Goal: Task Accomplishment & Management: Manage account settings

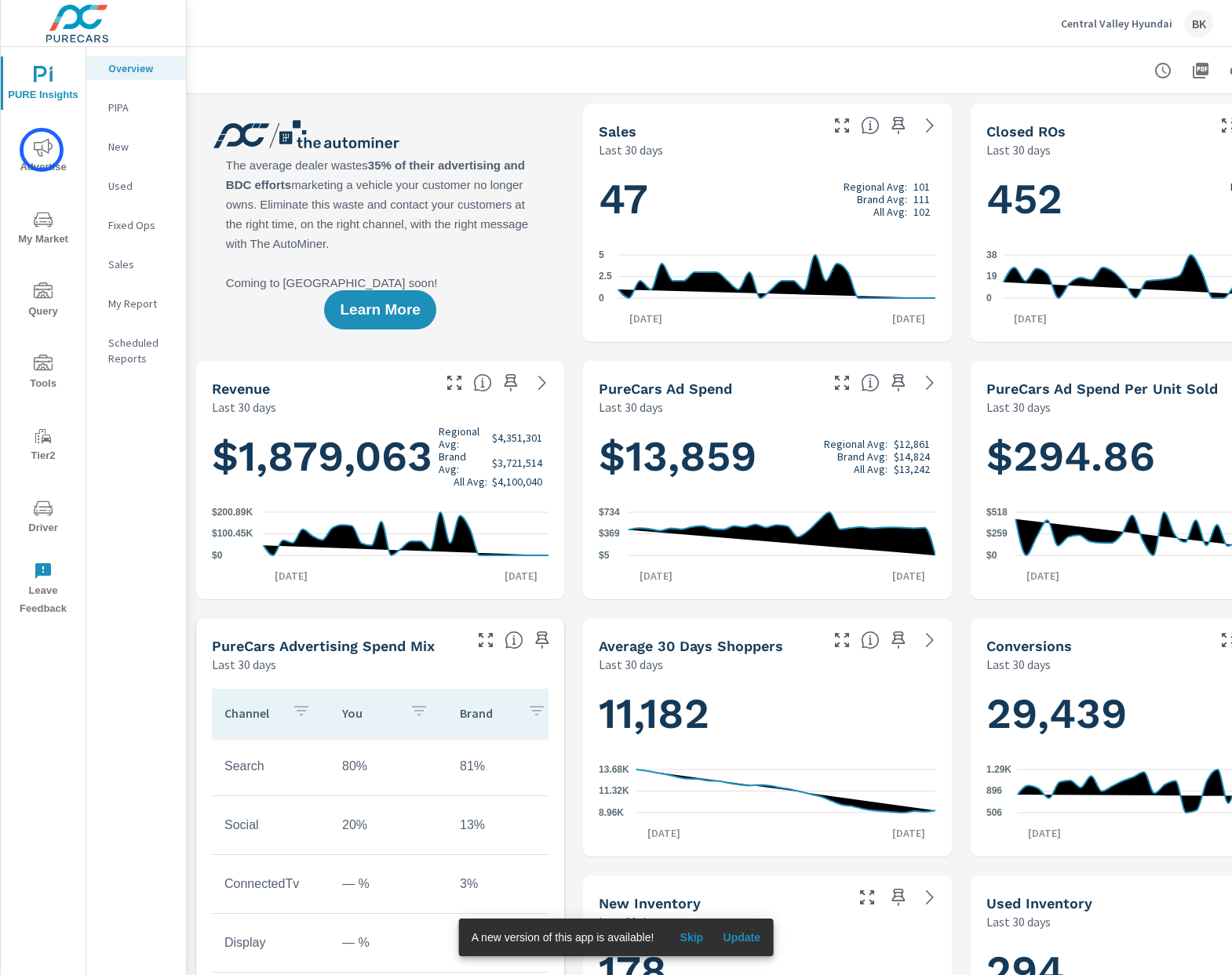
click at [42, 150] on icon "nav menu" at bounding box center [43, 147] width 19 height 19
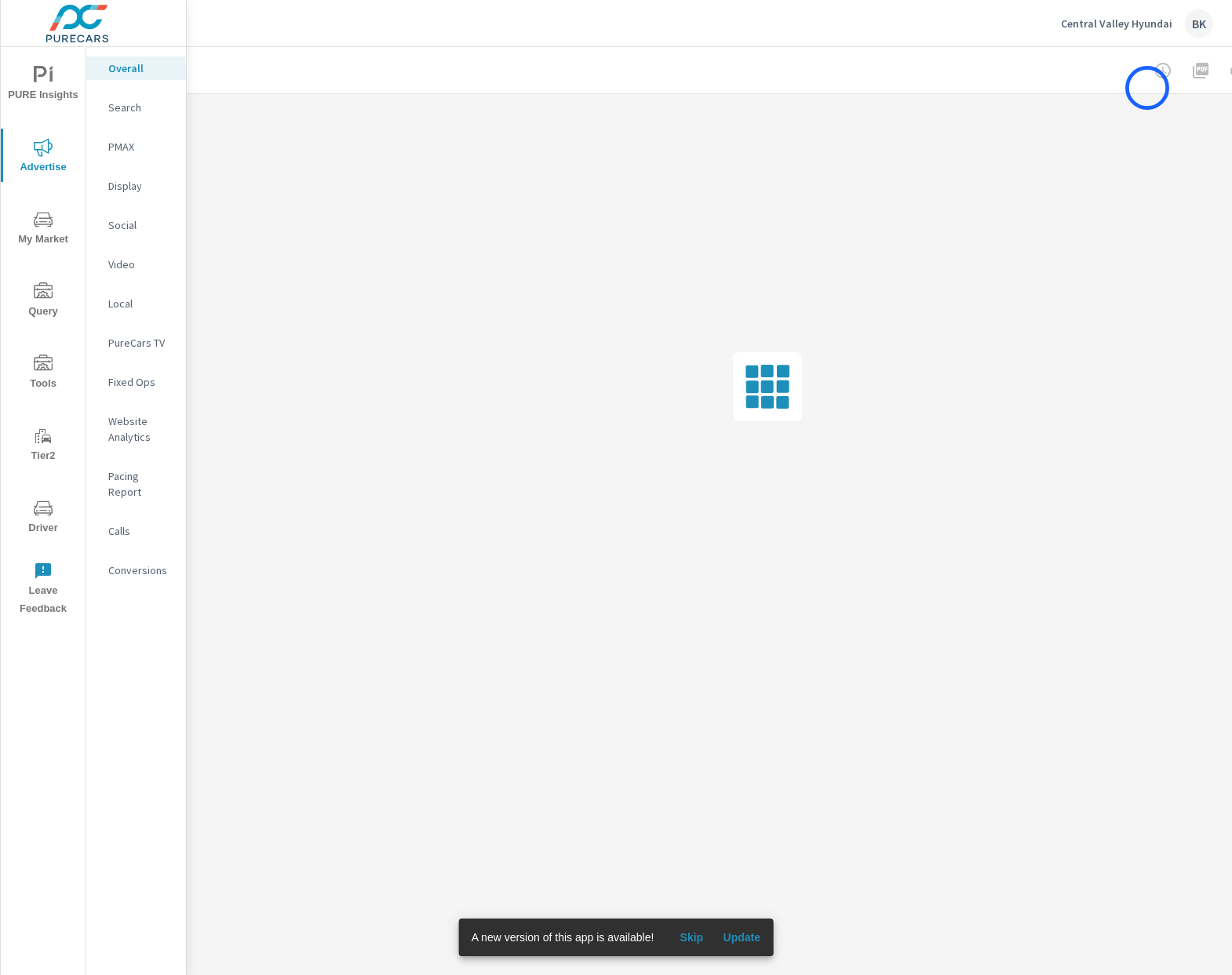
scroll to position [0, 116]
click at [703, 930] on span "Skip" at bounding box center [691, 937] width 38 height 14
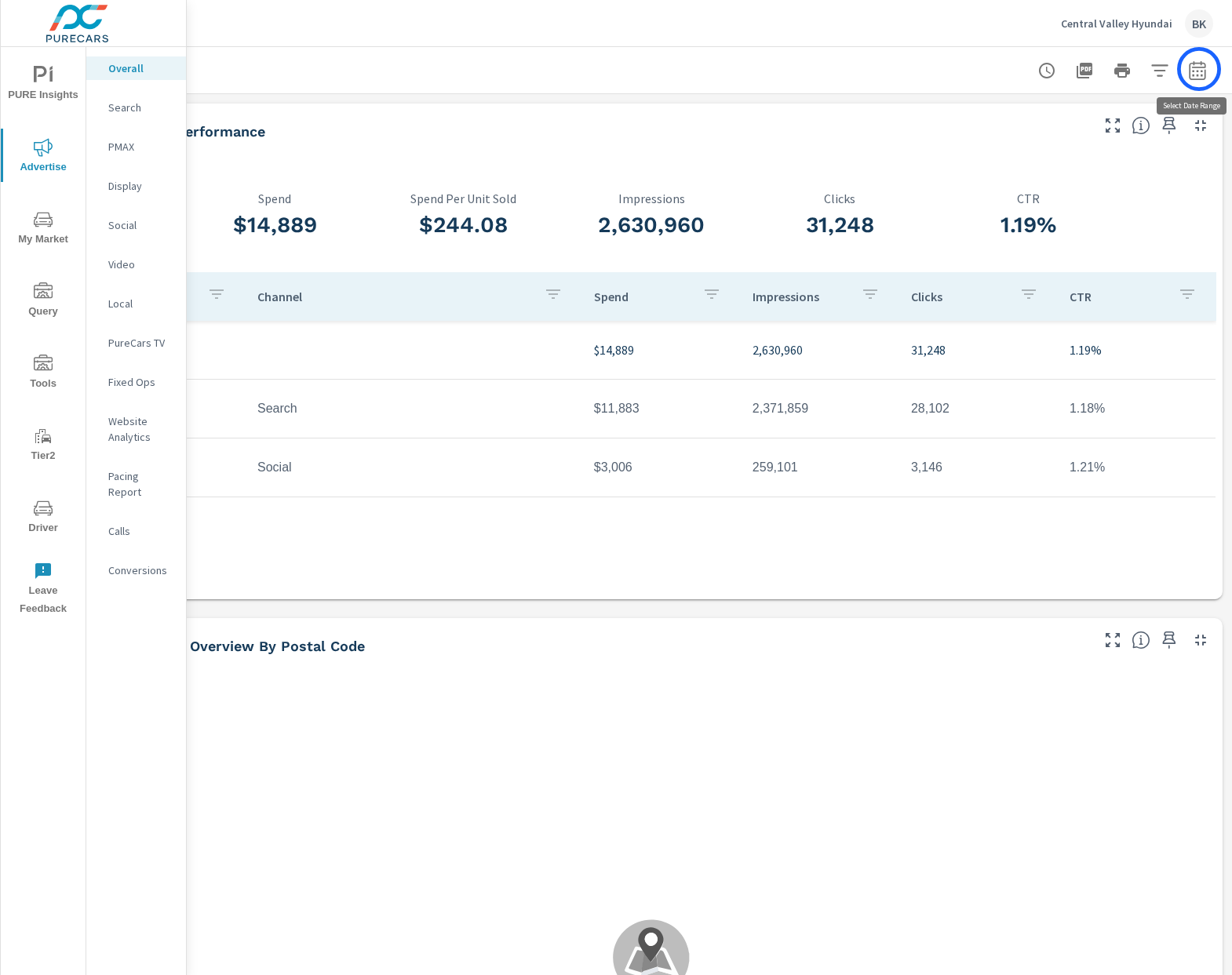
click at [1199, 69] on icon "button" at bounding box center [1197, 70] width 19 height 19
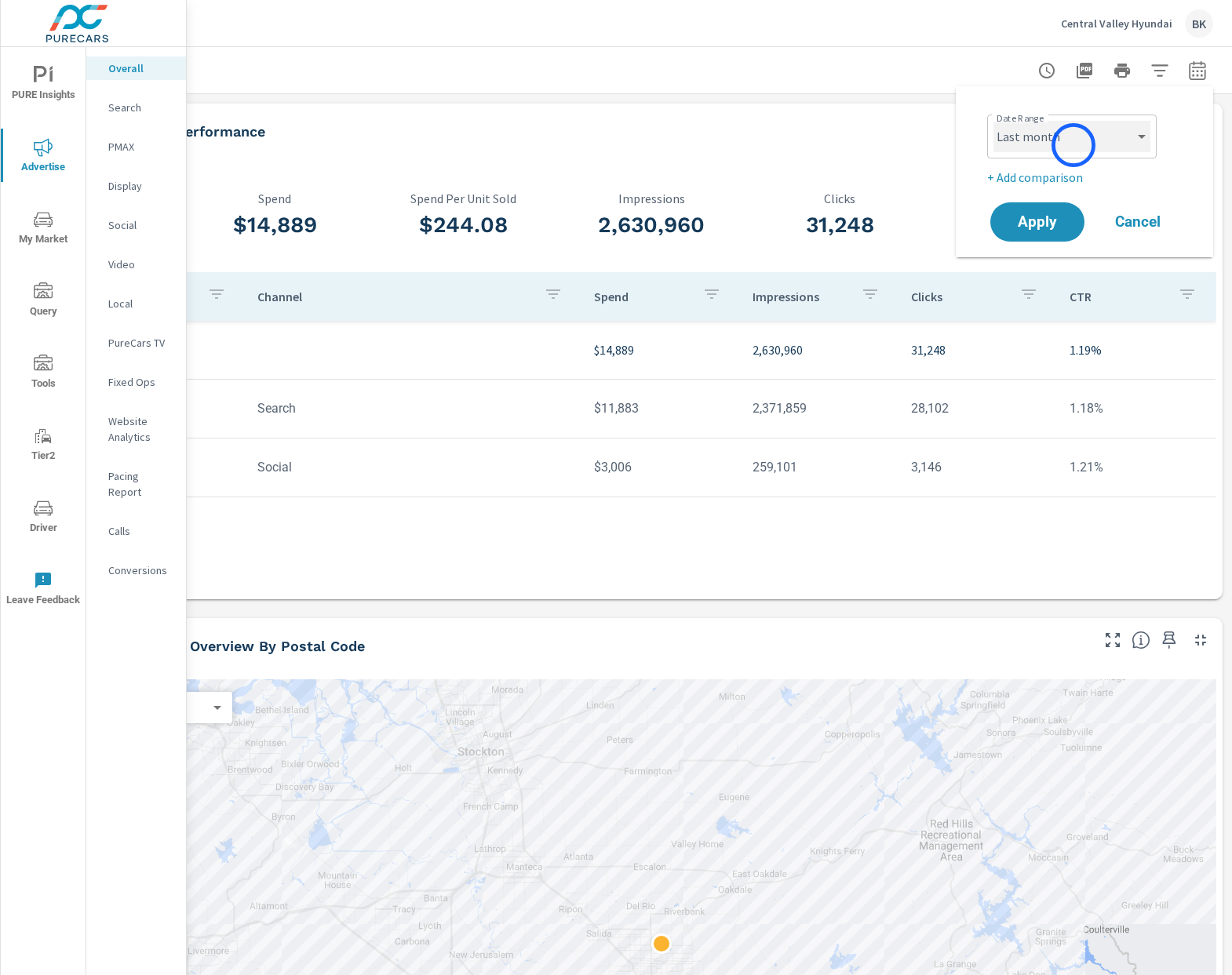
click at [1073, 144] on select "Custom [DATE] Last week Last 7 days Last 14 days Last 30 days Last 45 days Last…" at bounding box center [1071, 136] width 157 height 31
click at [993, 121] on select "Custom [DATE] Last week Last 7 days Last 14 days Last 30 days Last 45 days Last…" at bounding box center [1071, 136] width 157 height 31
select select "custom"
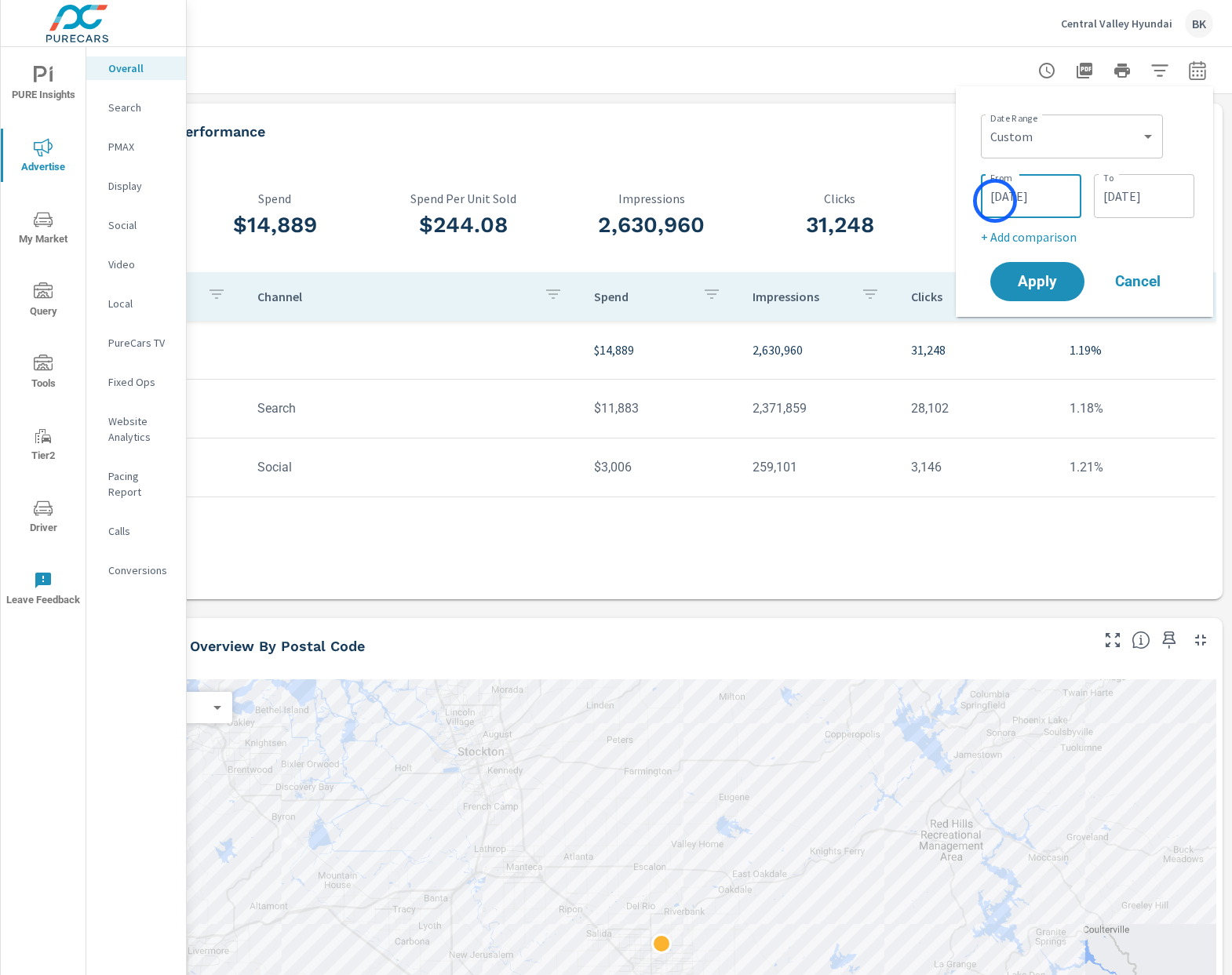
click at [995, 201] on input "[DATE]" at bounding box center [1031, 195] width 88 height 31
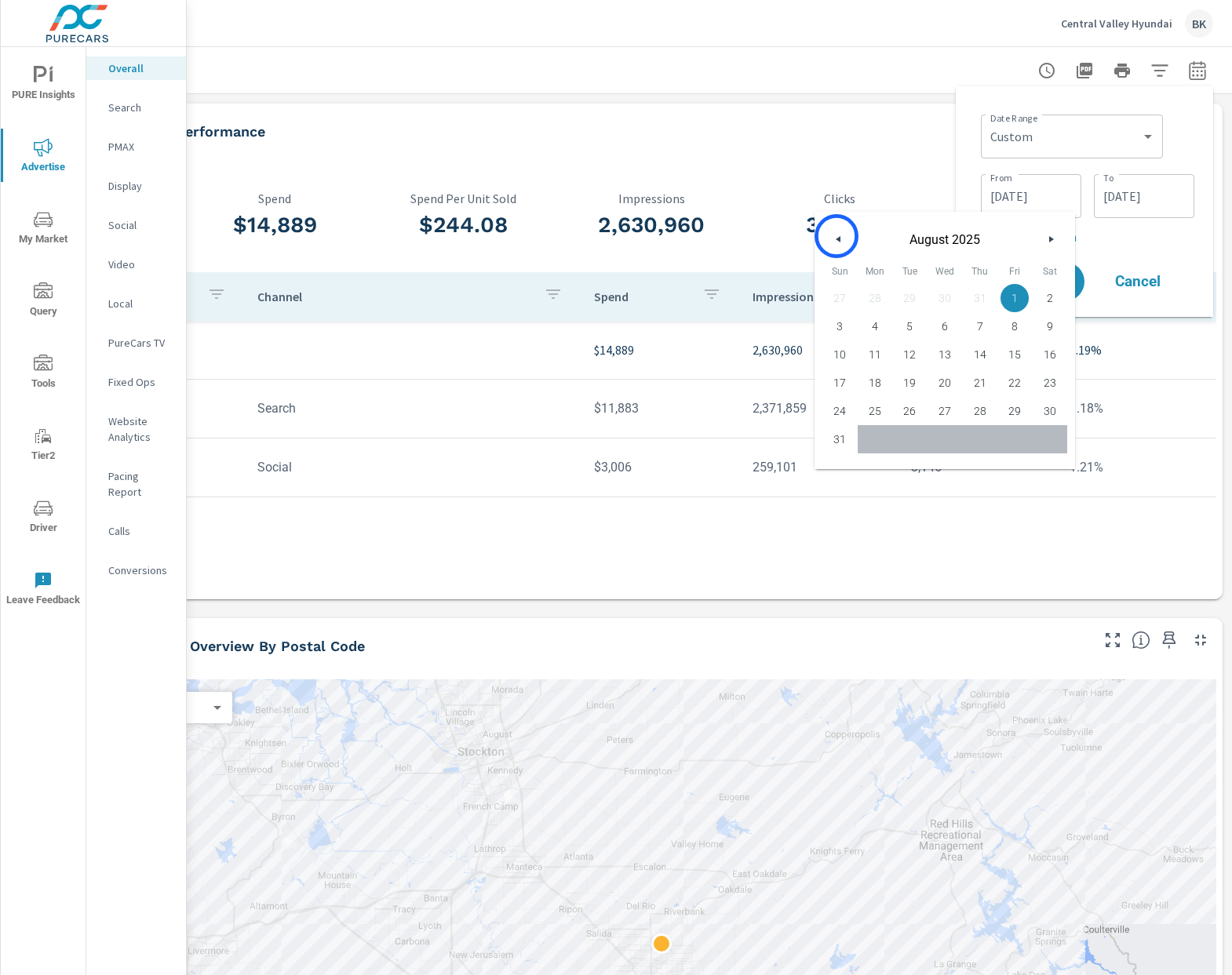
click at [835, 236] on icon "button" at bounding box center [837, 239] width 8 height 6
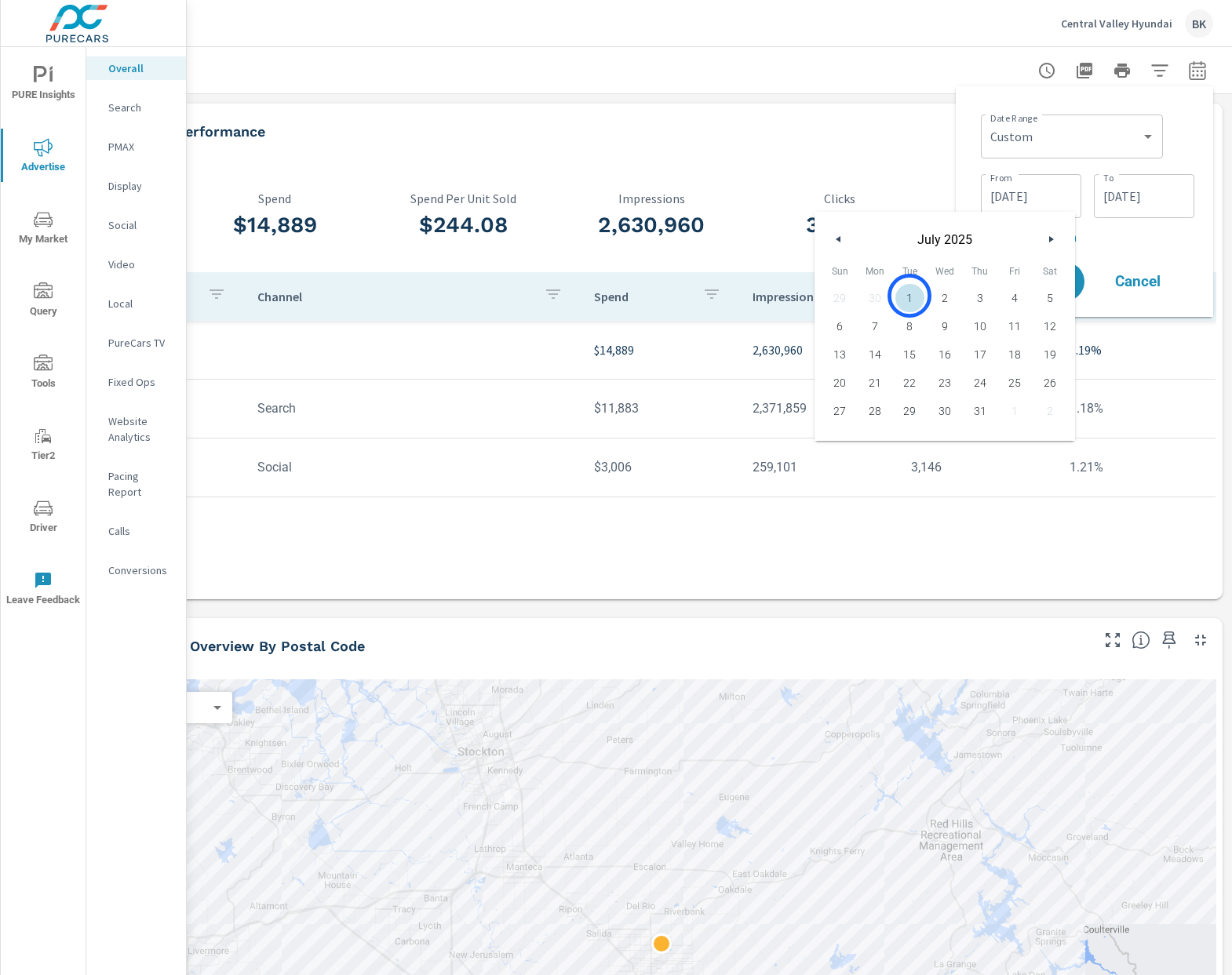
click at [909, 296] on span "1" at bounding box center [910, 298] width 35 height 20
click at [981, 411] on span "31" at bounding box center [979, 410] width 35 height 20
click at [907, 294] on span "1" at bounding box center [910, 298] width 35 height 20
type input "[DATE]"
click at [1142, 195] on input "[DATE]" at bounding box center [1143, 195] width 88 height 31
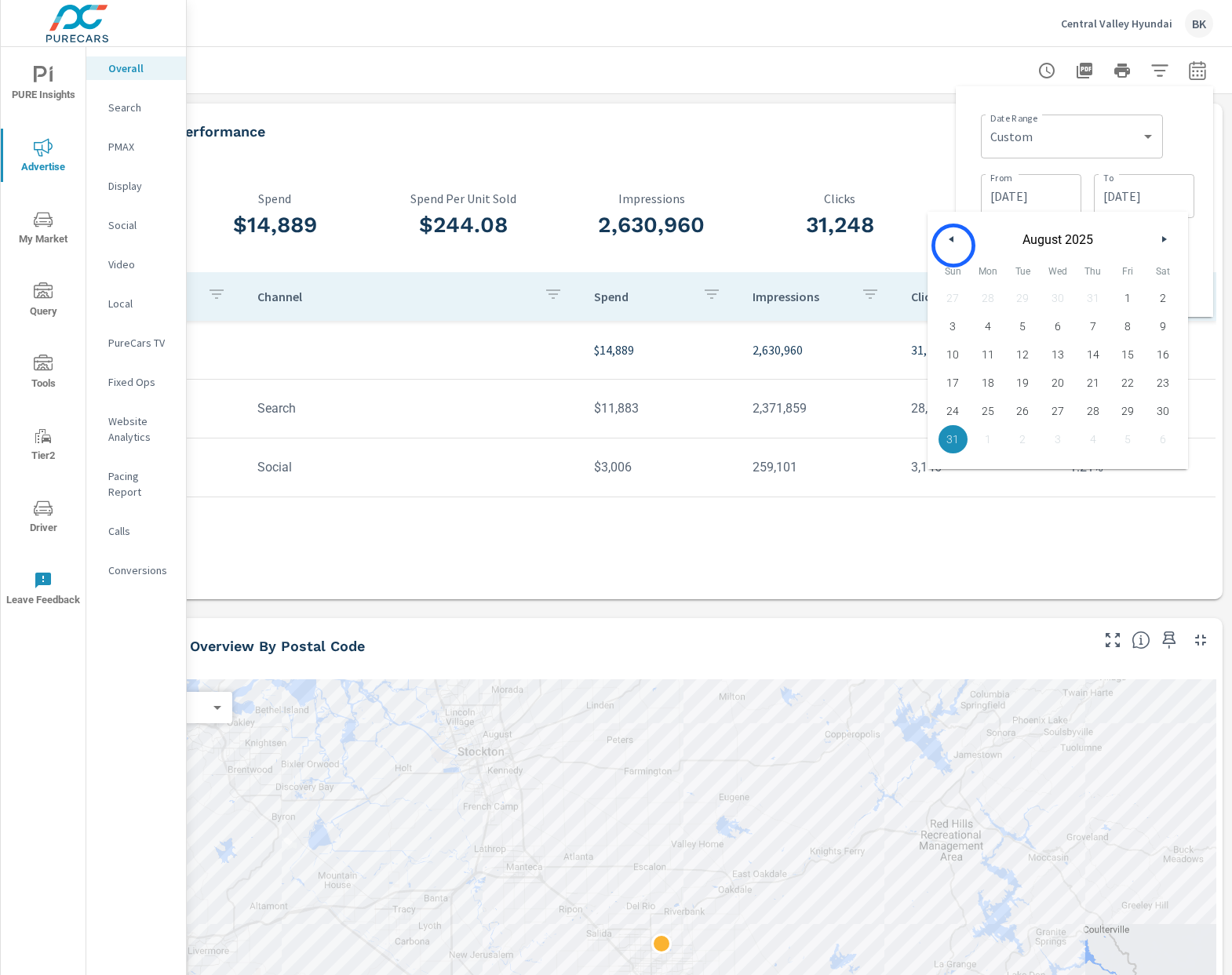
click at [954, 245] on button "button" at bounding box center [951, 239] width 19 height 19
click at [1090, 411] on span "31" at bounding box center [1093, 410] width 35 height 20
type input "[DATE]"
click at [1200, 256] on div "Date Range Custom [DATE] Last week Last 7 days Last 14 days Last 30 days Last 4…" at bounding box center [1084, 201] width 233 height 205
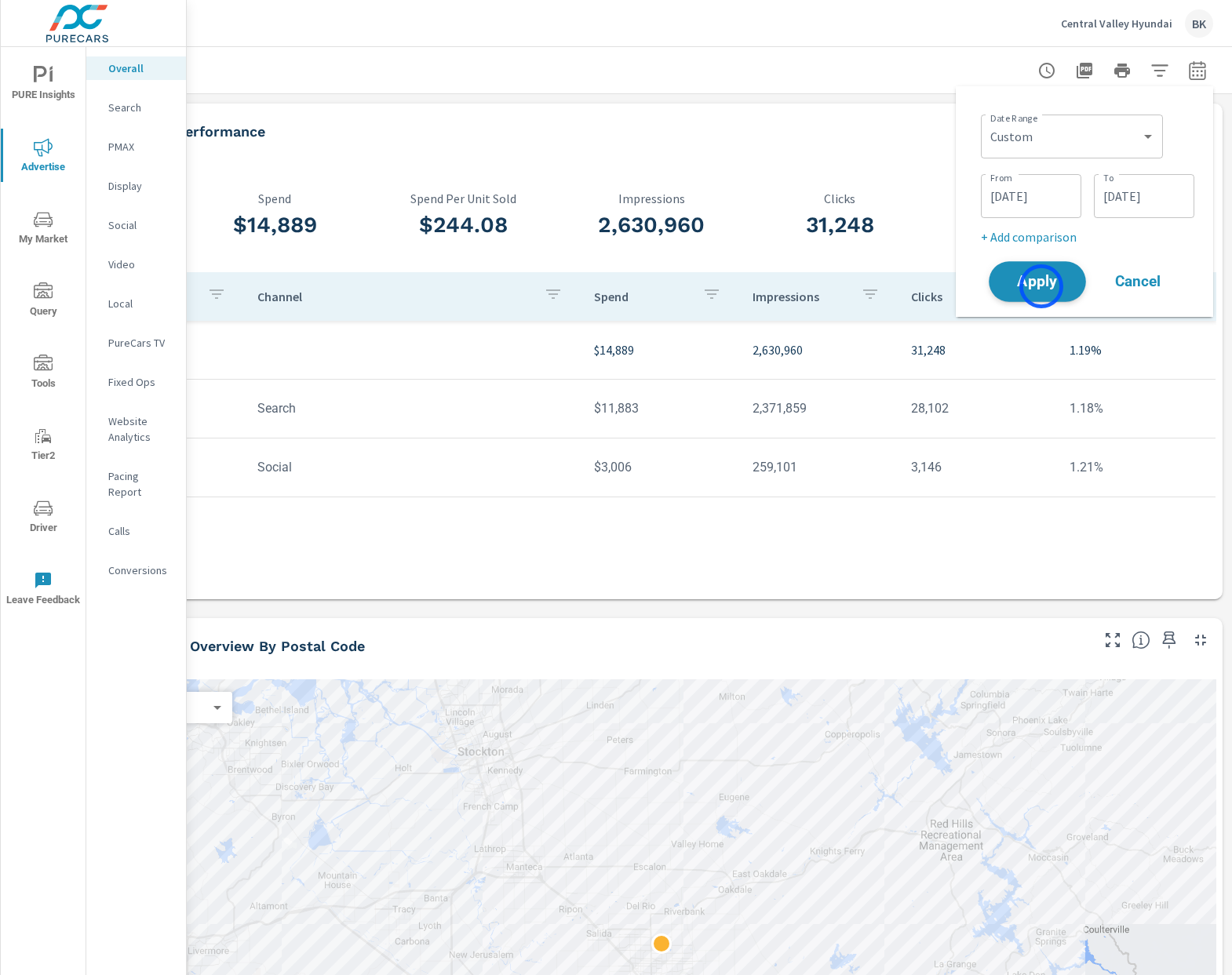
click at [1041, 286] on span "Apply" at bounding box center [1037, 282] width 64 height 15
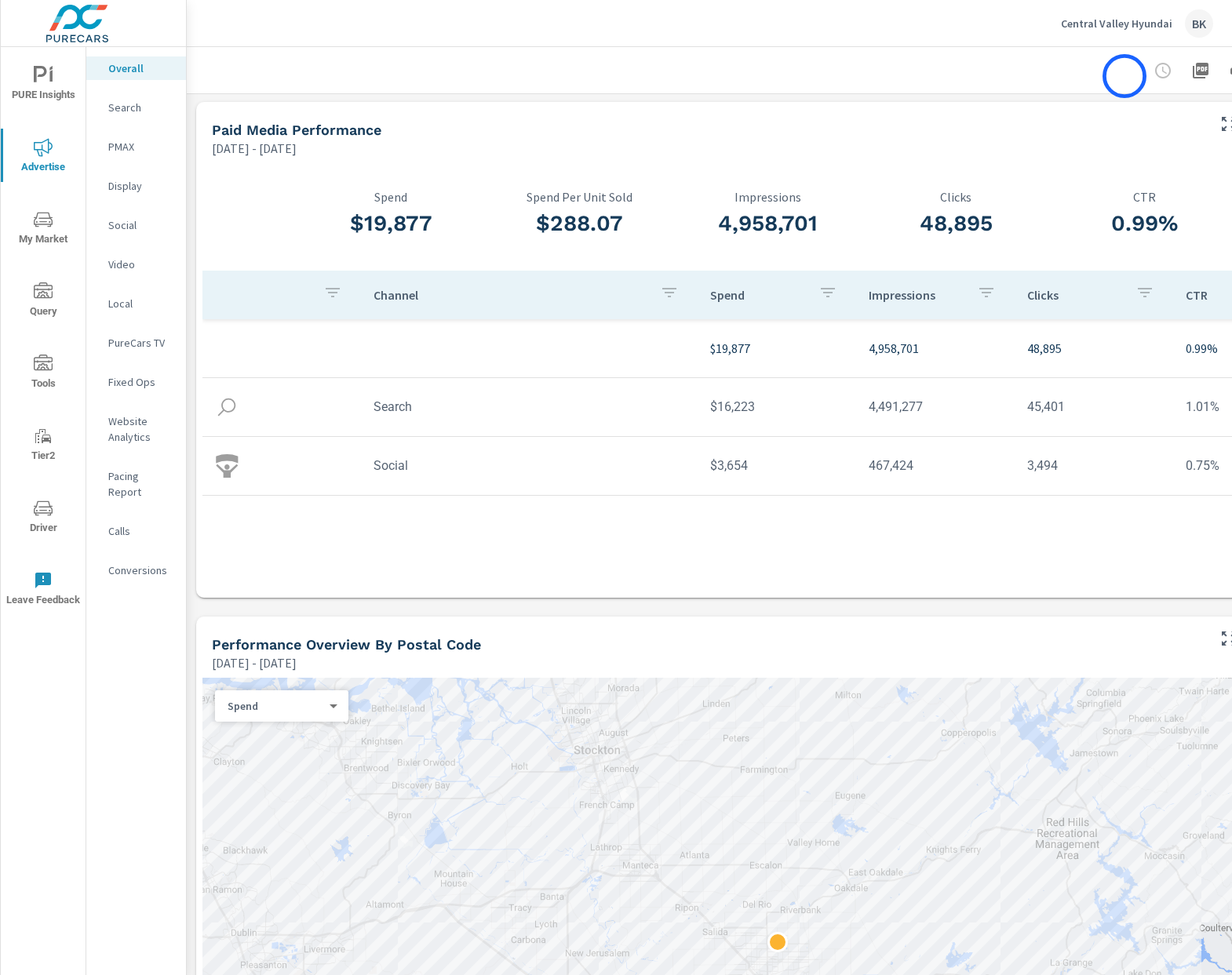
scroll to position [2, 116]
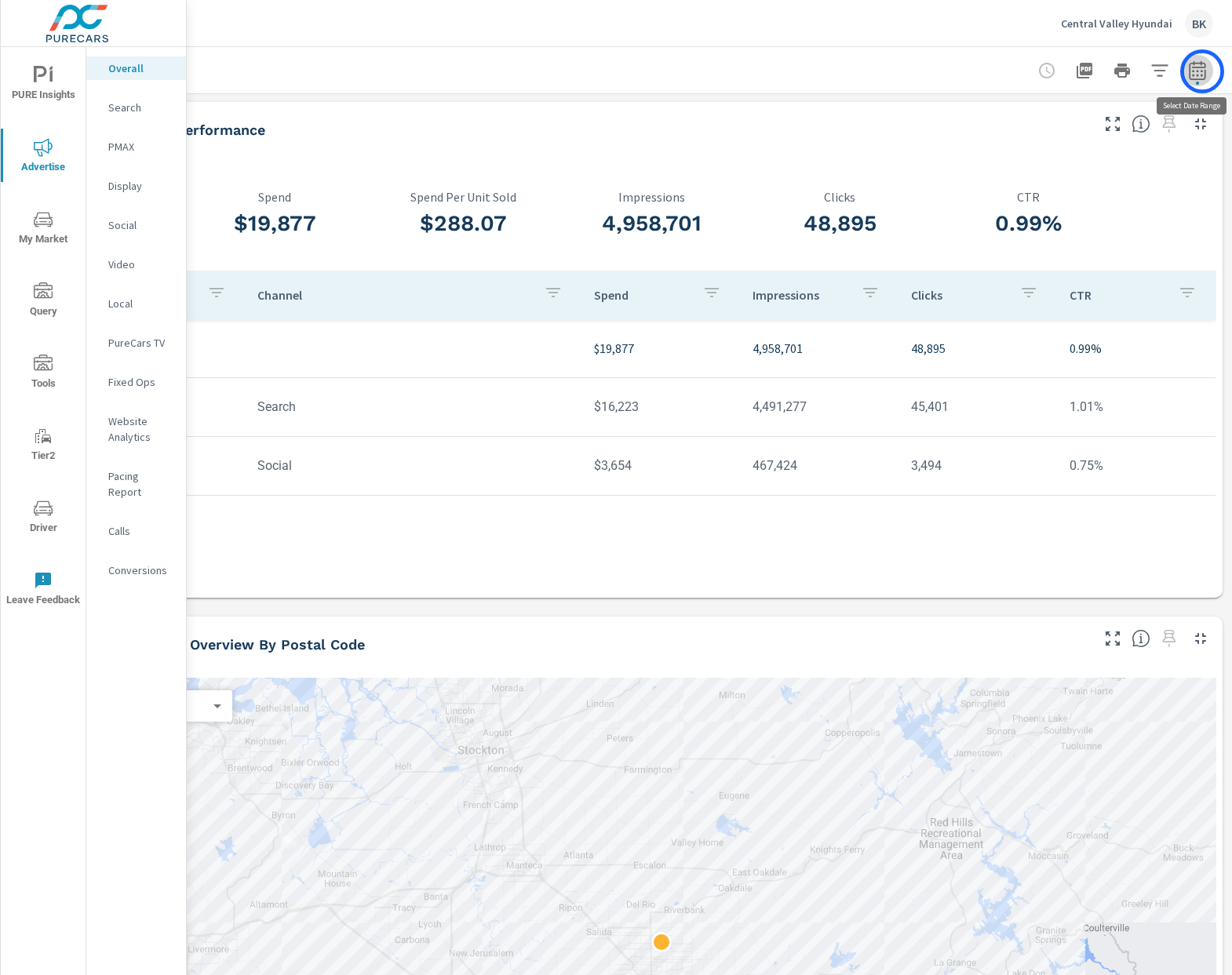
click at [1202, 72] on icon "button" at bounding box center [1197, 73] width 10 height 6
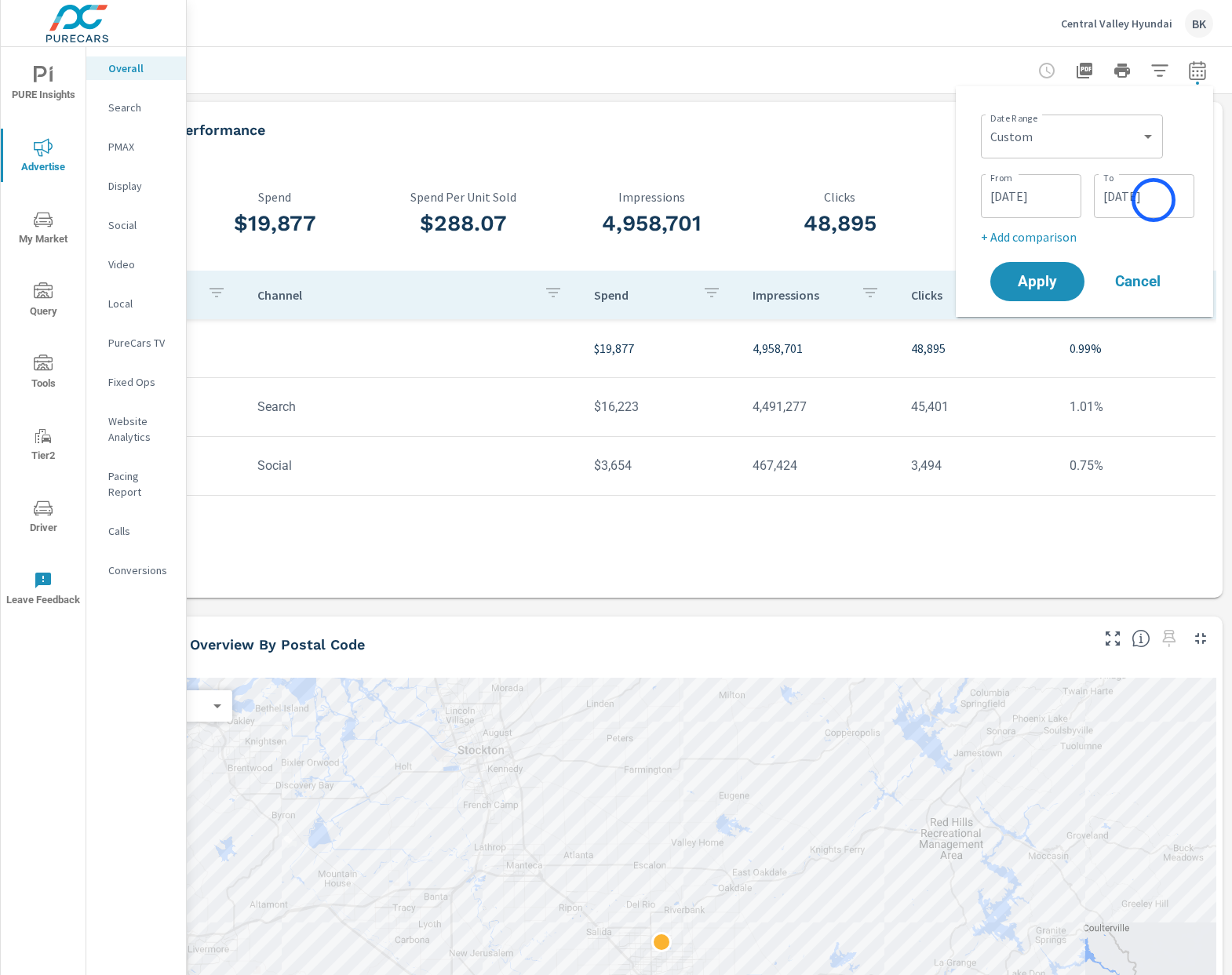
click at [1153, 200] on input "[DATE]" at bounding box center [1143, 195] width 88 height 31
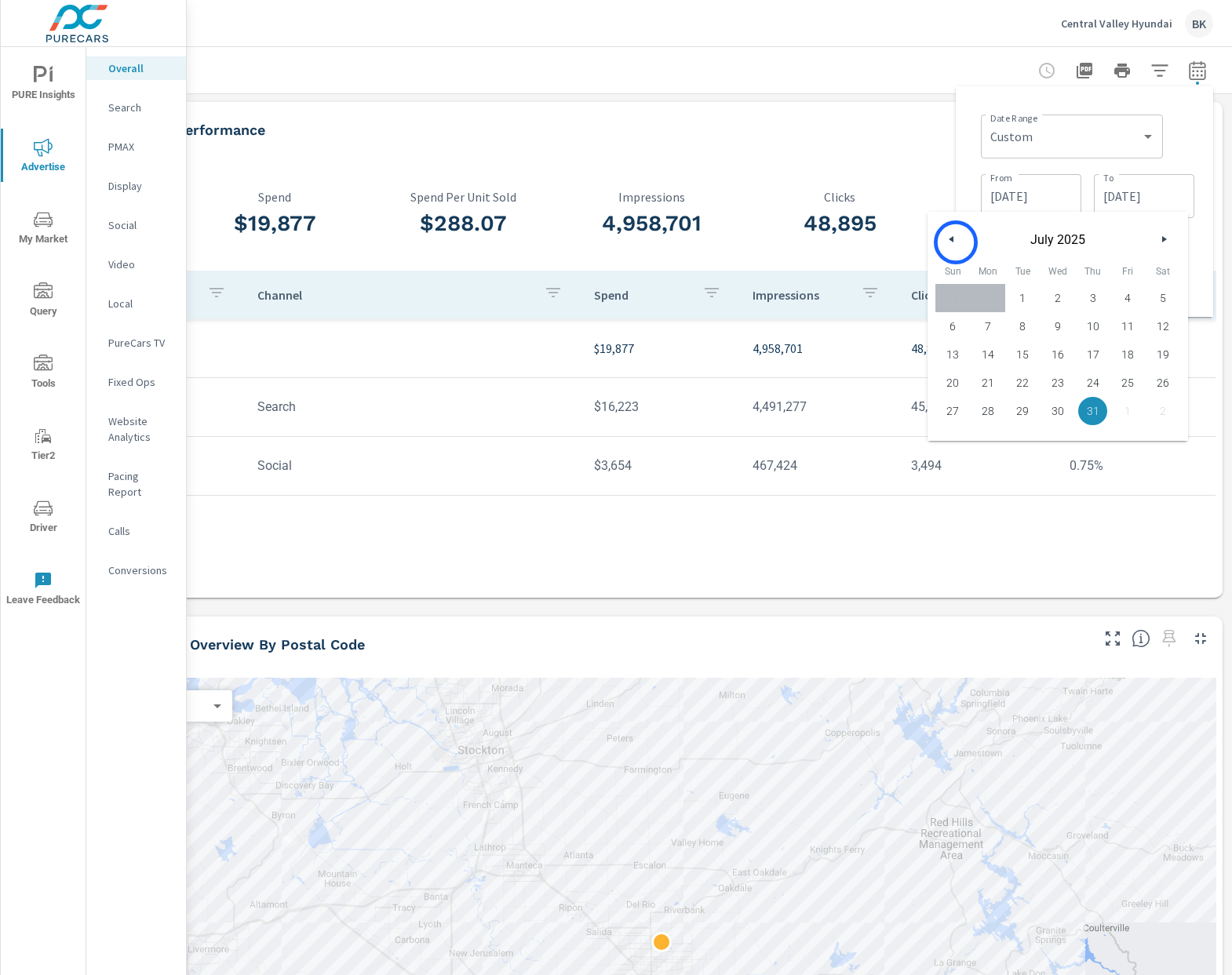
click at [956, 242] on button "button" at bounding box center [951, 239] width 19 height 19
click at [949, 238] on icon "button" at bounding box center [950, 239] width 8 height 6
click at [955, 239] on button "button" at bounding box center [951, 239] width 19 height 19
click at [1198, 241] on div "Date Range Custom [DATE] Last week Last 7 days Last 14 days Last 30 days Last 4…" at bounding box center [1084, 201] width 233 height 205
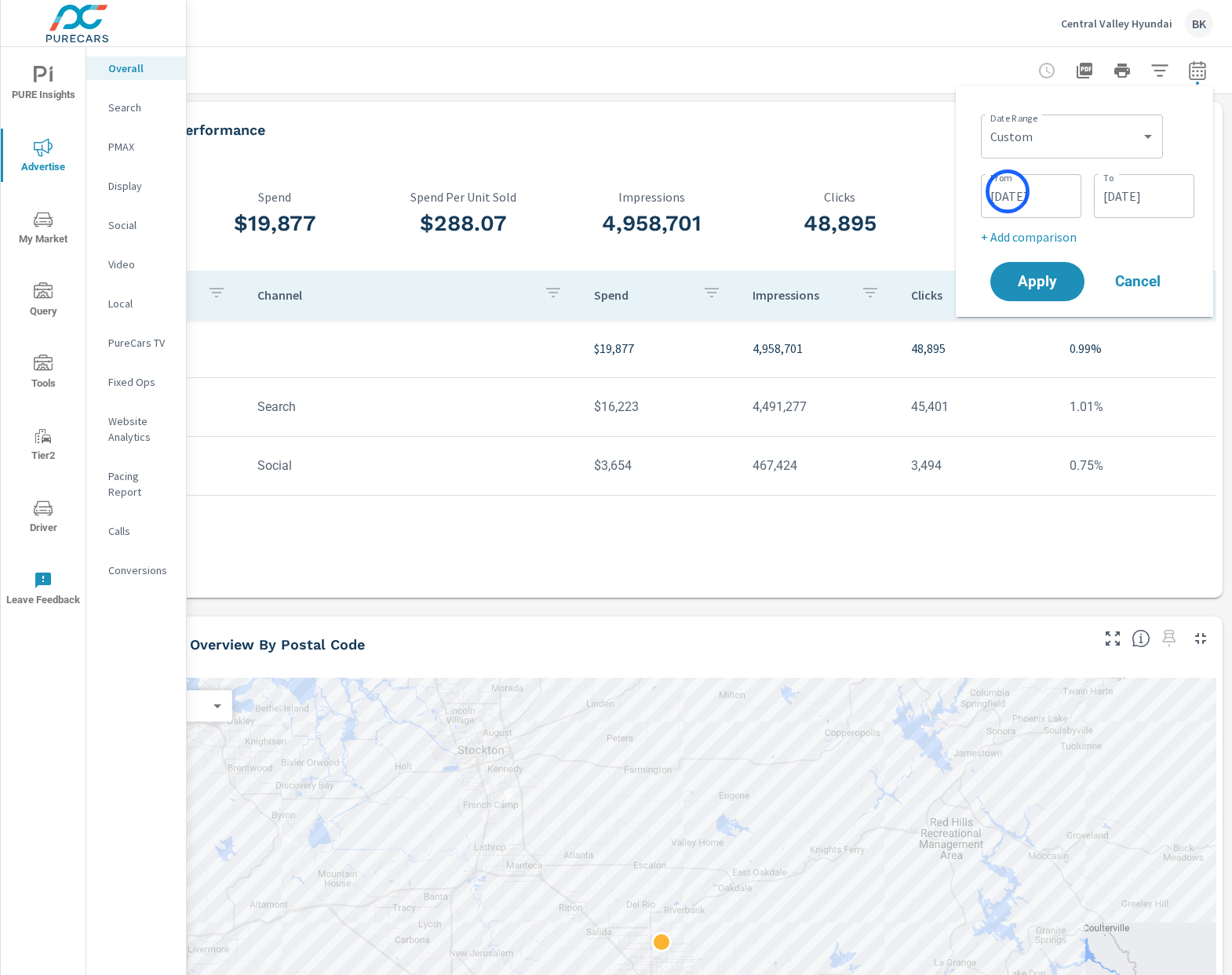
click at [997, 193] on input "[DATE]" at bounding box center [1031, 195] width 88 height 31
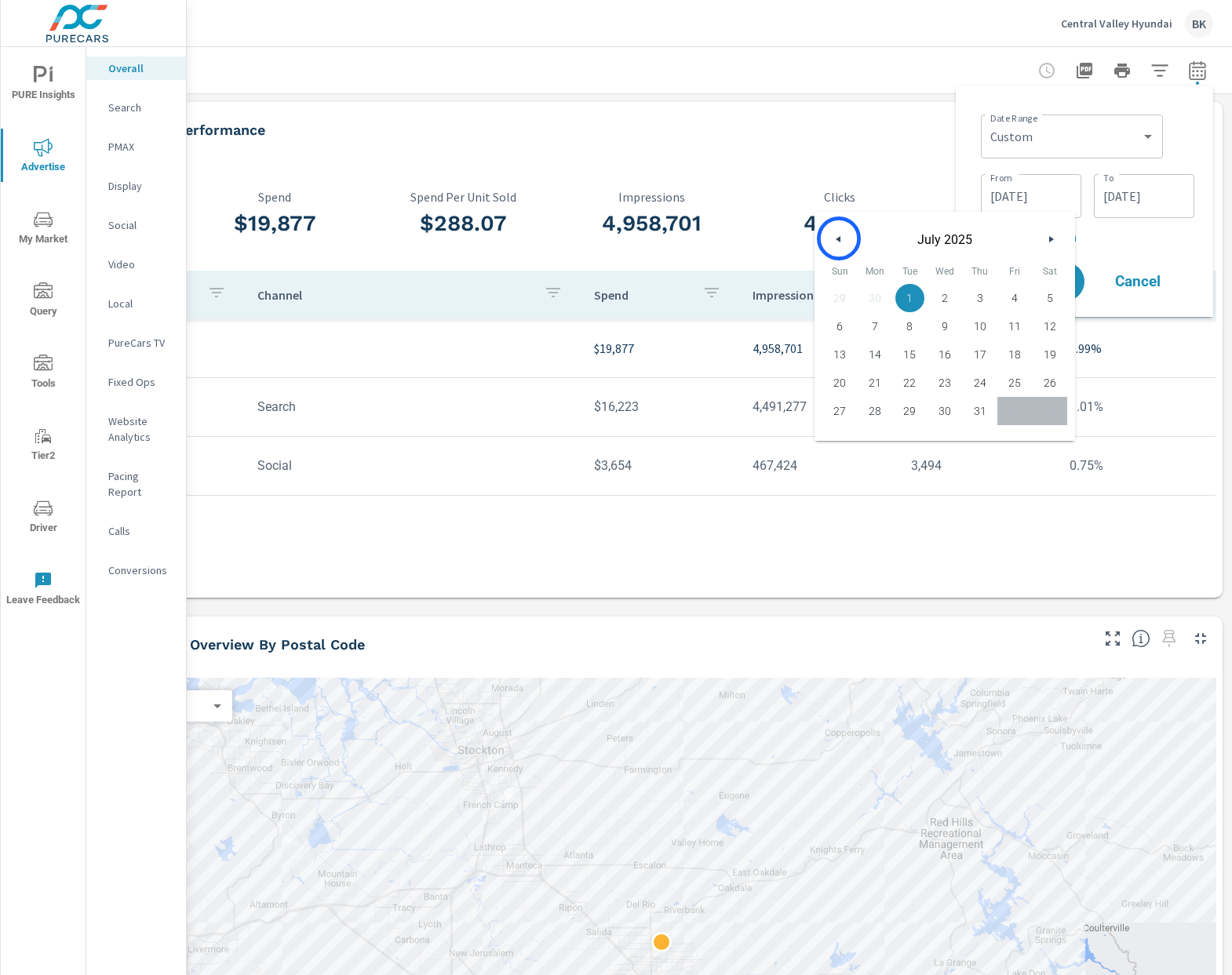
click at [839, 238] on icon "button" at bounding box center [837, 239] width 8 height 6
click at [846, 302] on span "1" at bounding box center [840, 298] width 35 height 20
type input "[DATE]"
click at [1116, 196] on input "[DATE]" at bounding box center [1143, 195] width 88 height 31
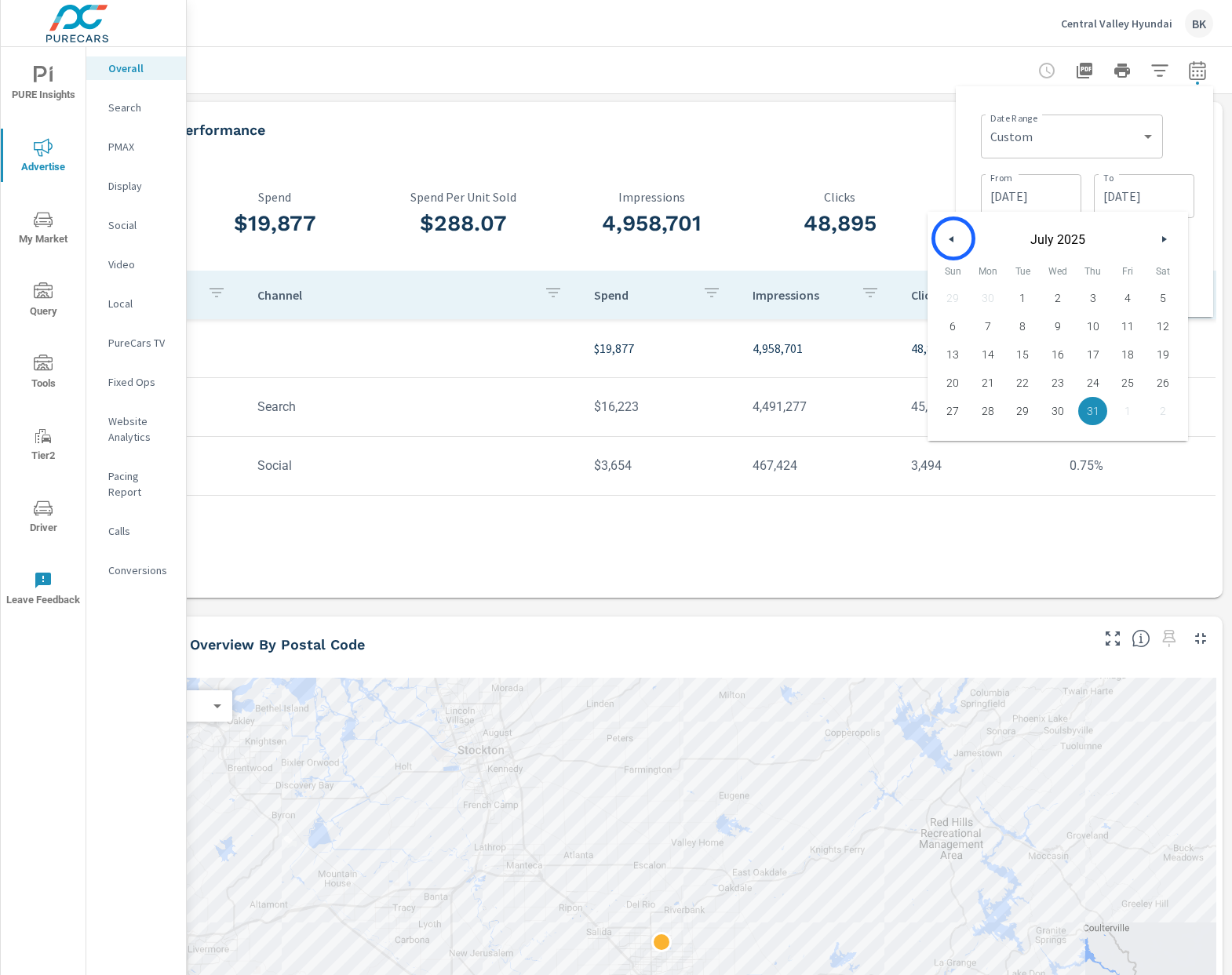
click at [954, 238] on button "button" at bounding box center [951, 239] width 19 height 19
click at [991, 408] on span "30" at bounding box center [988, 410] width 35 height 20
type input "[DATE]"
click at [1204, 248] on div "Date Range Custom [DATE] Last week Last 7 days Last 14 days Last 30 days Last 4…" at bounding box center [1085, 201] width 258 height 231
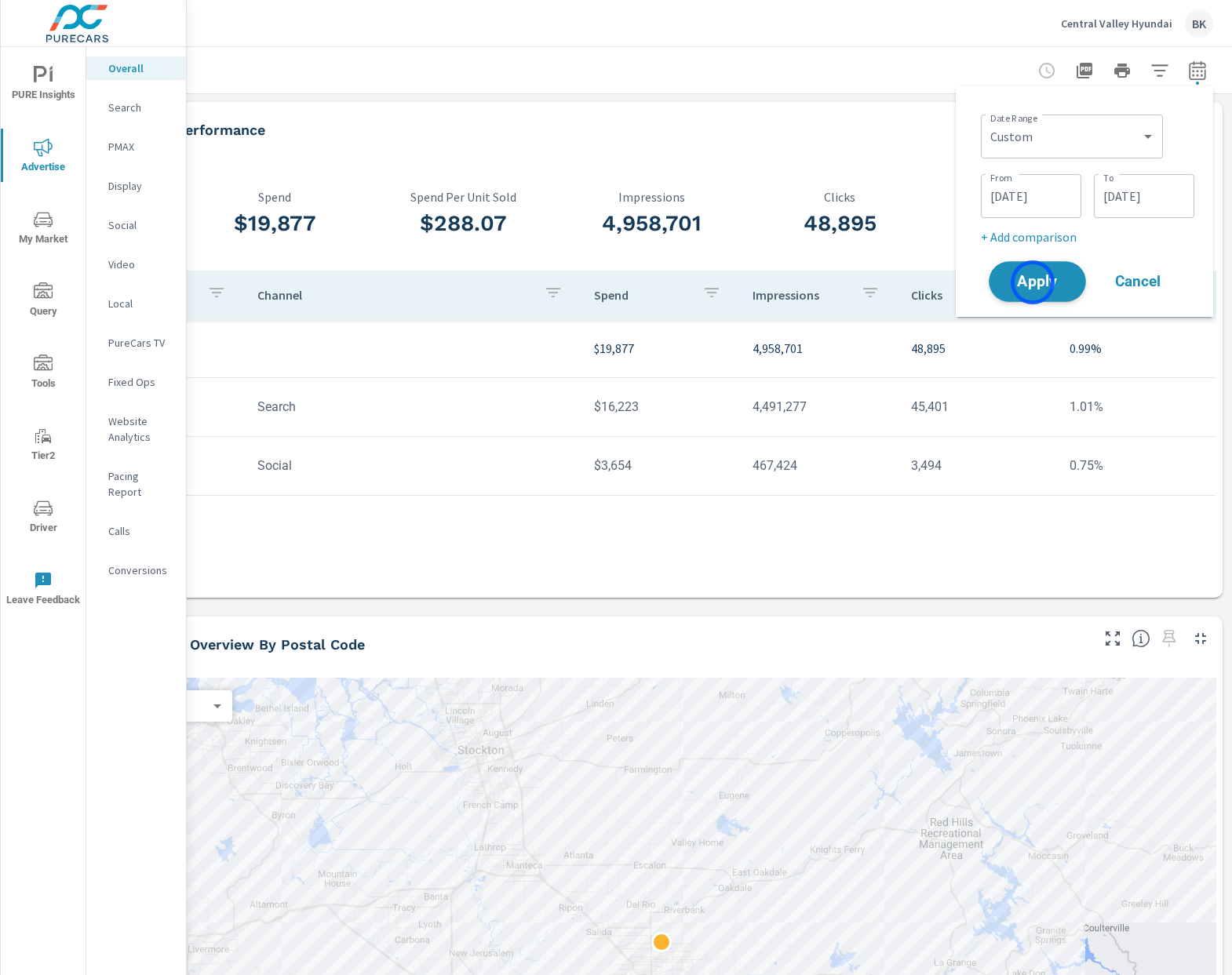
click at [1032, 282] on span "Apply" at bounding box center [1037, 282] width 64 height 15
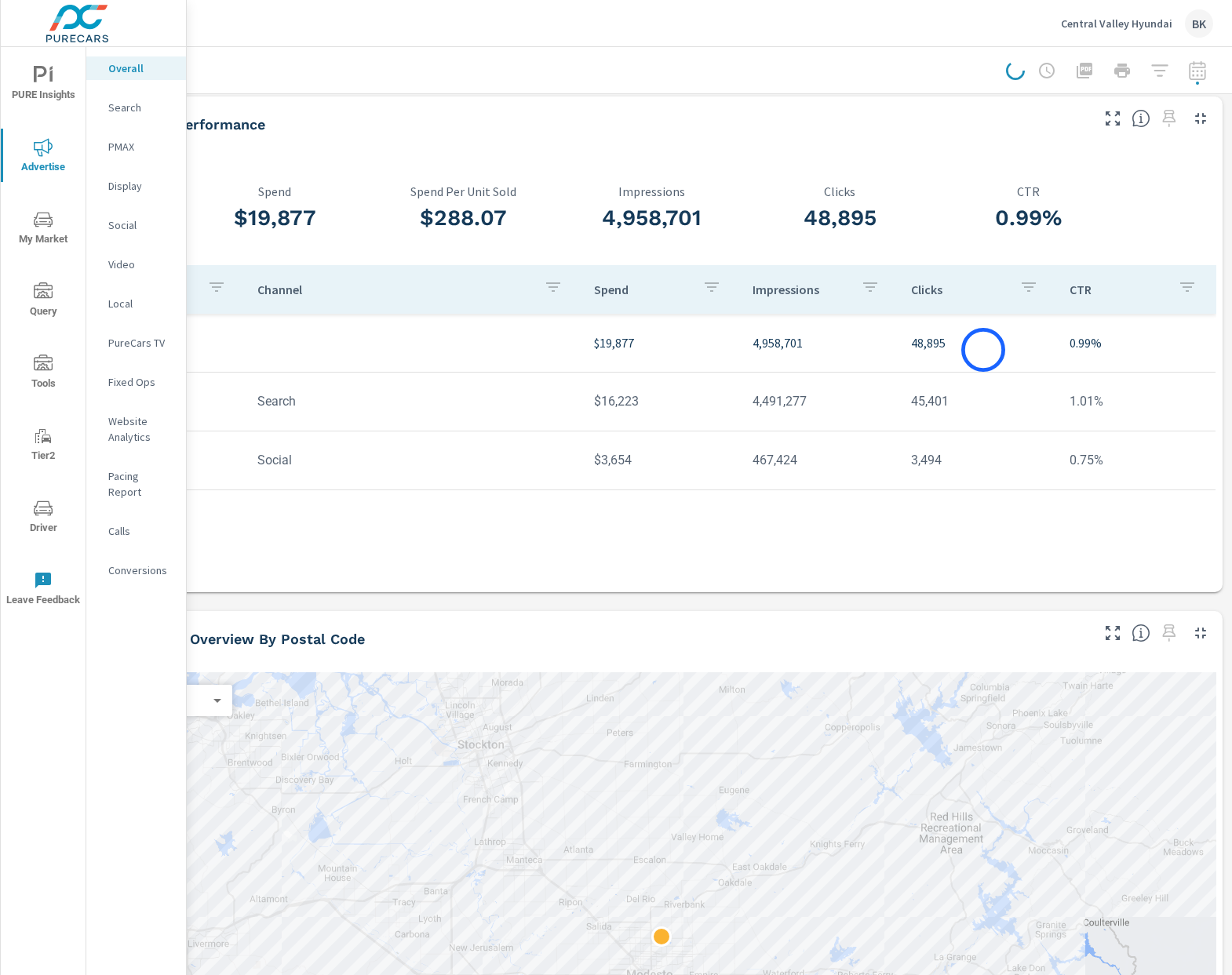
scroll to position [0, 116]
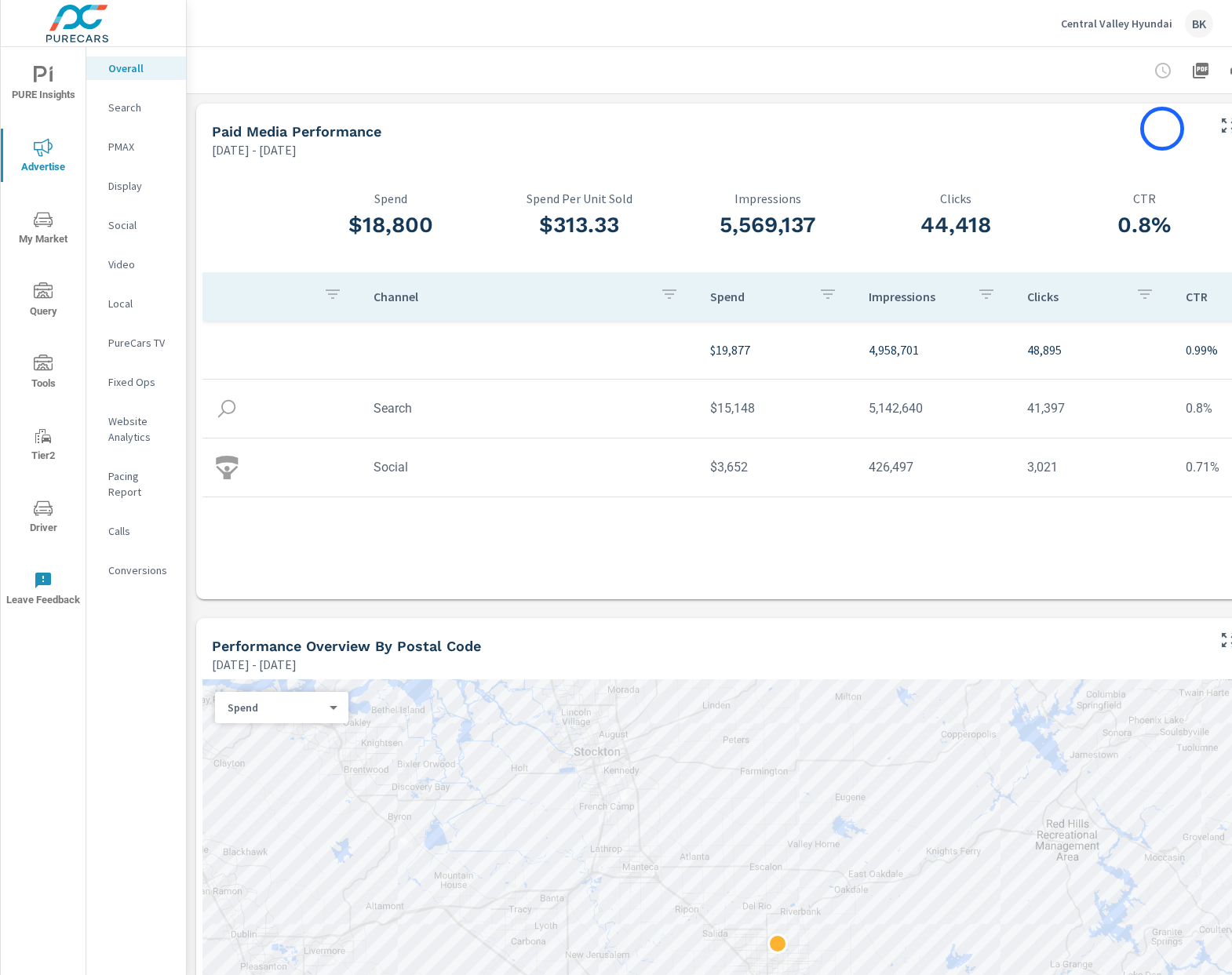
scroll to position [0, 116]
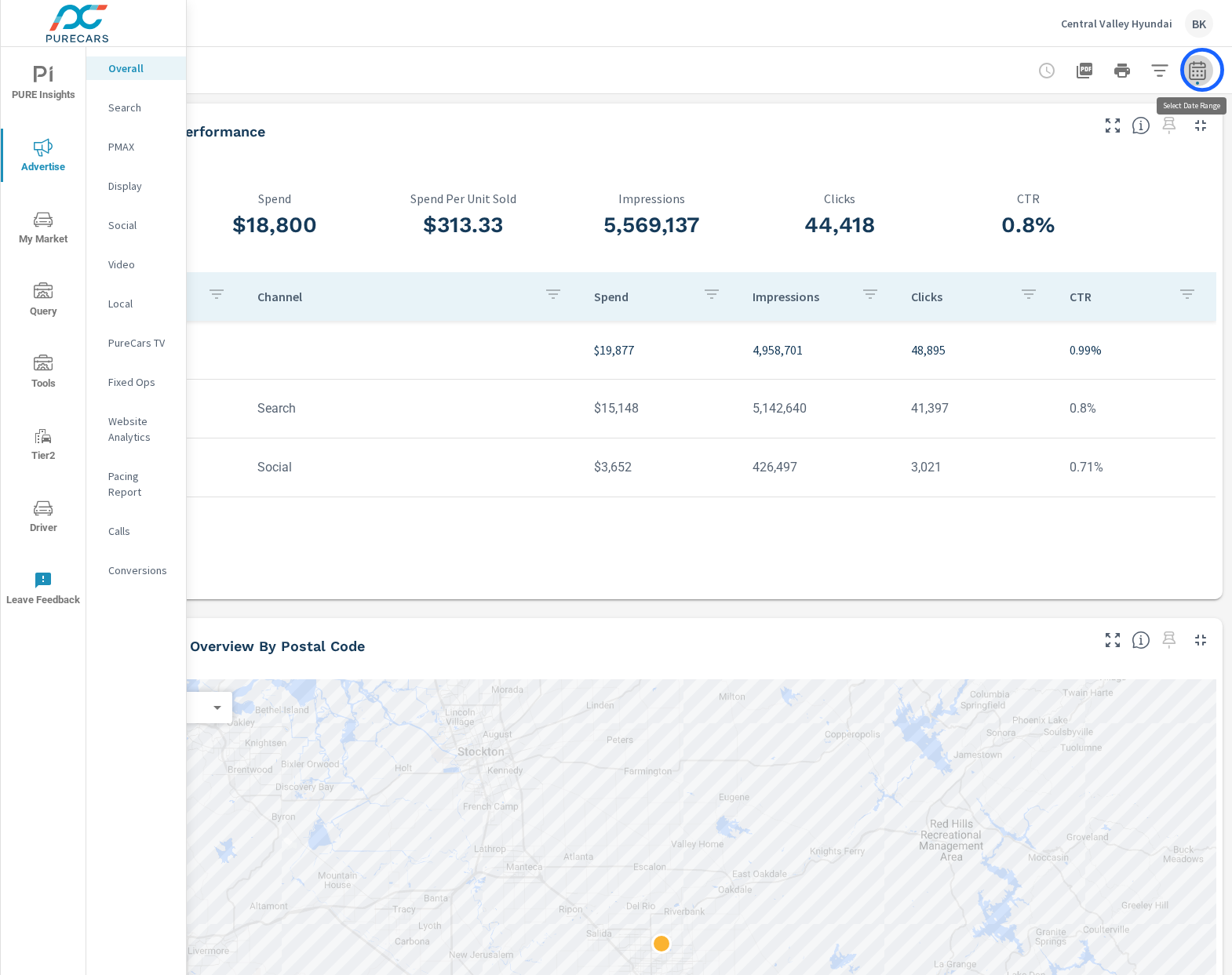
click at [1202, 70] on icon "button" at bounding box center [1197, 70] width 19 height 19
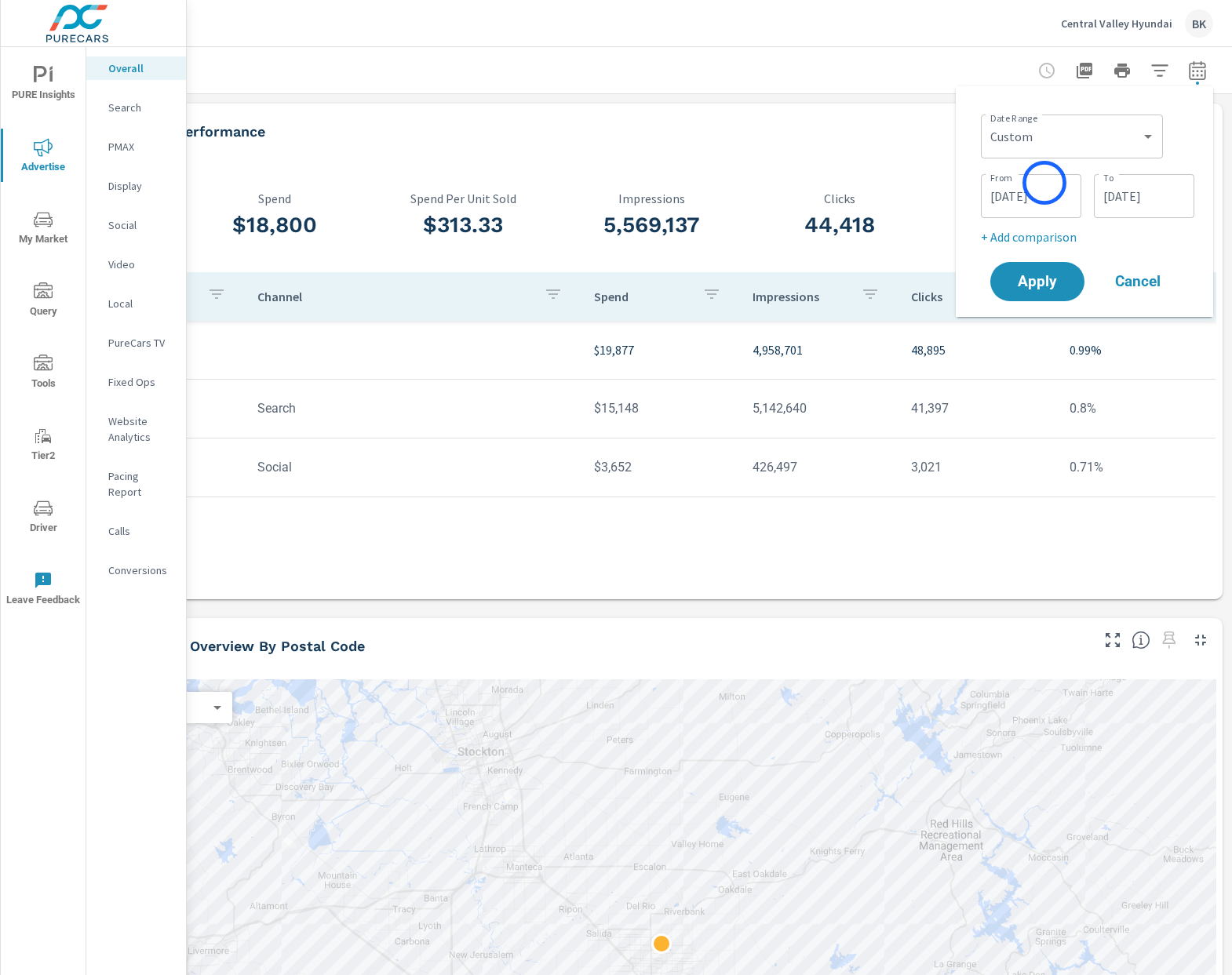
click at [1043, 185] on input "[DATE]" at bounding box center [1031, 195] width 88 height 31
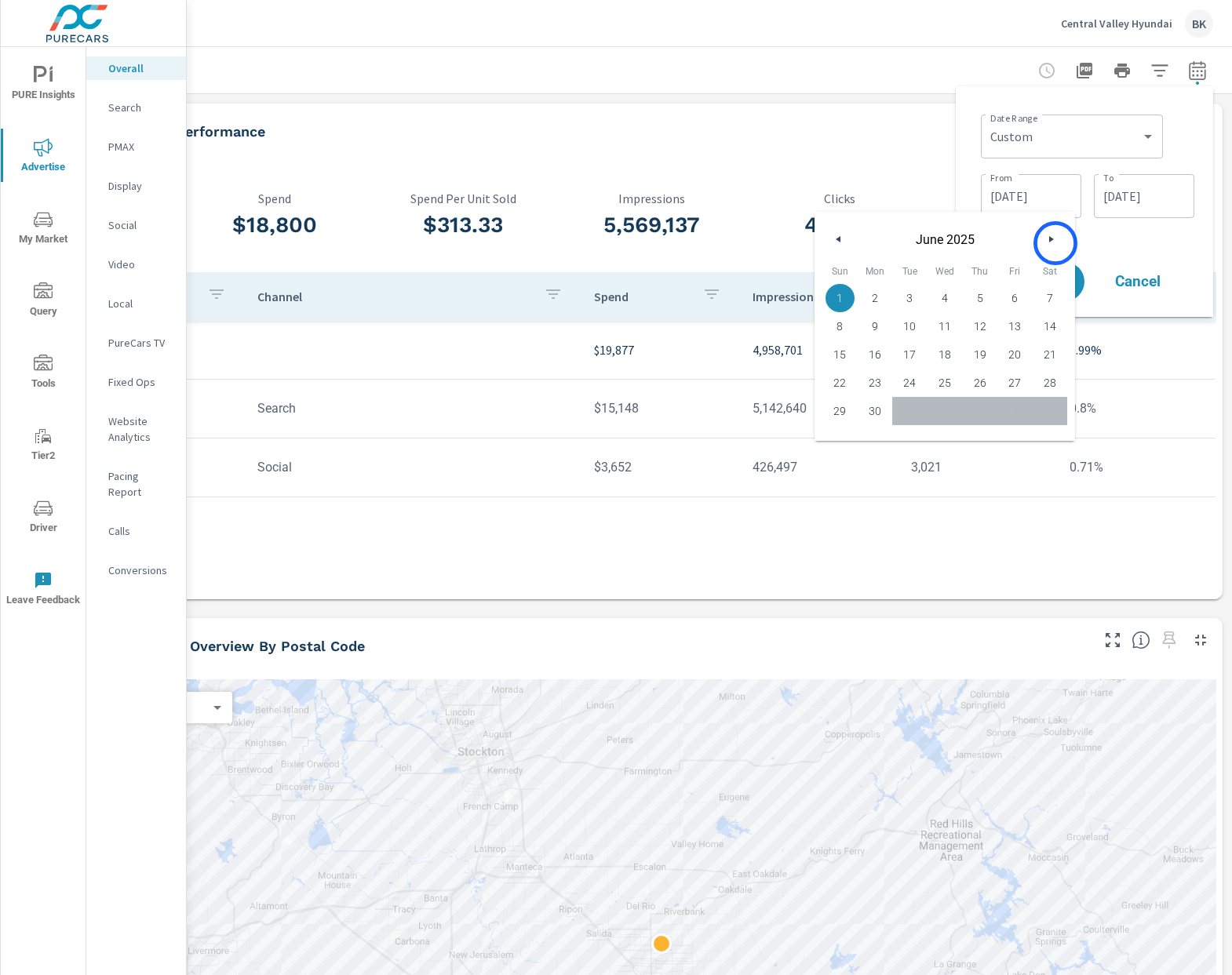
click at [1055, 243] on button "button" at bounding box center [1050, 239] width 19 height 19
click at [1158, 188] on input "[DATE]" at bounding box center [1143, 195] width 88 height 31
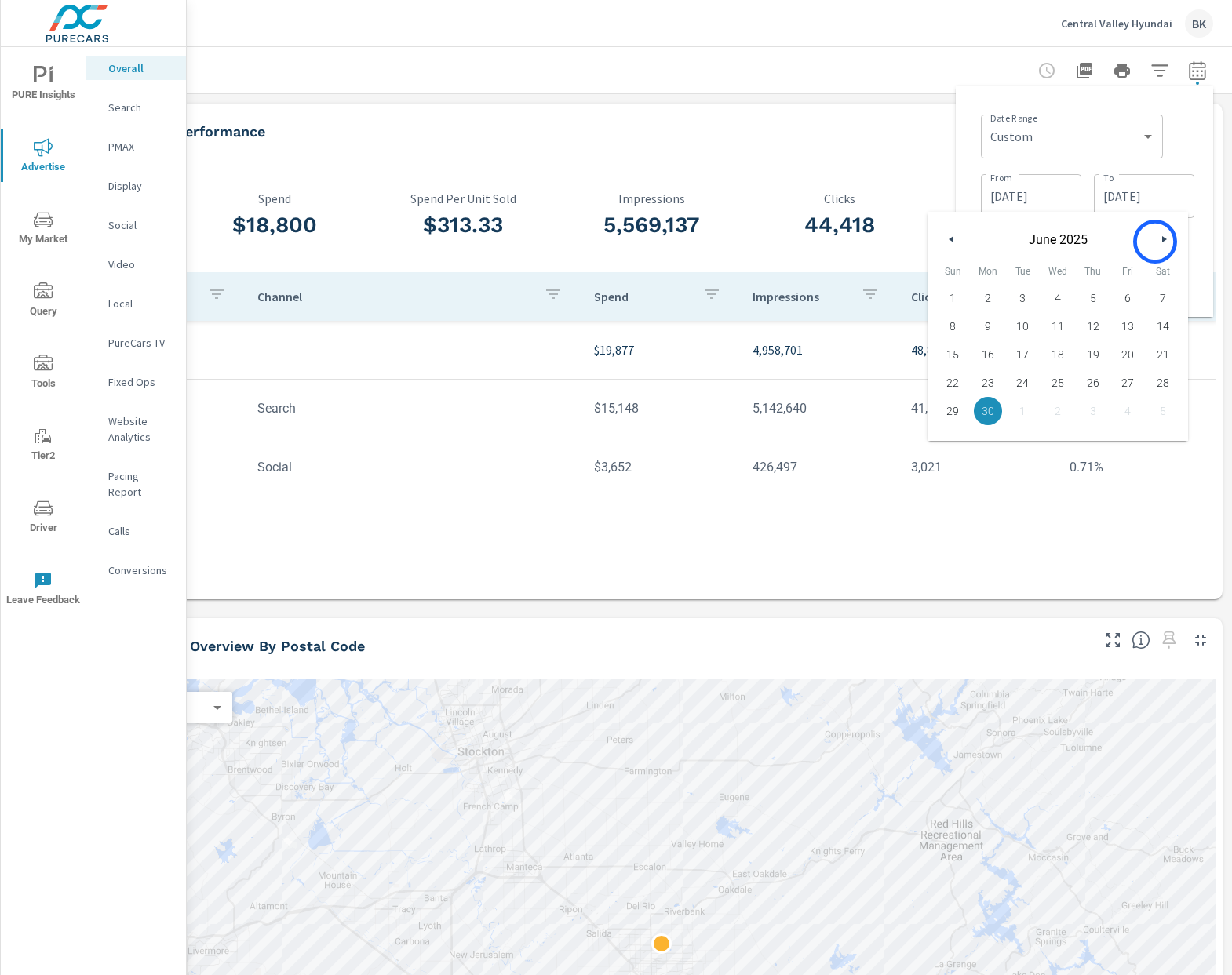
click at [1155, 241] on button "button" at bounding box center [1163, 239] width 19 height 19
click at [1097, 415] on span "31" at bounding box center [1093, 410] width 35 height 20
type input "[DATE]"
click at [1009, 192] on input "[DATE]" at bounding box center [1031, 195] width 88 height 31
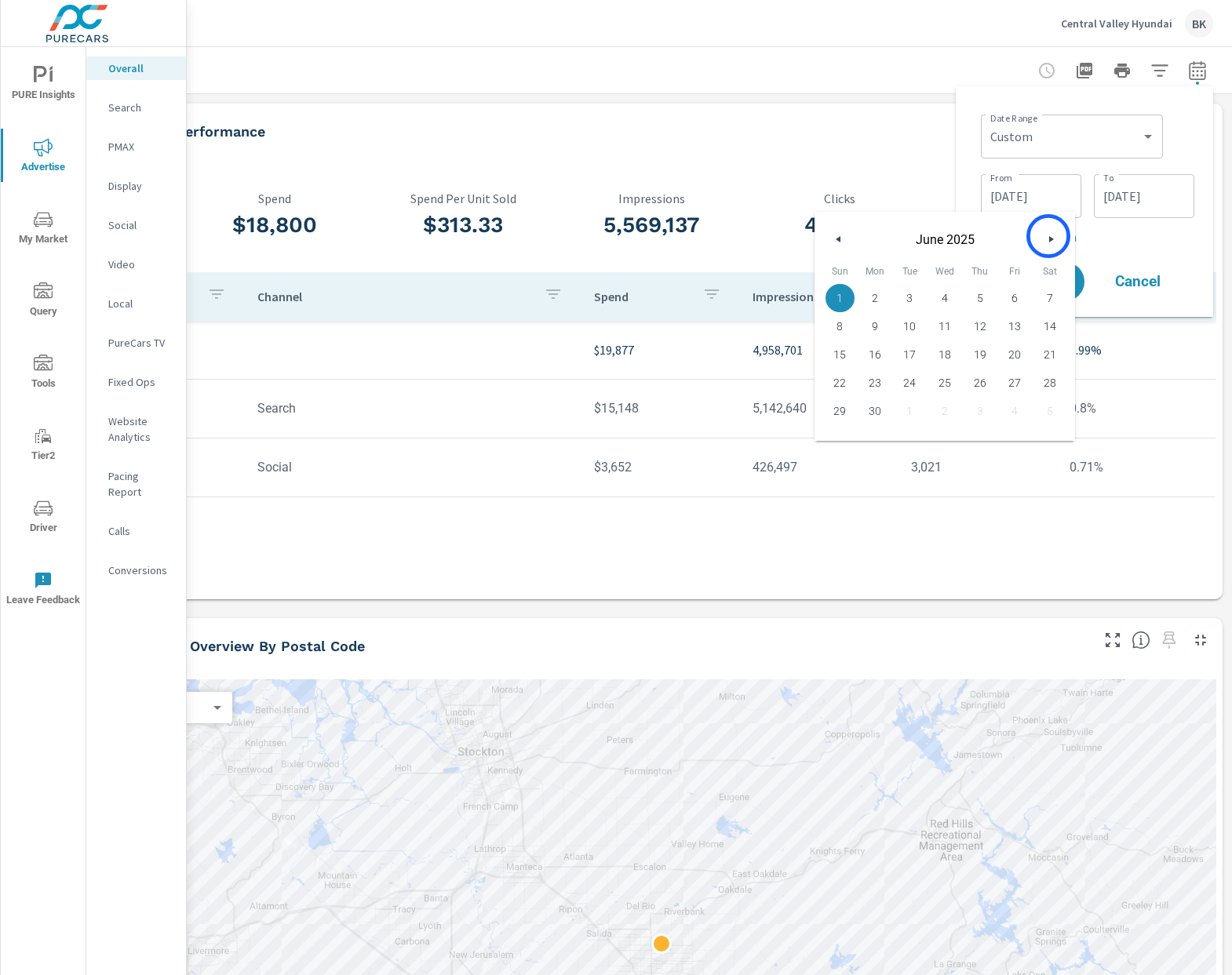
click at [1049, 236] on icon "button" at bounding box center [1053, 239] width 8 height 6
drag, startPoint x: 907, startPoint y: 302, endPoint x: 1037, endPoint y: 277, distance: 132.4
click at [907, 302] on span "1" at bounding box center [910, 298] width 35 height 20
type input "[DATE]"
click at [1157, 235] on p "+ Add comparison" at bounding box center [1087, 237] width 213 height 19
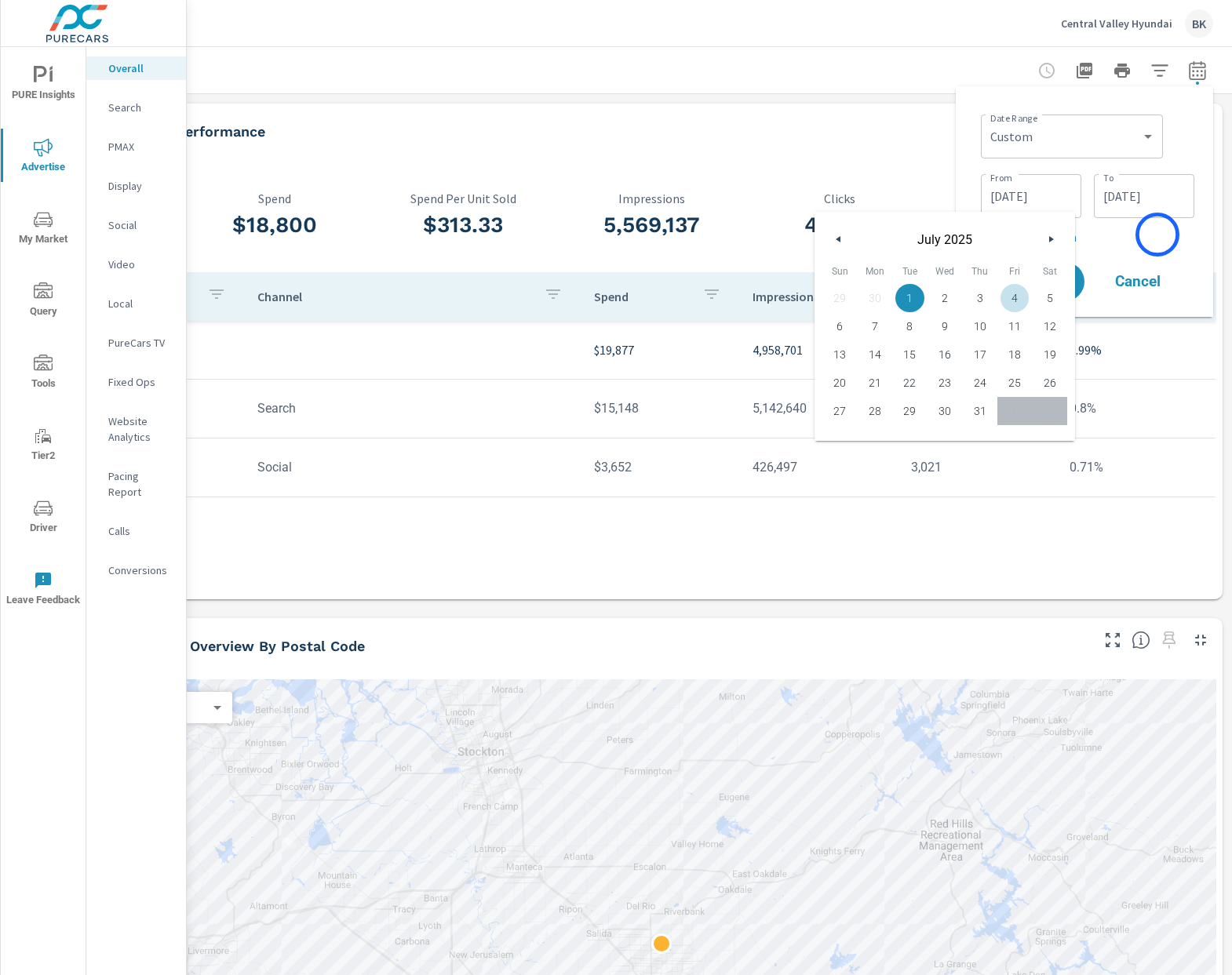
select select "Previous period"
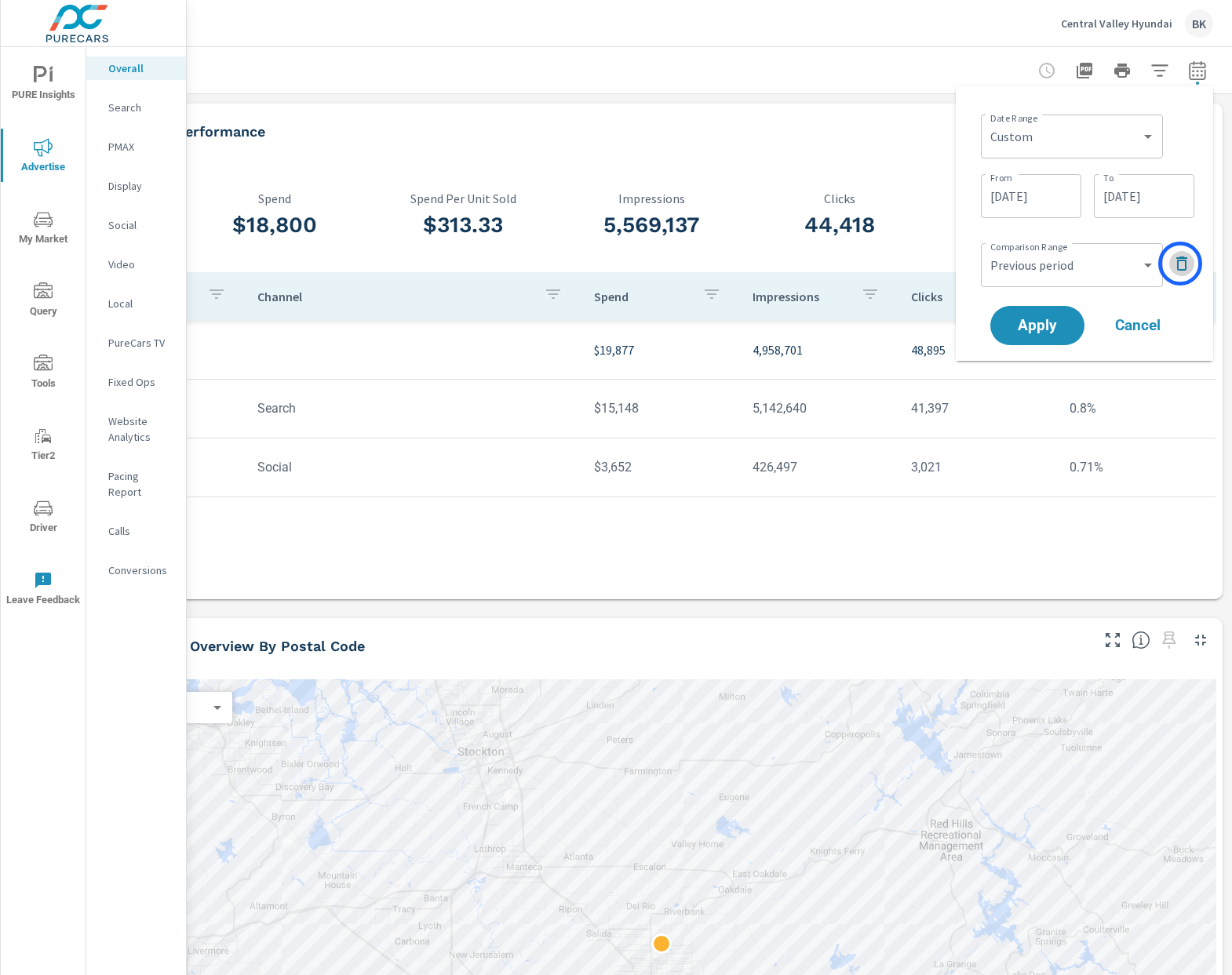
drag, startPoint x: 1180, startPoint y: 264, endPoint x: 1096, endPoint y: 305, distance: 93.5
click at [1178, 264] on icon "button" at bounding box center [1181, 263] width 19 height 19
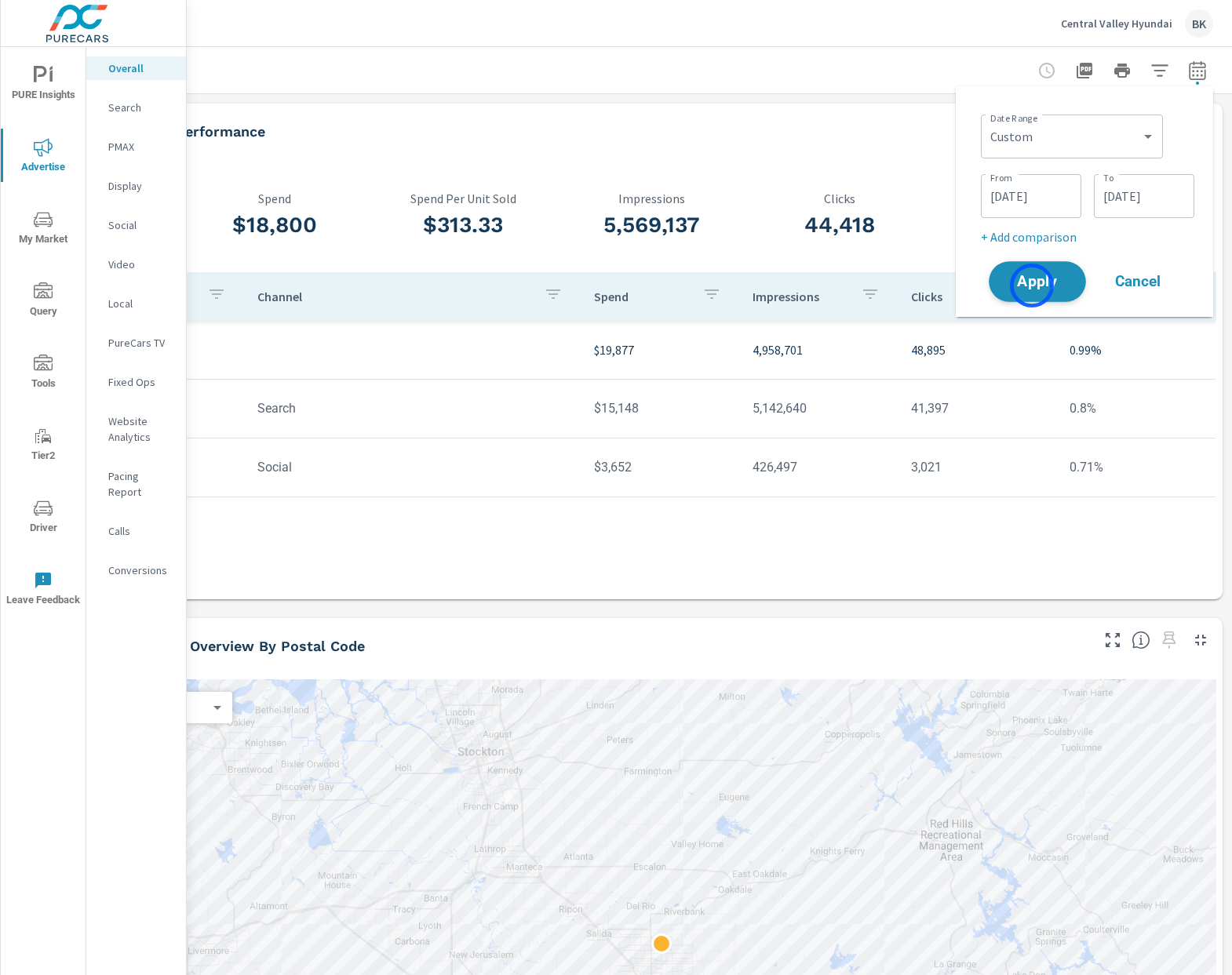
click at [1032, 286] on span "Apply" at bounding box center [1037, 282] width 64 height 15
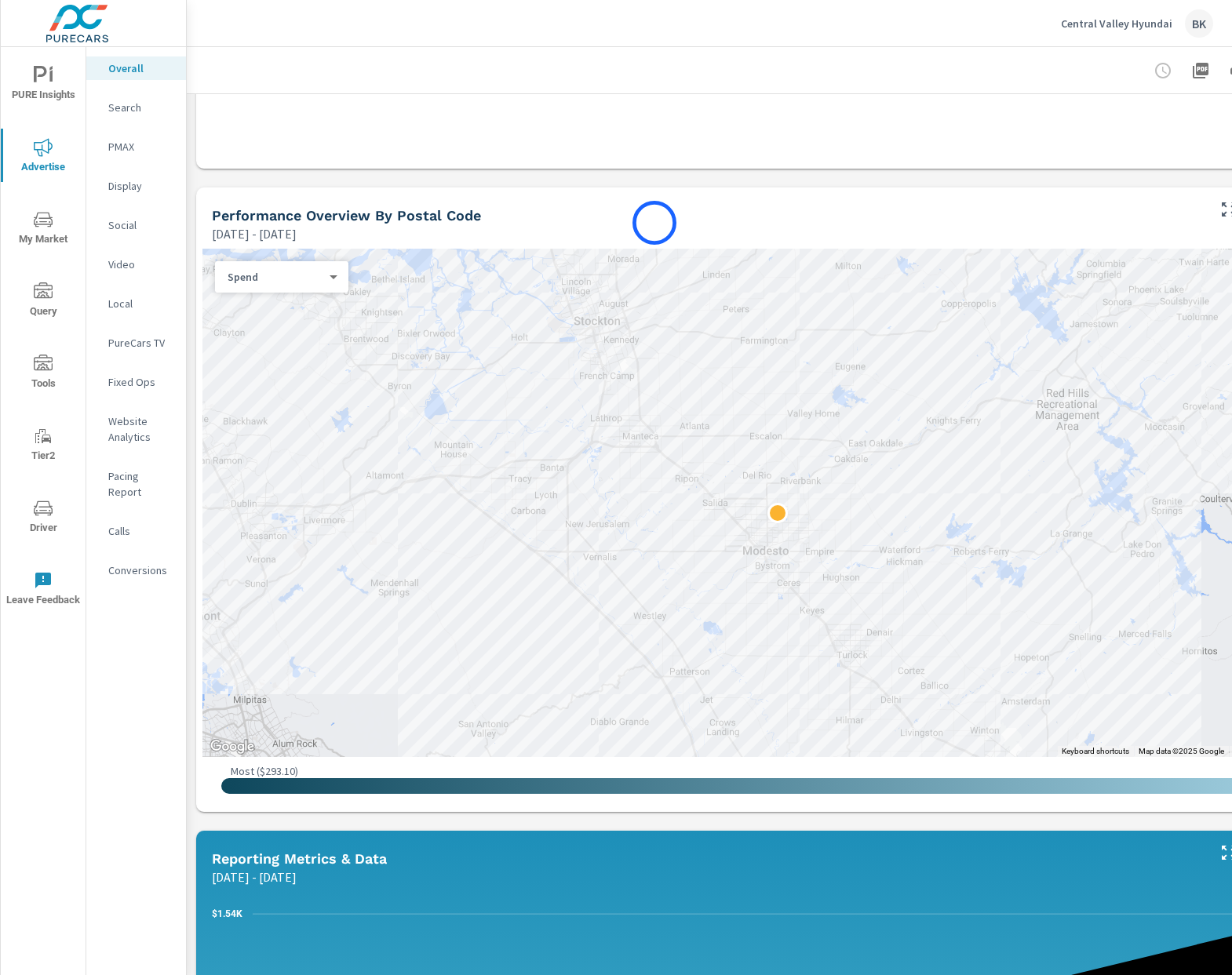
scroll to position [625, 0]
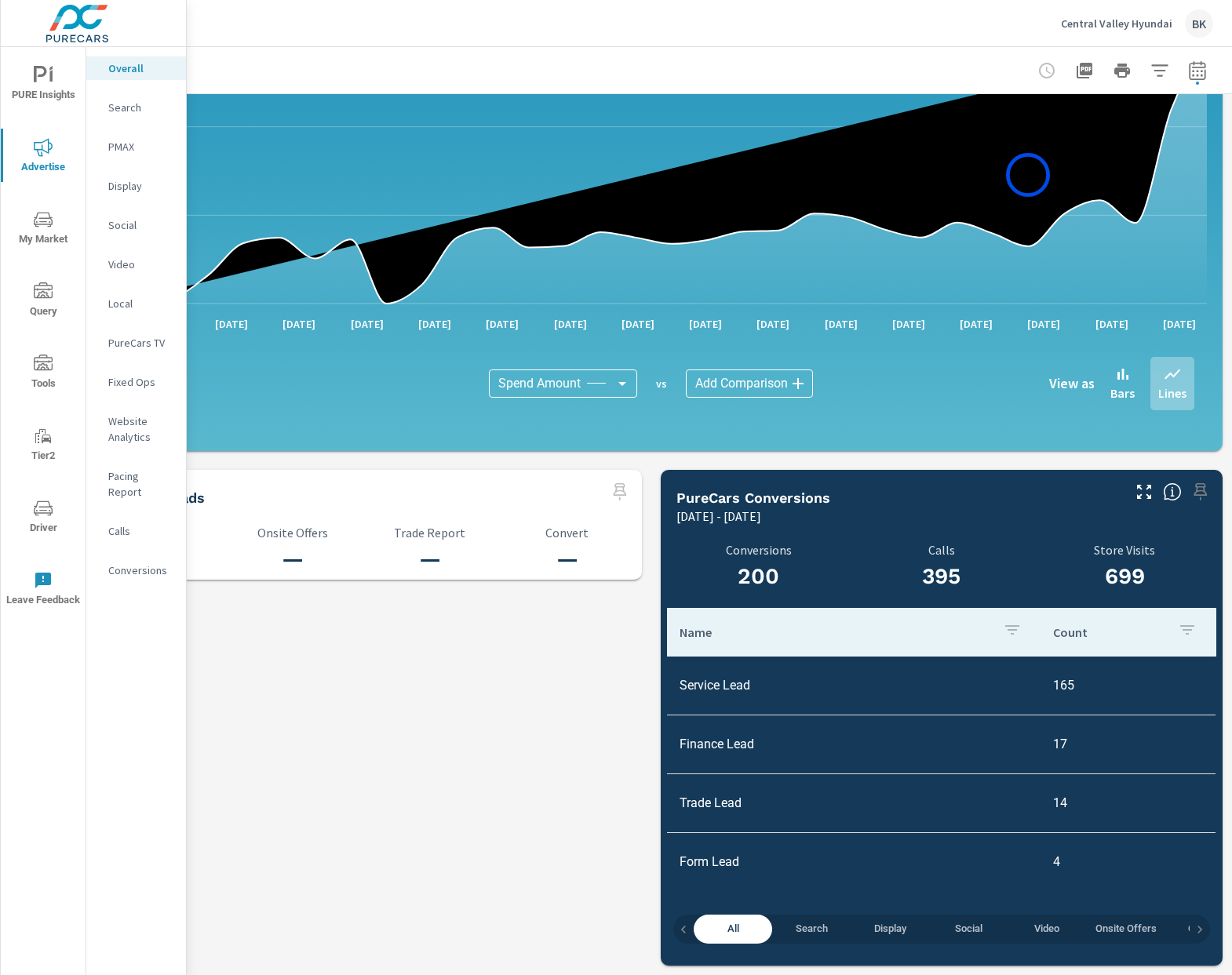
scroll to position [0, 116]
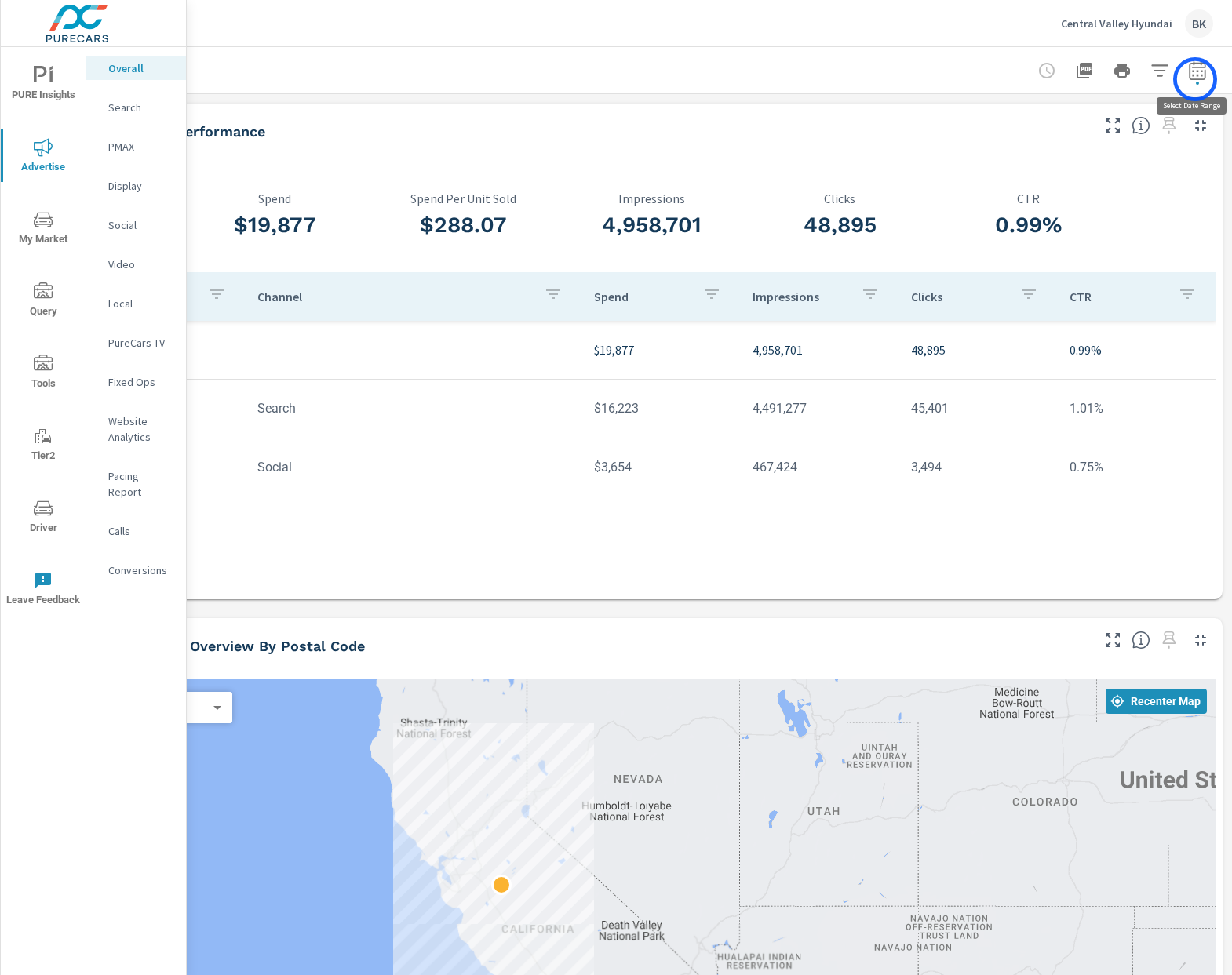
click at [1195, 79] on icon "button" at bounding box center [1197, 69] width 16 height 19
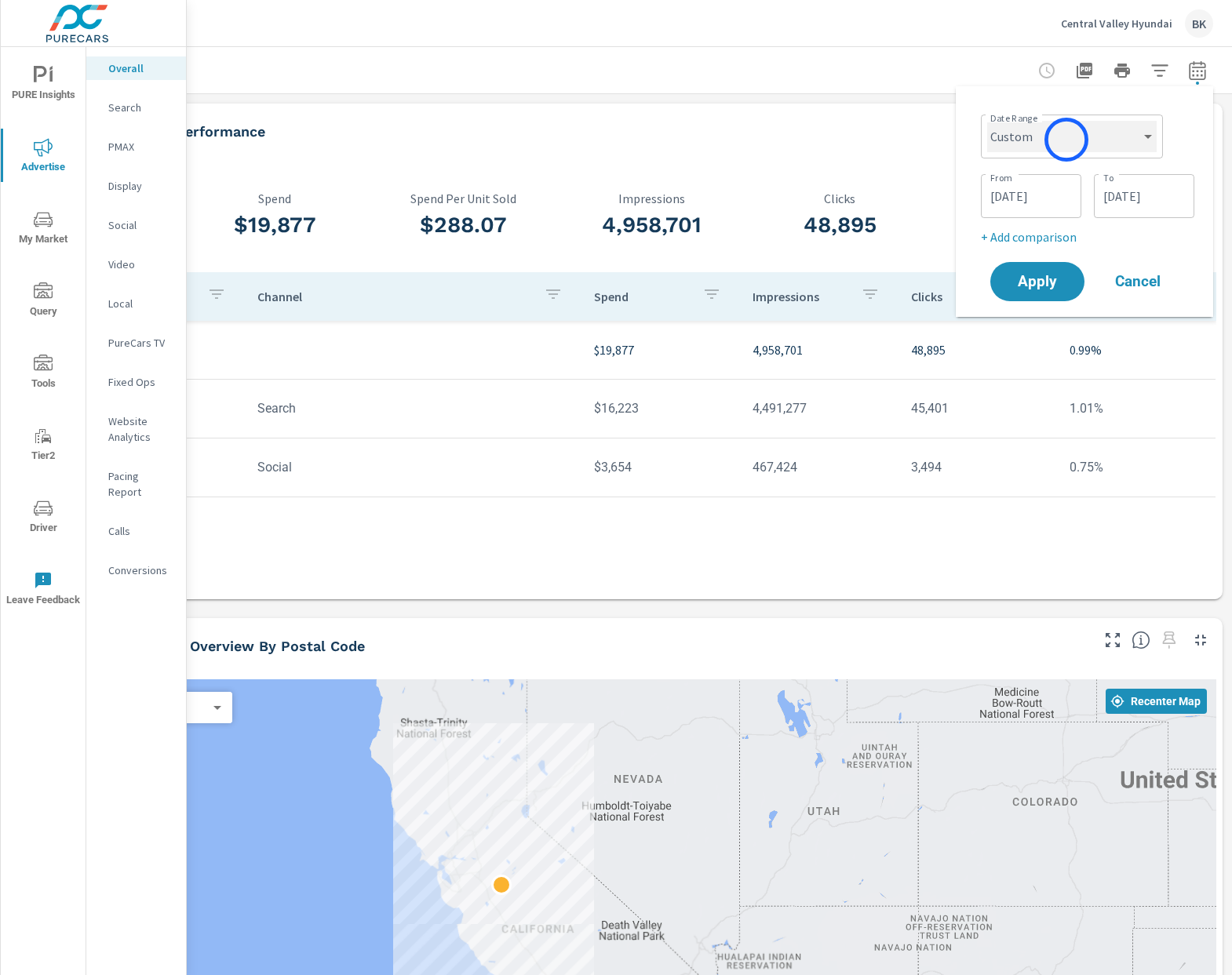
click at [1066, 140] on select "Custom [DATE] Last week Last 7 days Last 14 days Last 30 days Last 45 days Last…" at bounding box center [1072, 136] width 170 height 31
click at [987, 121] on select "Custom [DATE] Last week Last 7 days Last 14 days Last 30 days Last 45 days Last…" at bounding box center [1072, 136] width 170 height 31
select select "Last month"
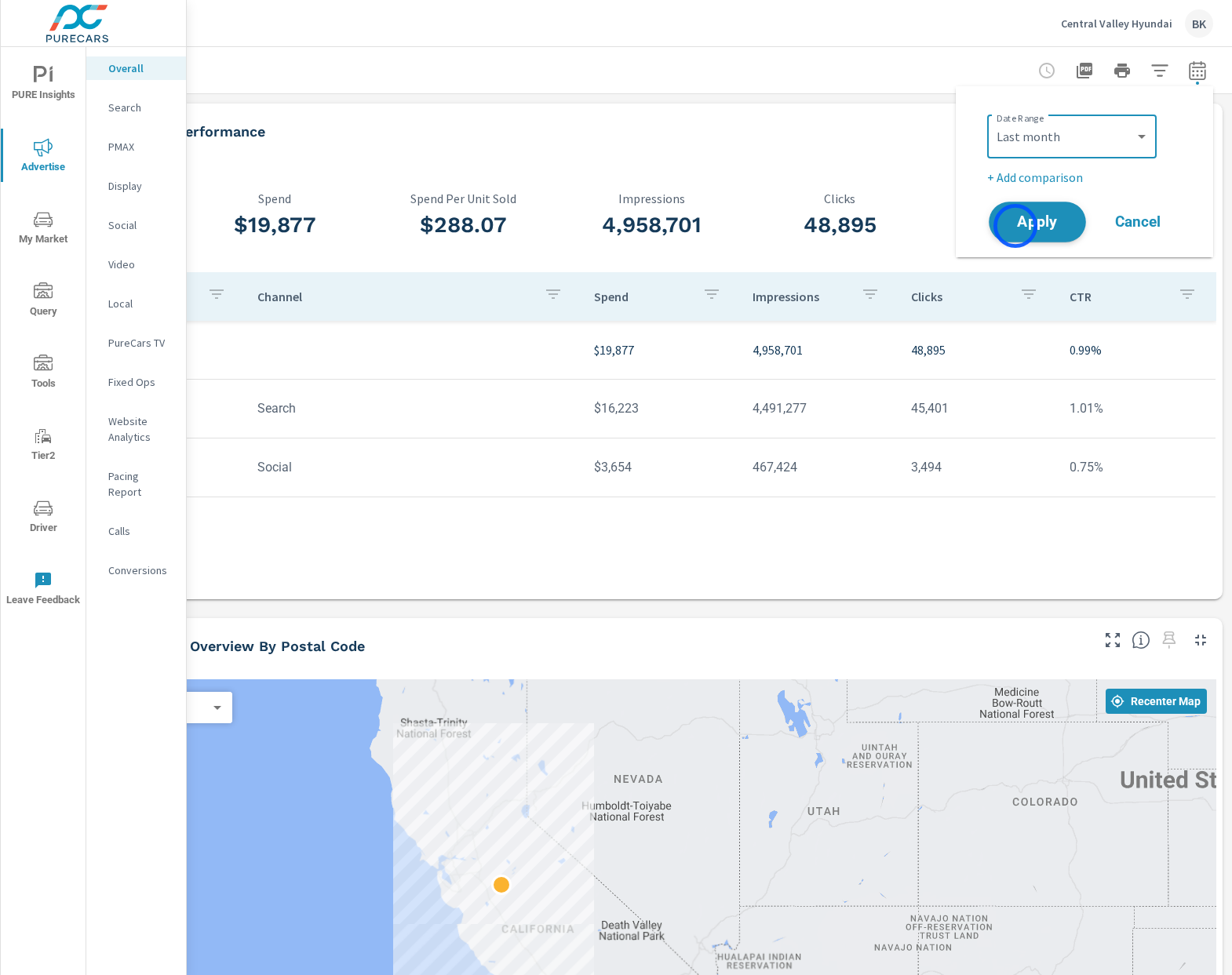
click at [1016, 226] on span "Apply" at bounding box center [1037, 222] width 64 height 15
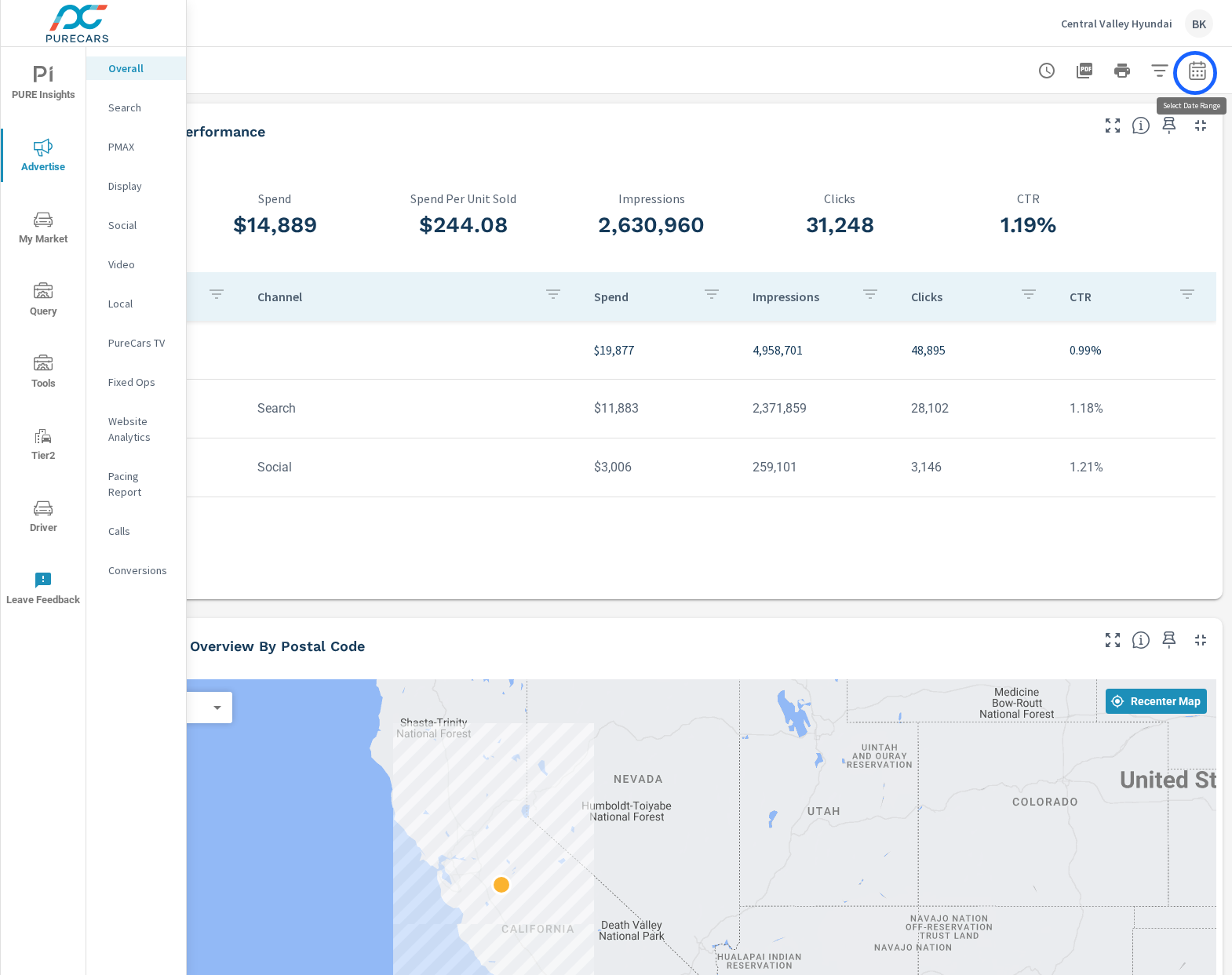
click at [1195, 73] on icon "button" at bounding box center [1197, 70] width 19 height 19
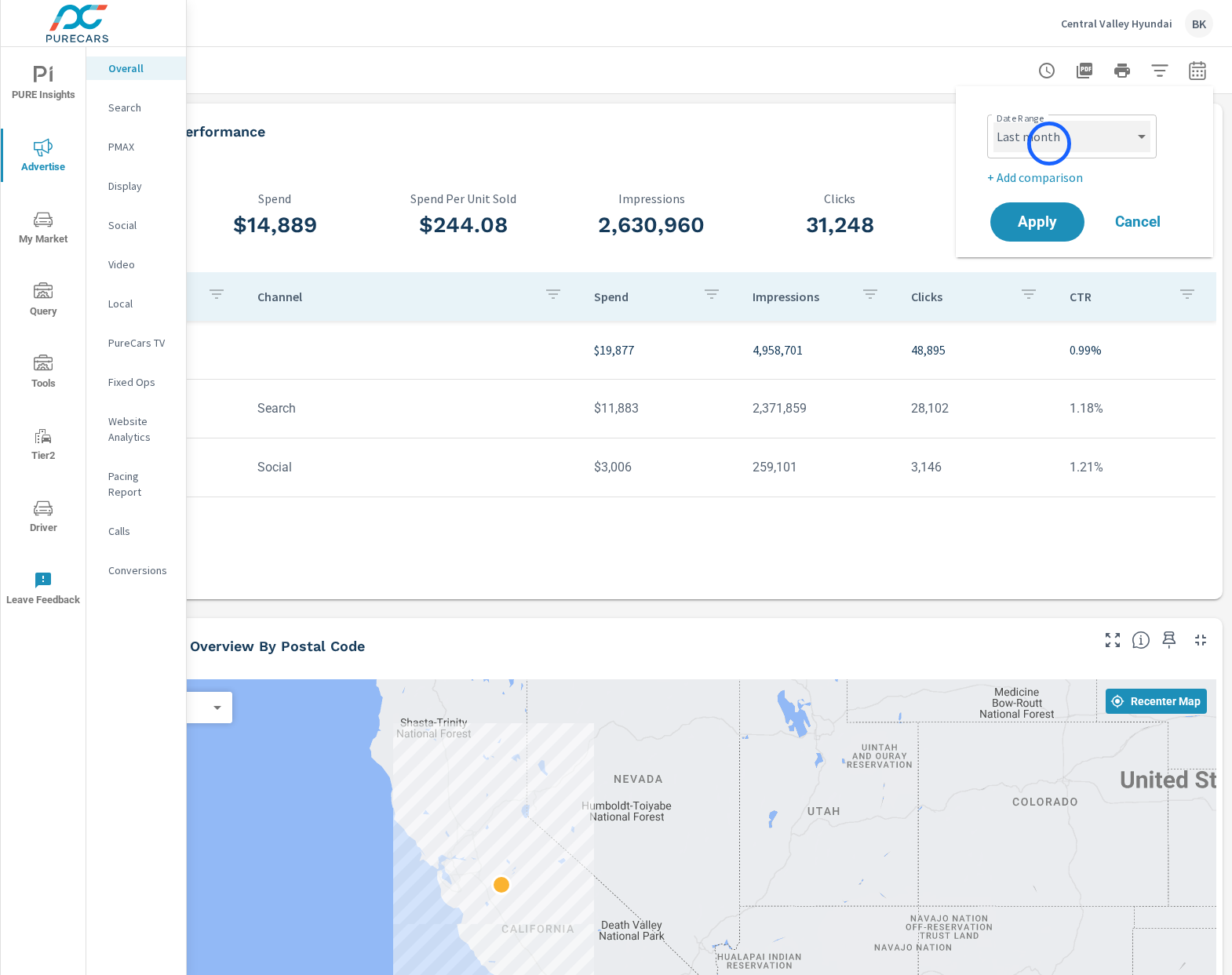
click at [1043, 133] on select "Custom [DATE] Last week Last 7 days Last 14 days Last 30 days Last 45 days Last…" at bounding box center [1071, 136] width 157 height 31
click at [993, 121] on select "Custom [DATE] Last week Last 7 days Last 14 days Last 30 days Last 45 days Last…" at bounding box center [1071, 136] width 157 height 31
select select "custom"
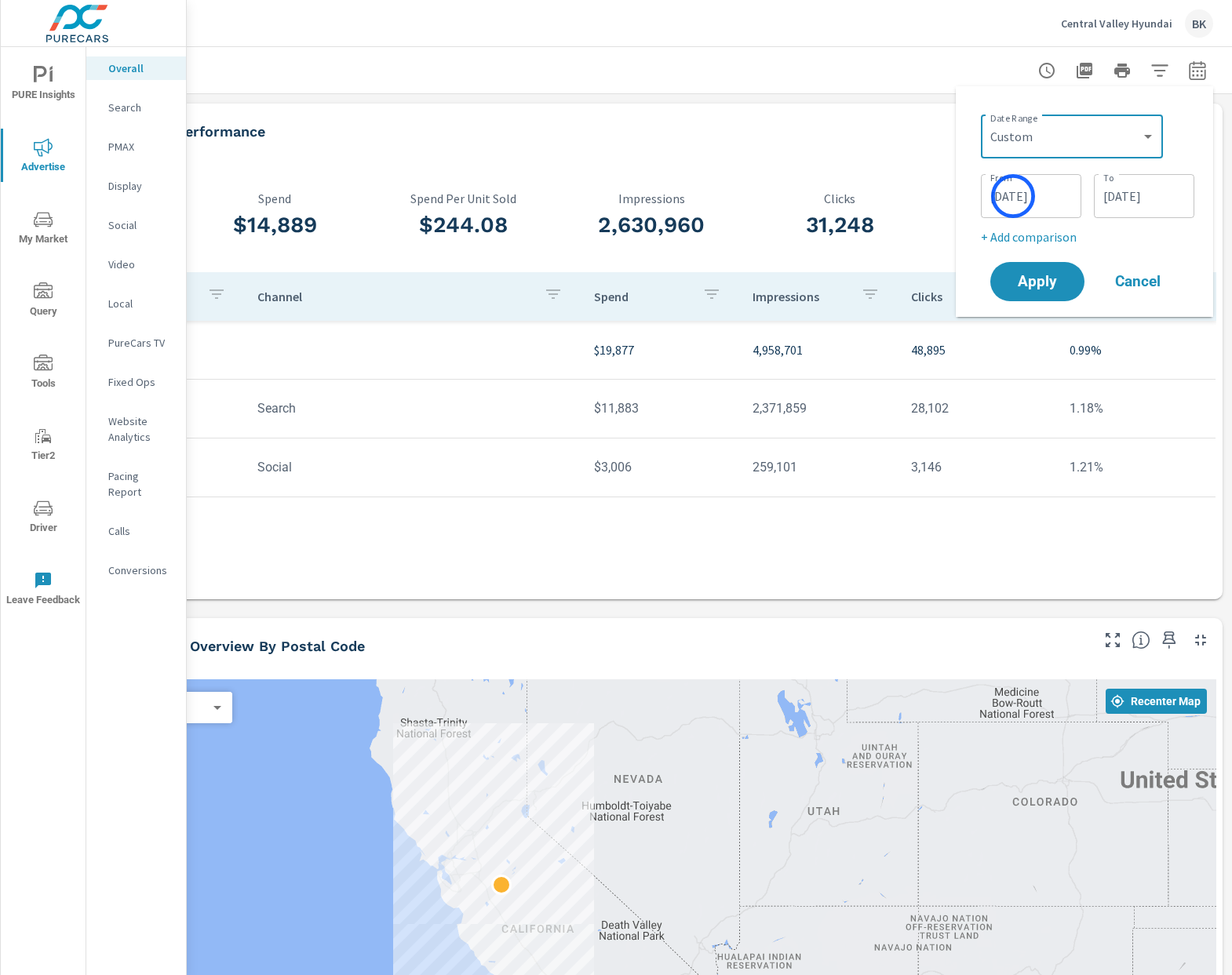
click at [1013, 196] on input "[DATE]" at bounding box center [1031, 195] width 88 height 31
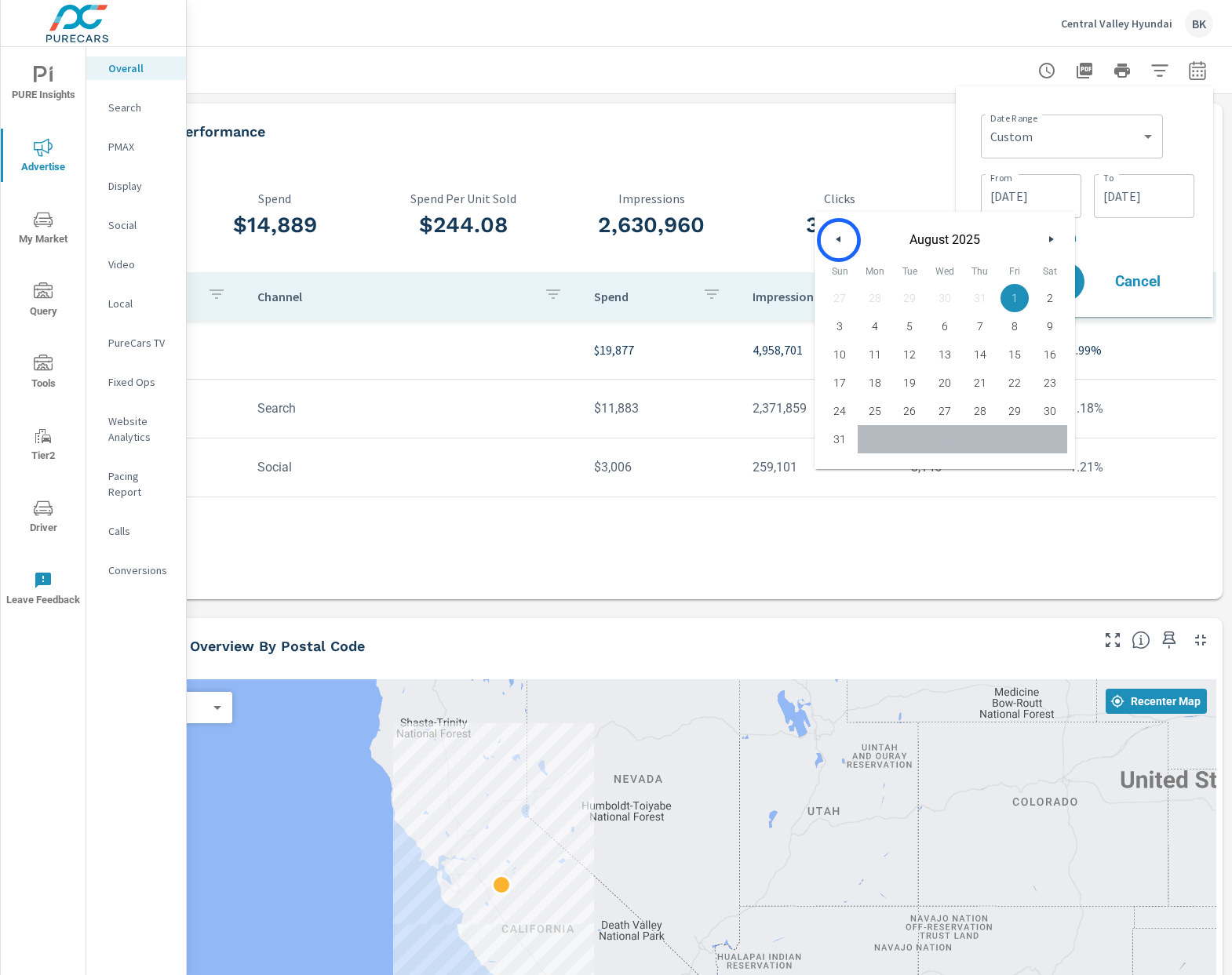
click at [839, 240] on icon "button" at bounding box center [837, 239] width 8 height 6
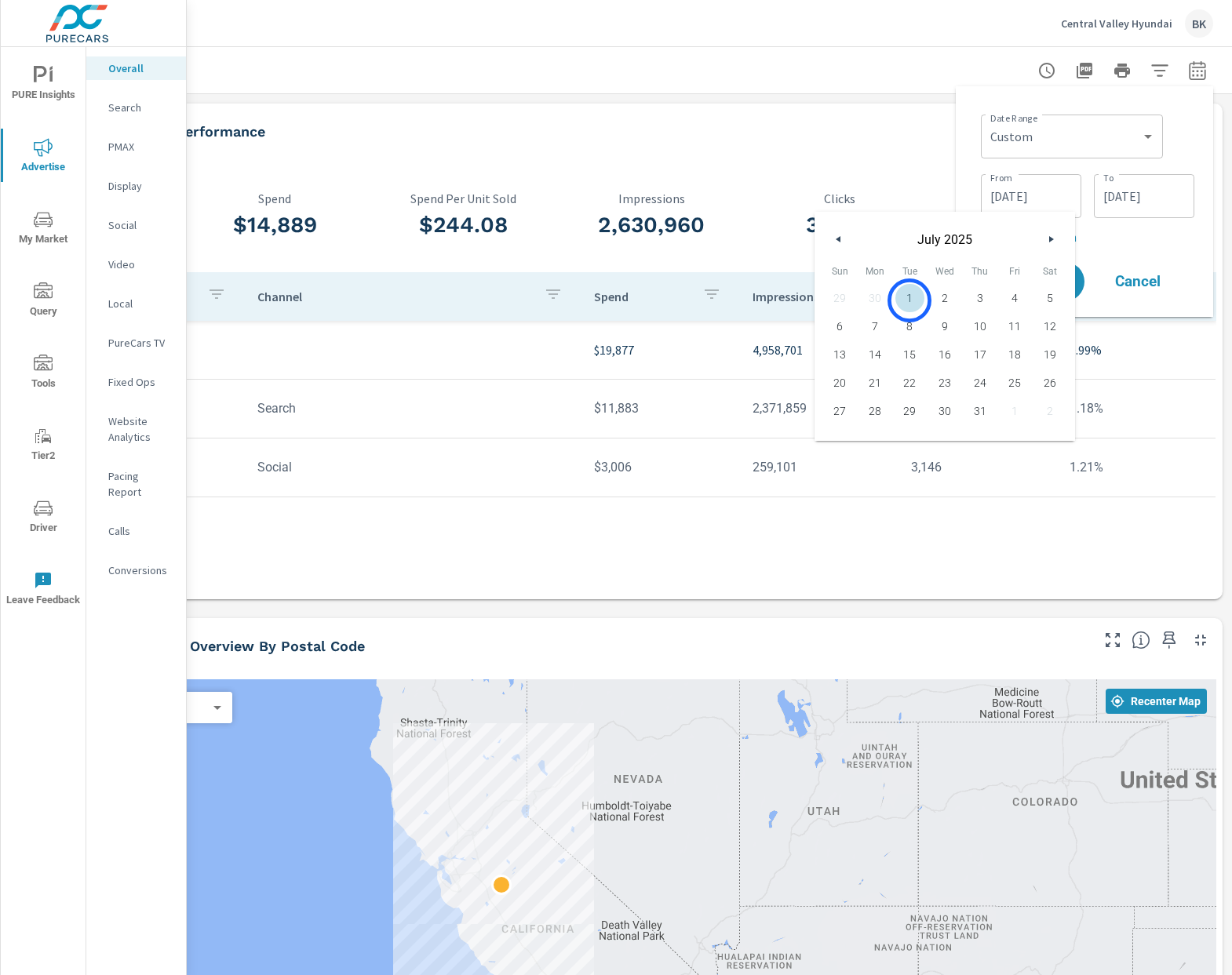
click at [909, 300] on span "1" at bounding box center [910, 298] width 35 height 20
type input "[DATE]"
click at [1117, 186] on input "[DATE]" at bounding box center [1143, 195] width 88 height 31
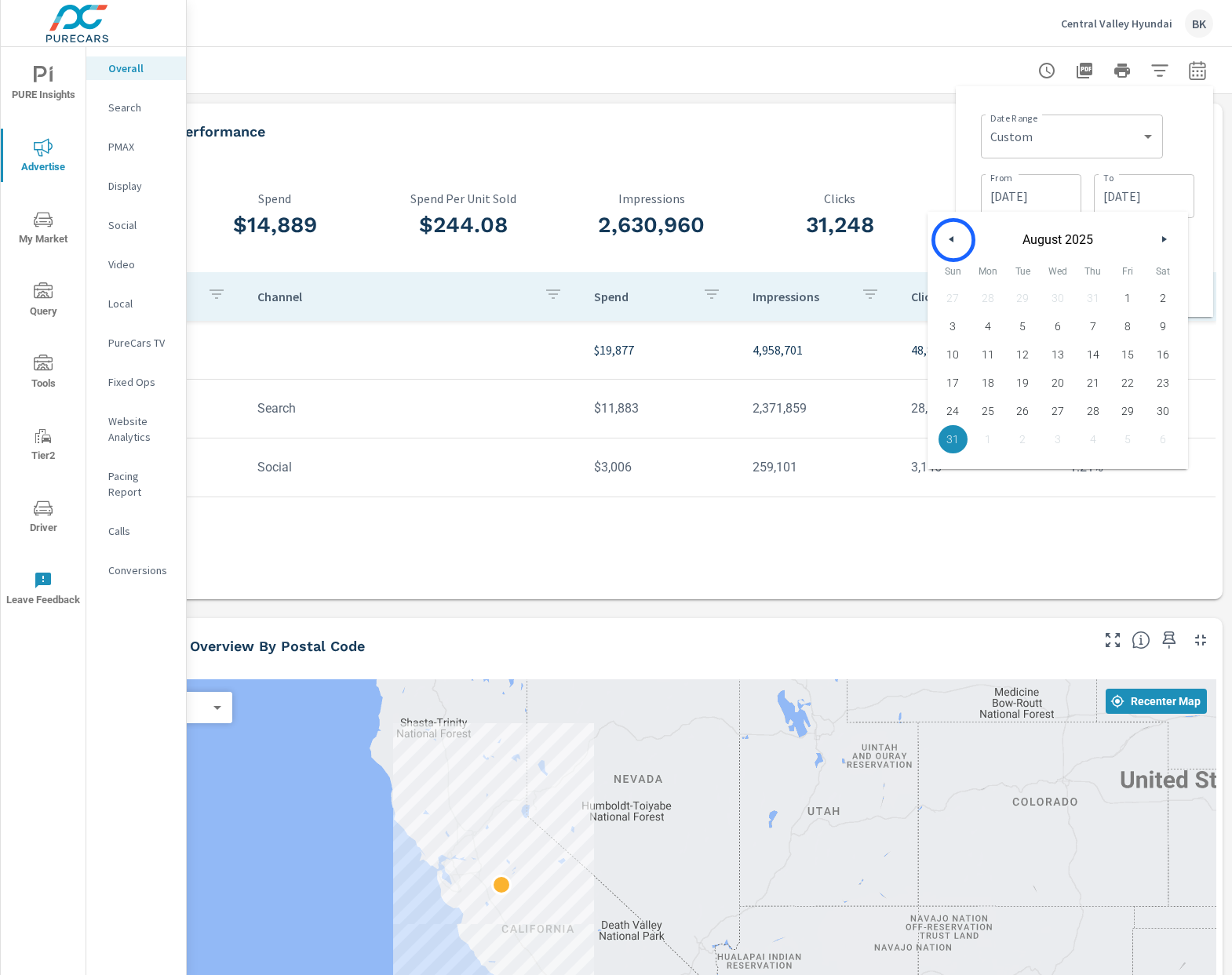
click at [954, 240] on button "button" at bounding box center [951, 239] width 19 height 19
click at [1094, 411] on span "31" at bounding box center [1093, 410] width 35 height 20
type input "[DATE]"
click at [1200, 243] on div "Date Range Custom [DATE] Last week Last 7 days Last 14 days Last 30 days Last 4…" at bounding box center [1084, 201] width 233 height 205
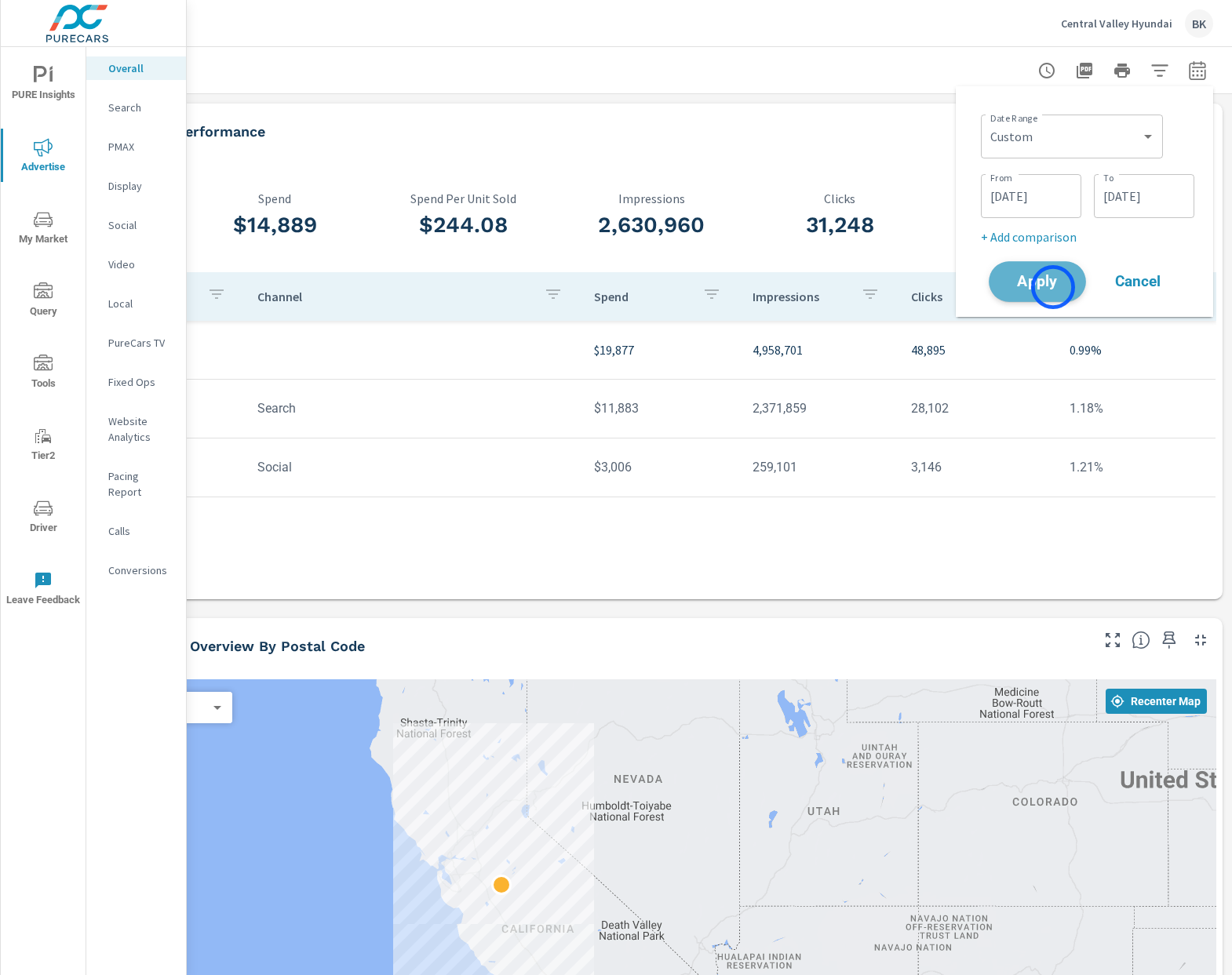
click at [1053, 287] on span "Apply" at bounding box center [1037, 282] width 64 height 15
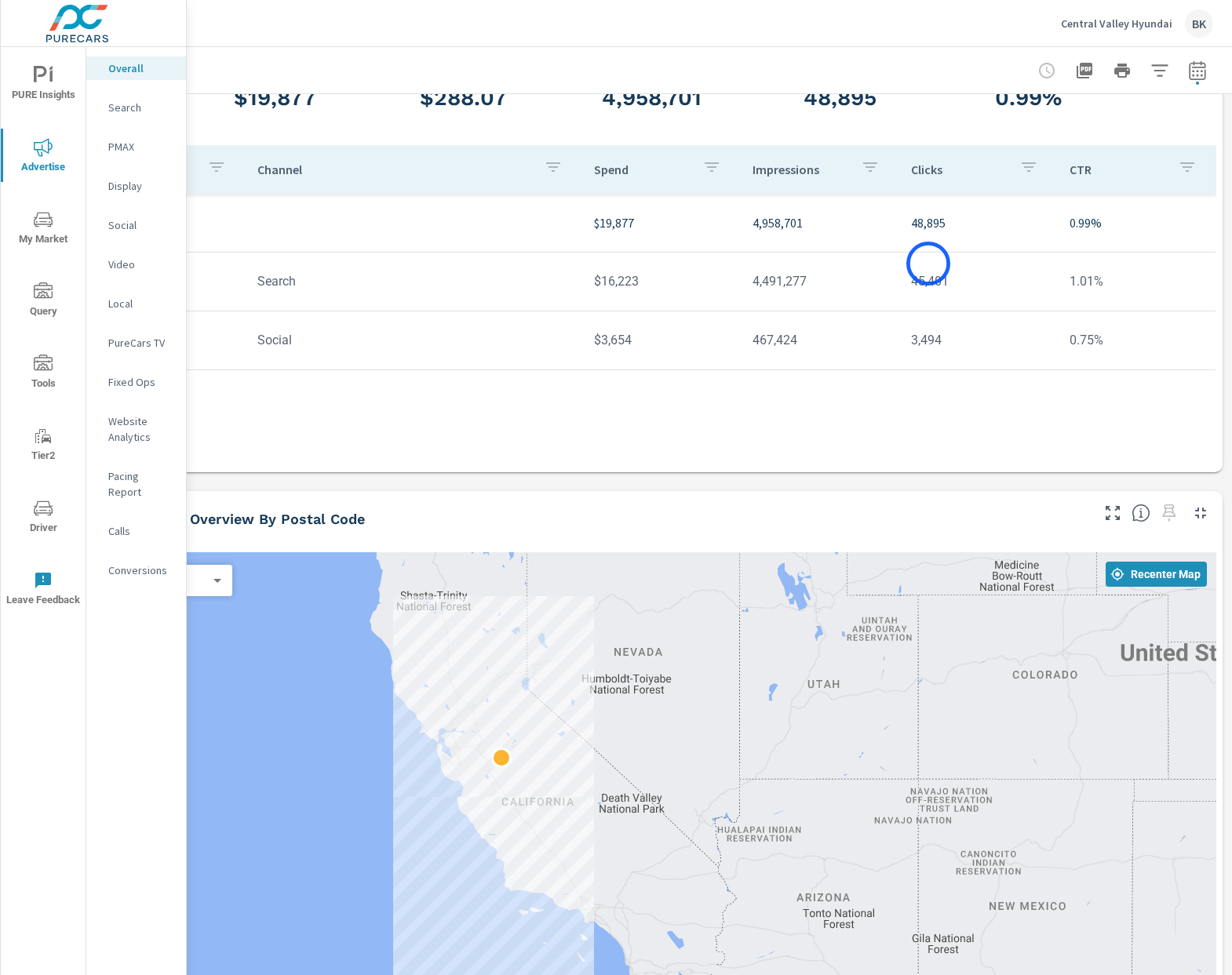
scroll to position [0, 116]
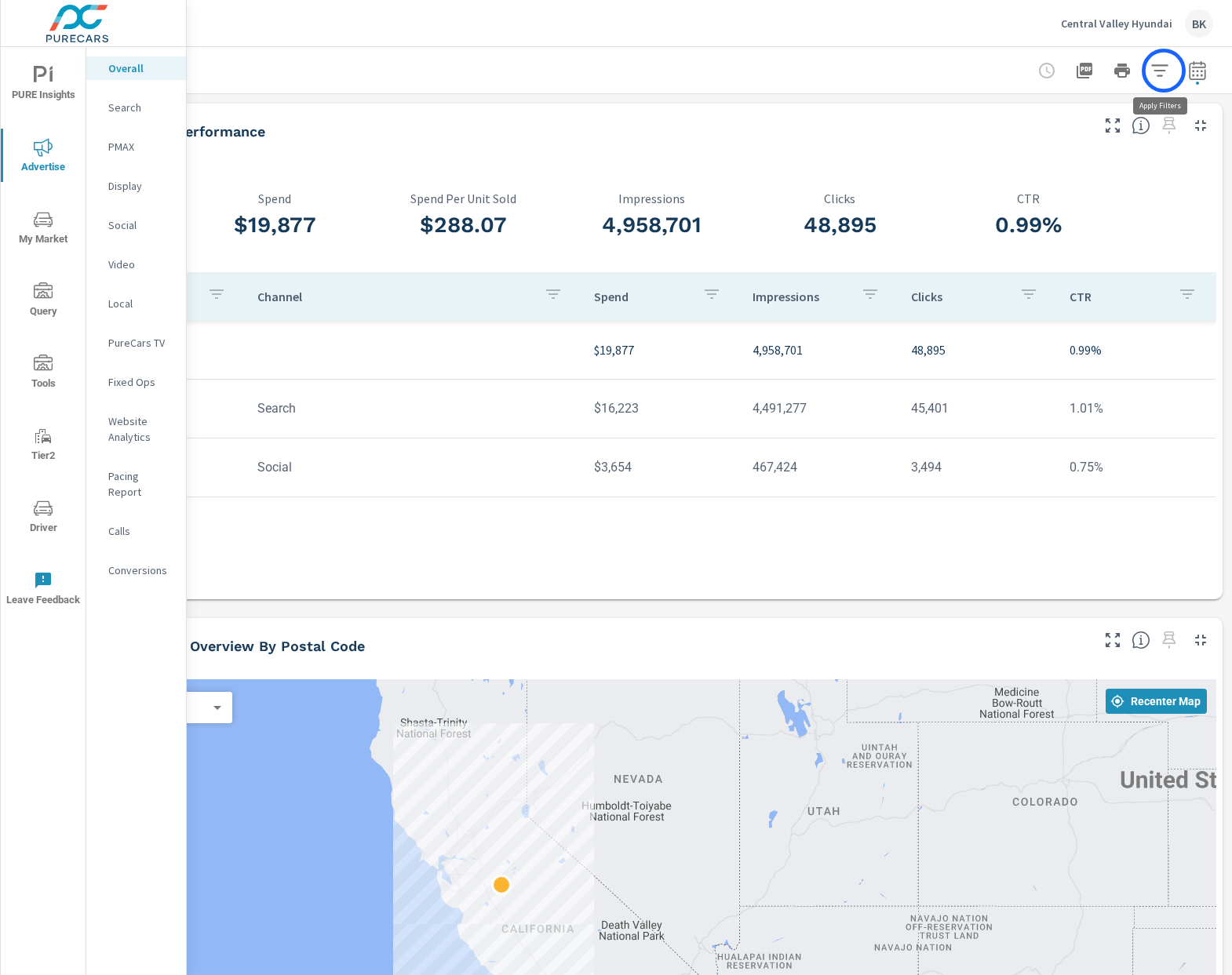
click at [1164, 71] on icon "button" at bounding box center [1159, 70] width 16 height 12
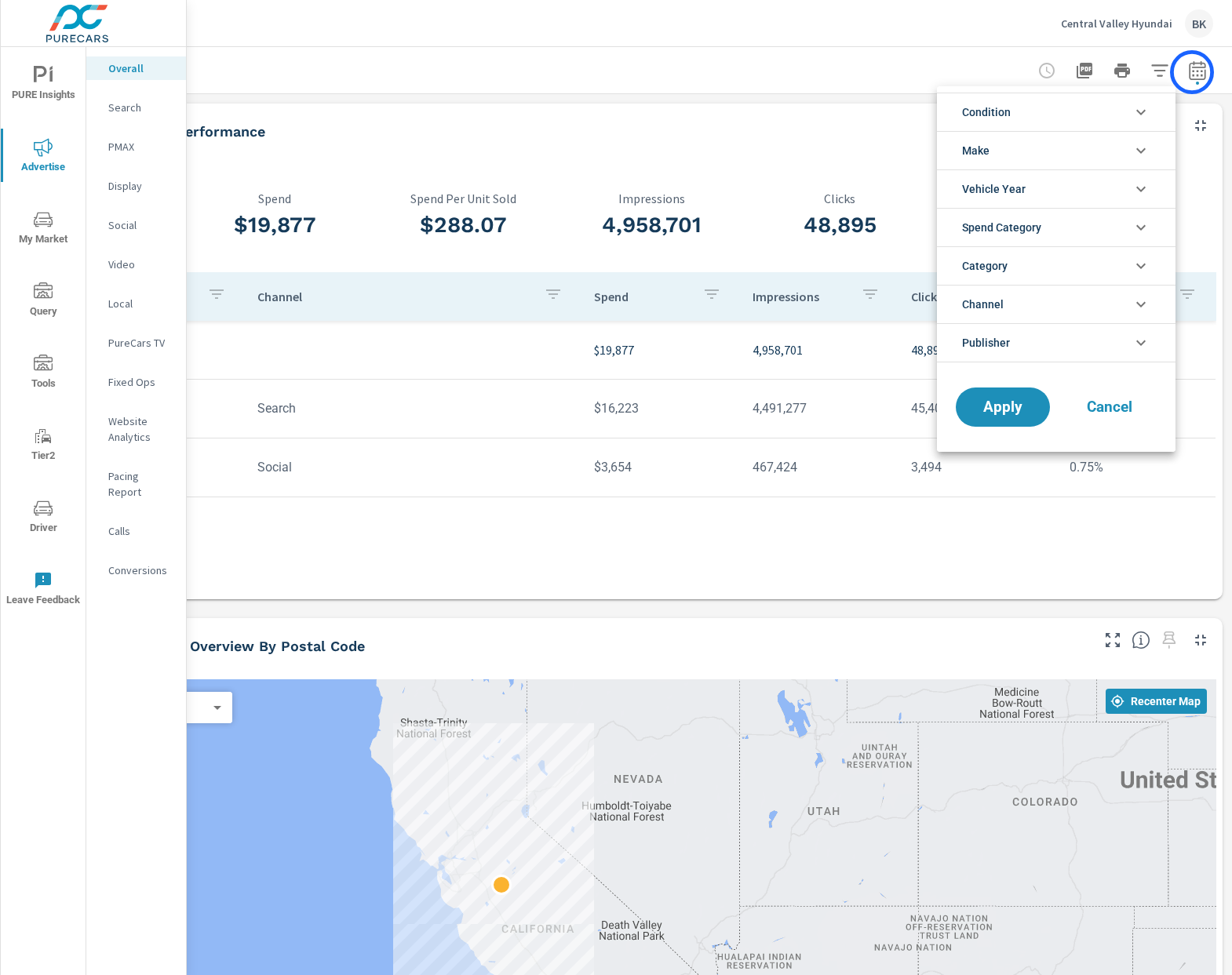
click at [1192, 72] on div at bounding box center [616, 488] width 1232 height 975
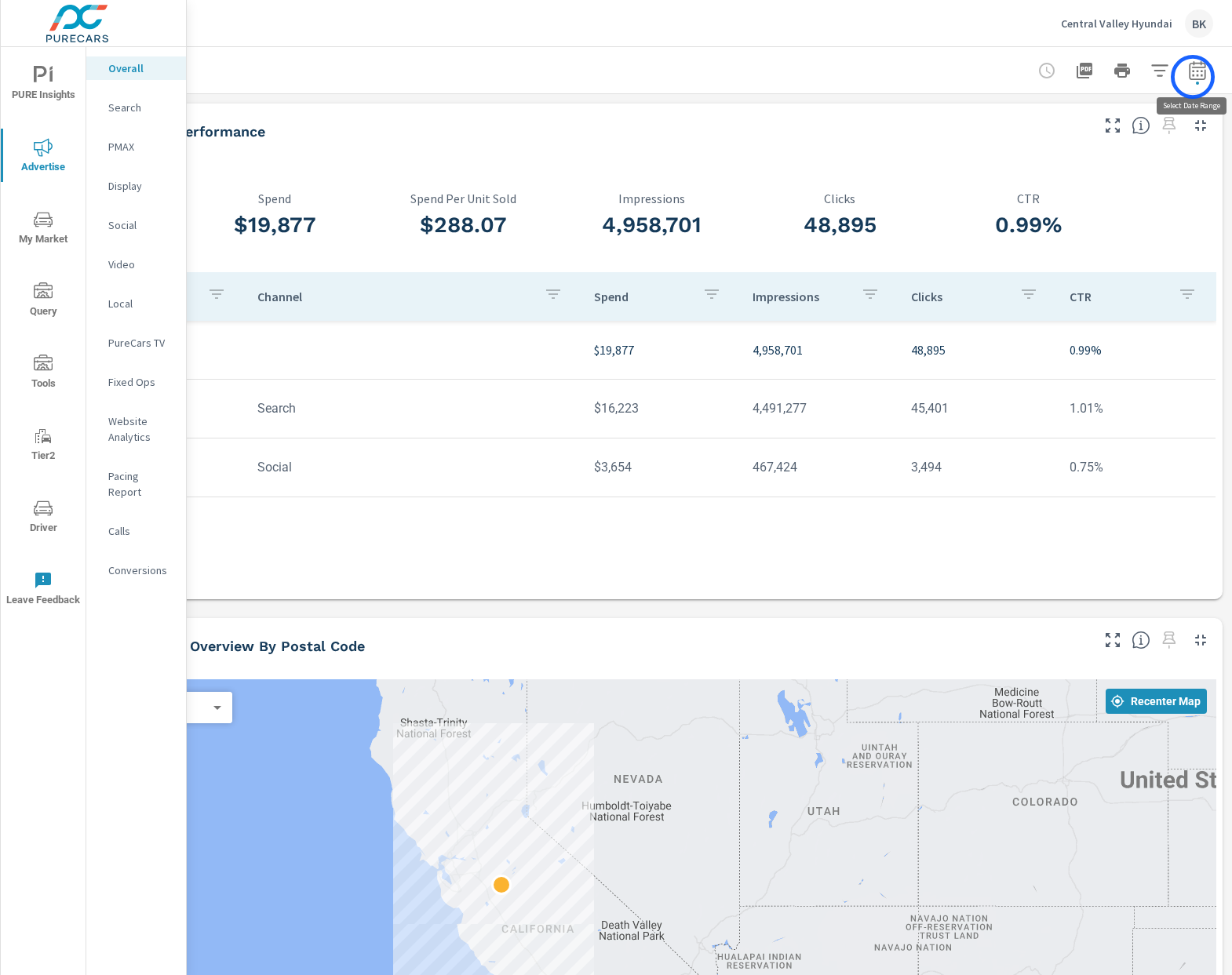
click at [1193, 77] on icon "button" at bounding box center [1197, 70] width 19 height 19
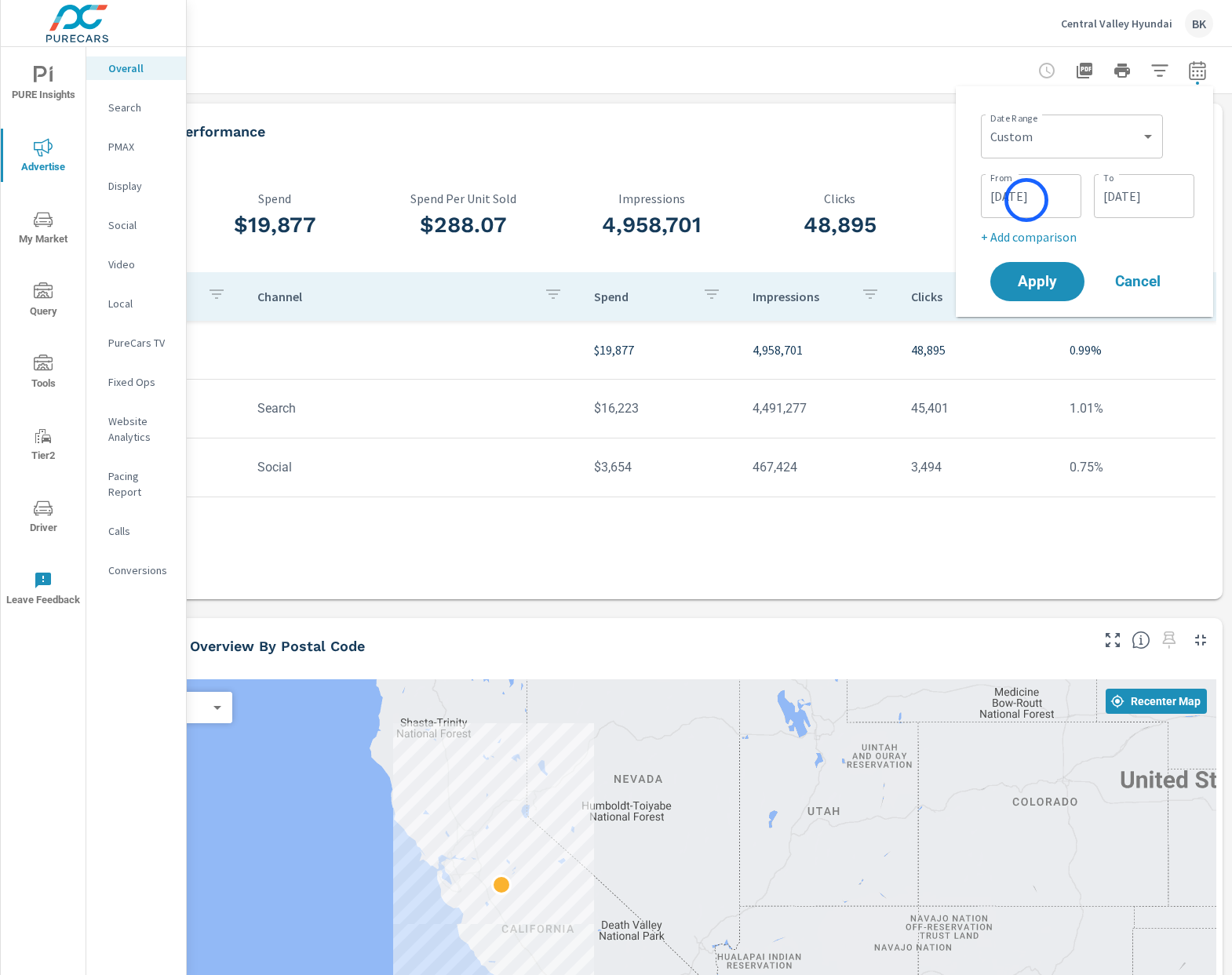
click at [1026, 200] on input "[DATE]" at bounding box center [1031, 195] width 88 height 31
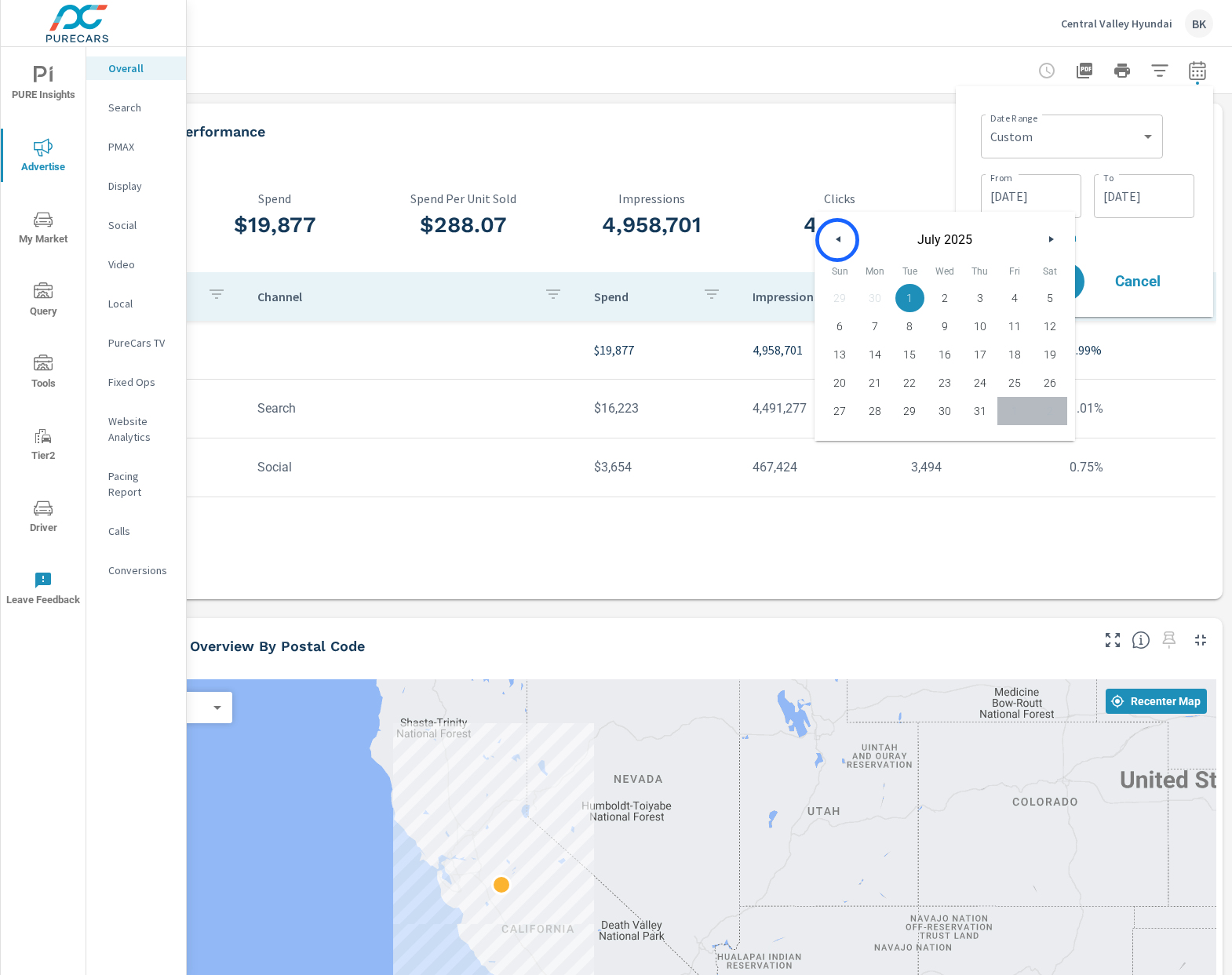
click at [837, 240] on icon "button" at bounding box center [837, 239] width 8 height 6
click at [840, 302] on span "1" at bounding box center [840, 298] width 35 height 20
type input "[DATE]"
click at [1123, 200] on input "[DATE]" at bounding box center [1143, 195] width 88 height 31
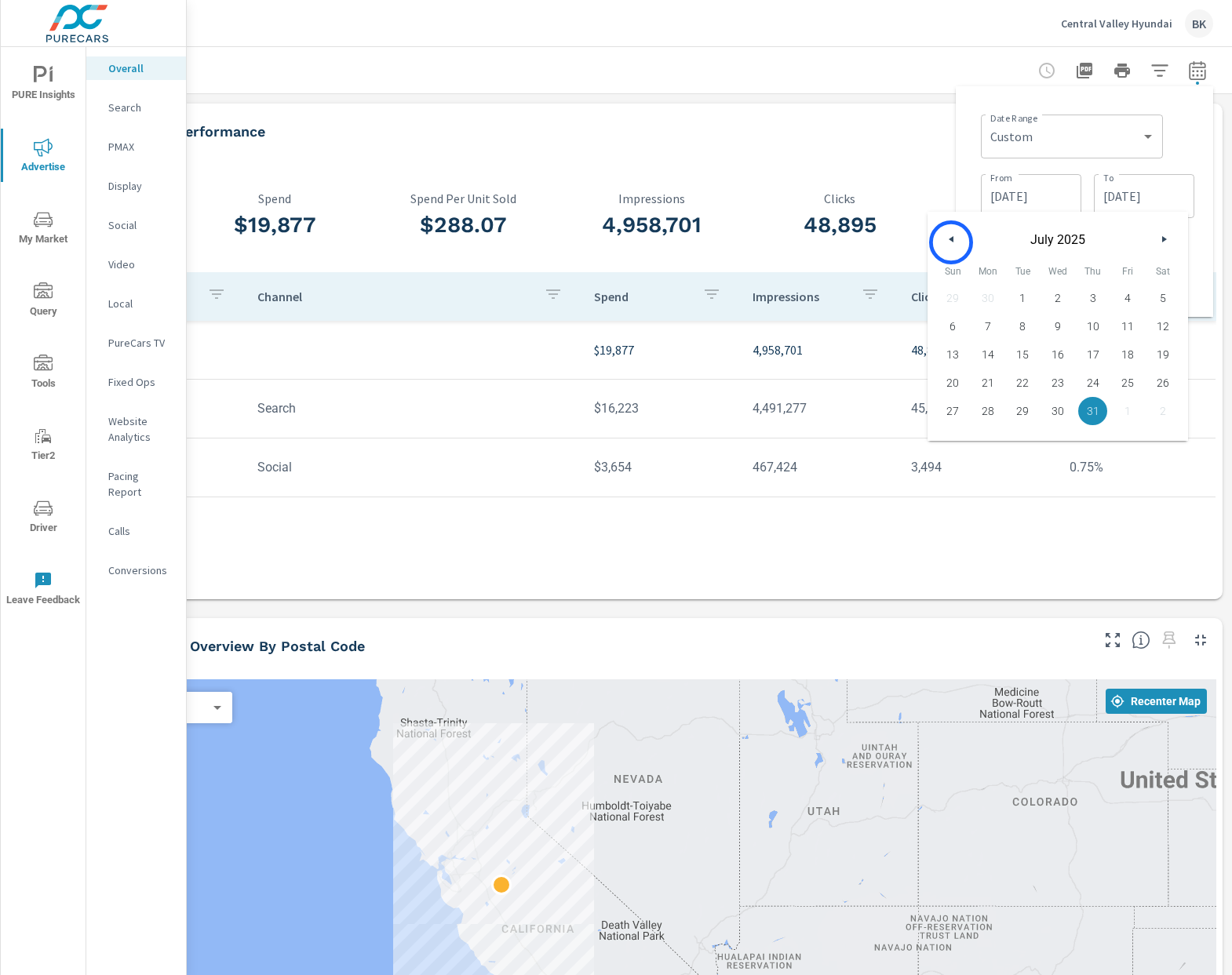
click at [951, 242] on button "button" at bounding box center [951, 239] width 19 height 19
click at [991, 411] on span "30" at bounding box center [988, 410] width 35 height 20
type input "[DATE]"
click at [1203, 238] on div "Date Range Custom [DATE] Last week Last 7 days Last 14 days Last 30 days Last 4…" at bounding box center [1085, 201] width 258 height 231
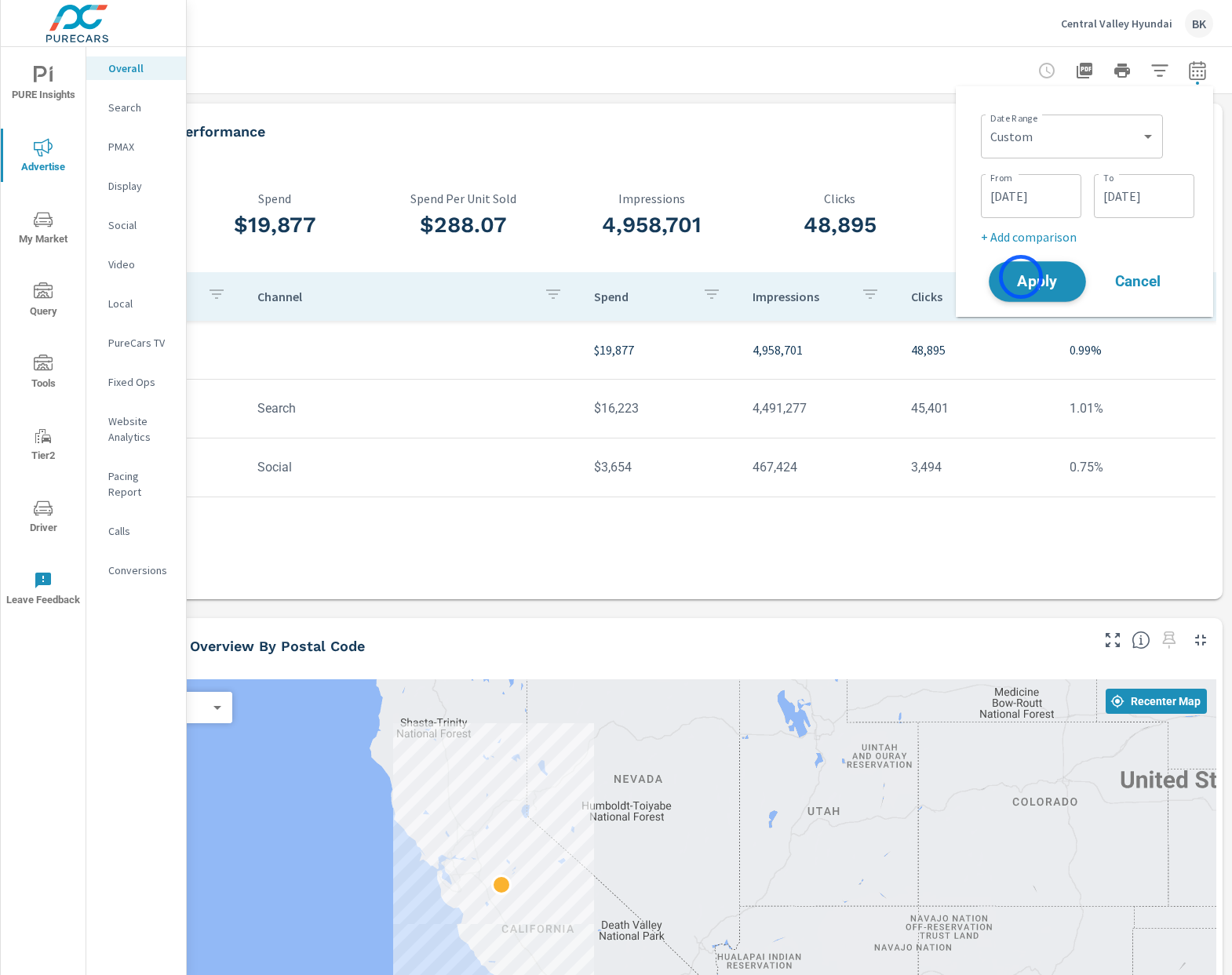
click at [1021, 277] on span "Apply" at bounding box center [1037, 282] width 64 height 15
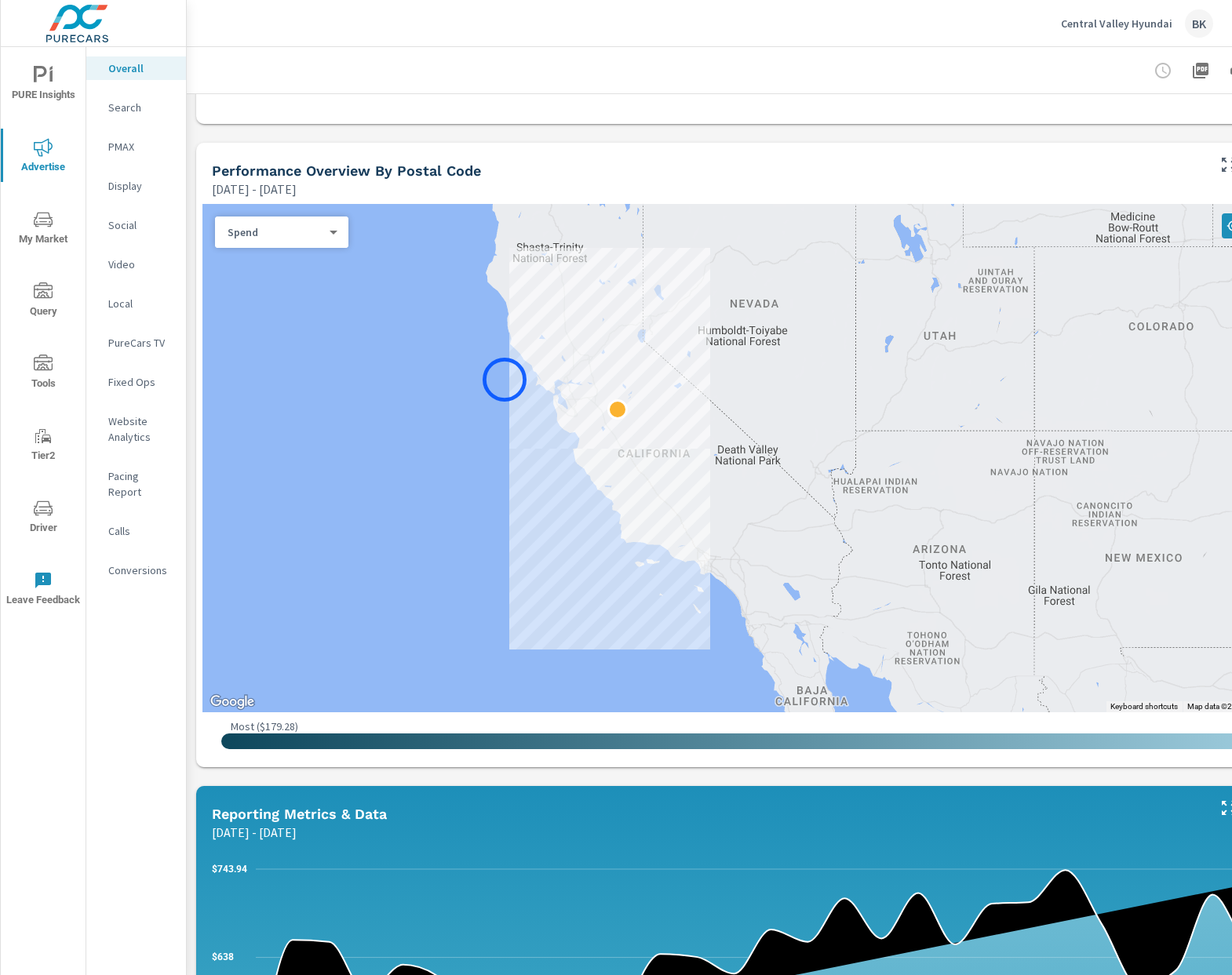
scroll to position [552, 0]
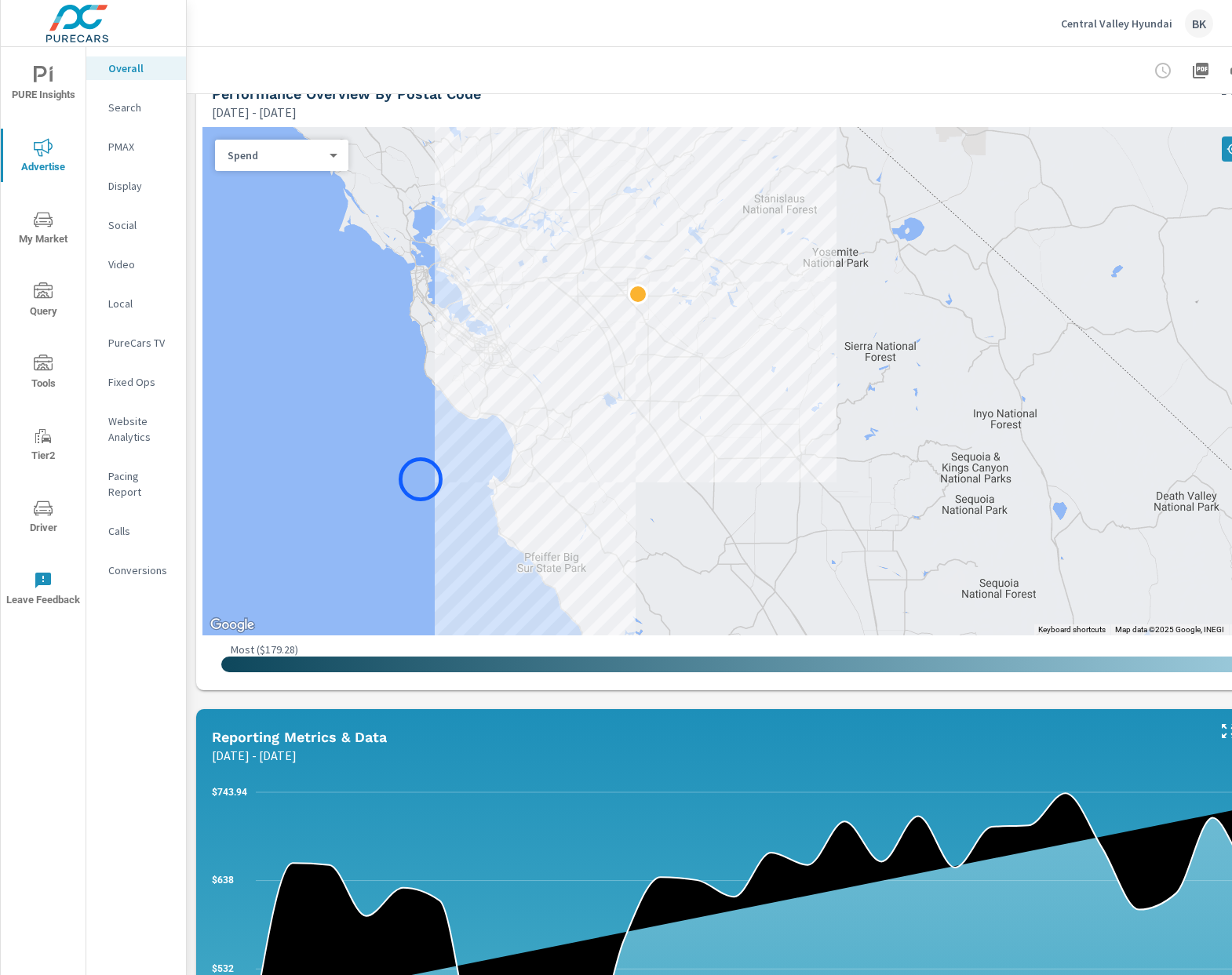
drag, startPoint x: 729, startPoint y: 332, endPoint x: 421, endPoint y: 479, distance: 341.3
click at [421, 479] on div at bounding box center [768, 381] width 1130 height 508
click at [189, 703] on div "Paid Media Performance [DATE] - [DATE] $18,800 Spend $313.33 Spend Per Unit Sol…" at bounding box center [767, 636] width 1161 height 2187
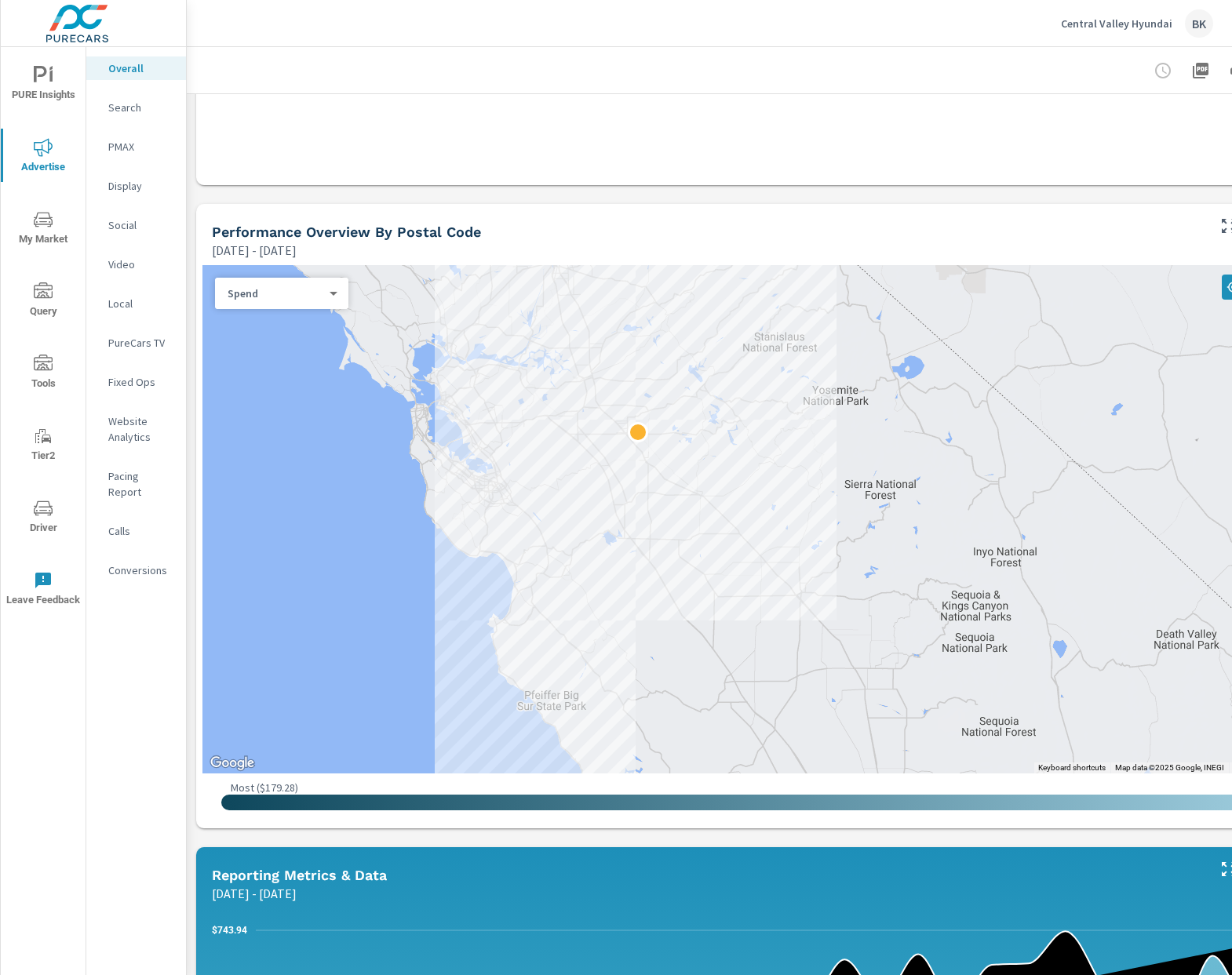
scroll to position [228, 0]
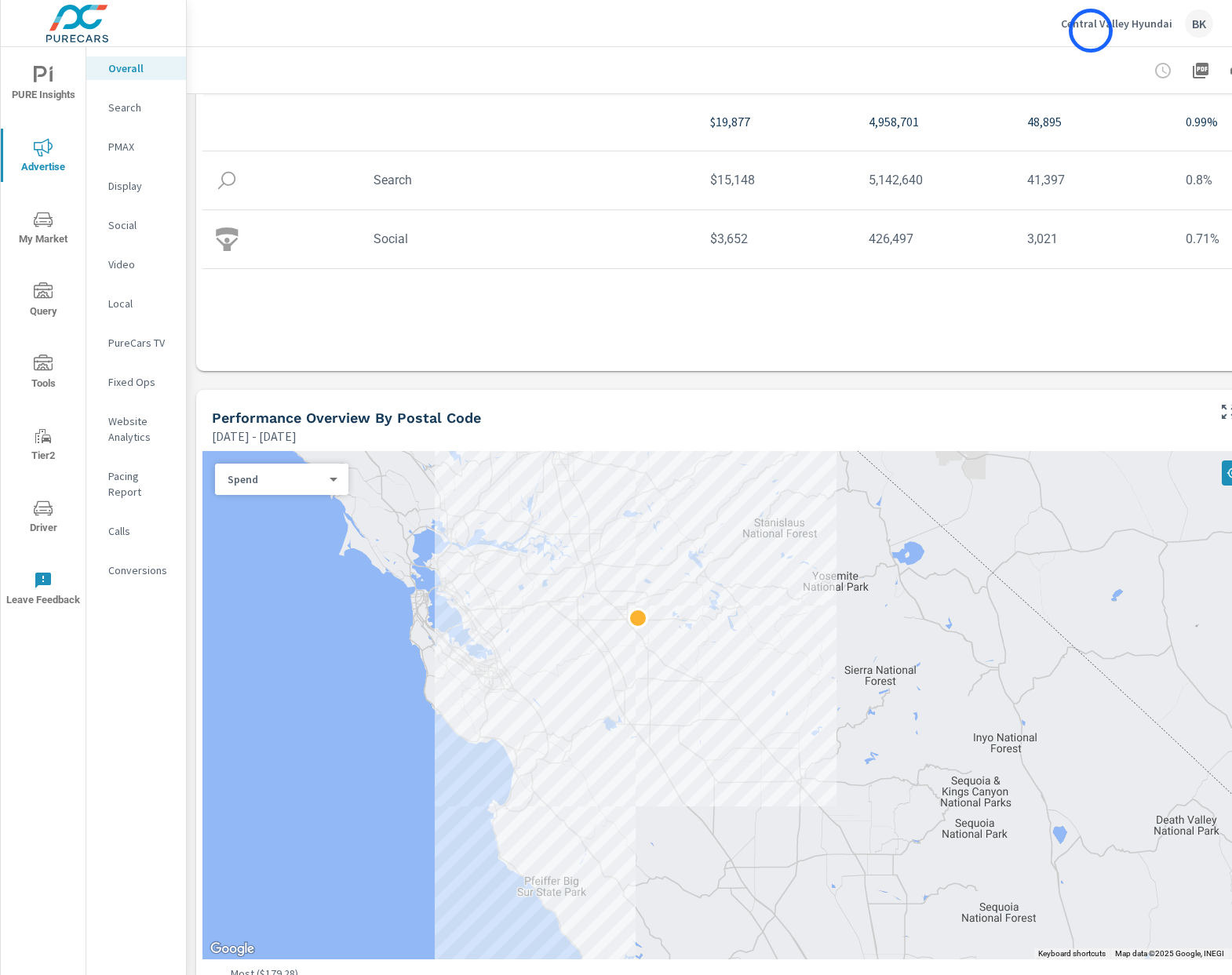
click at [1090, 31] on div "Central Valley Hyundai BK" at bounding box center [1136, 23] width 152 height 28
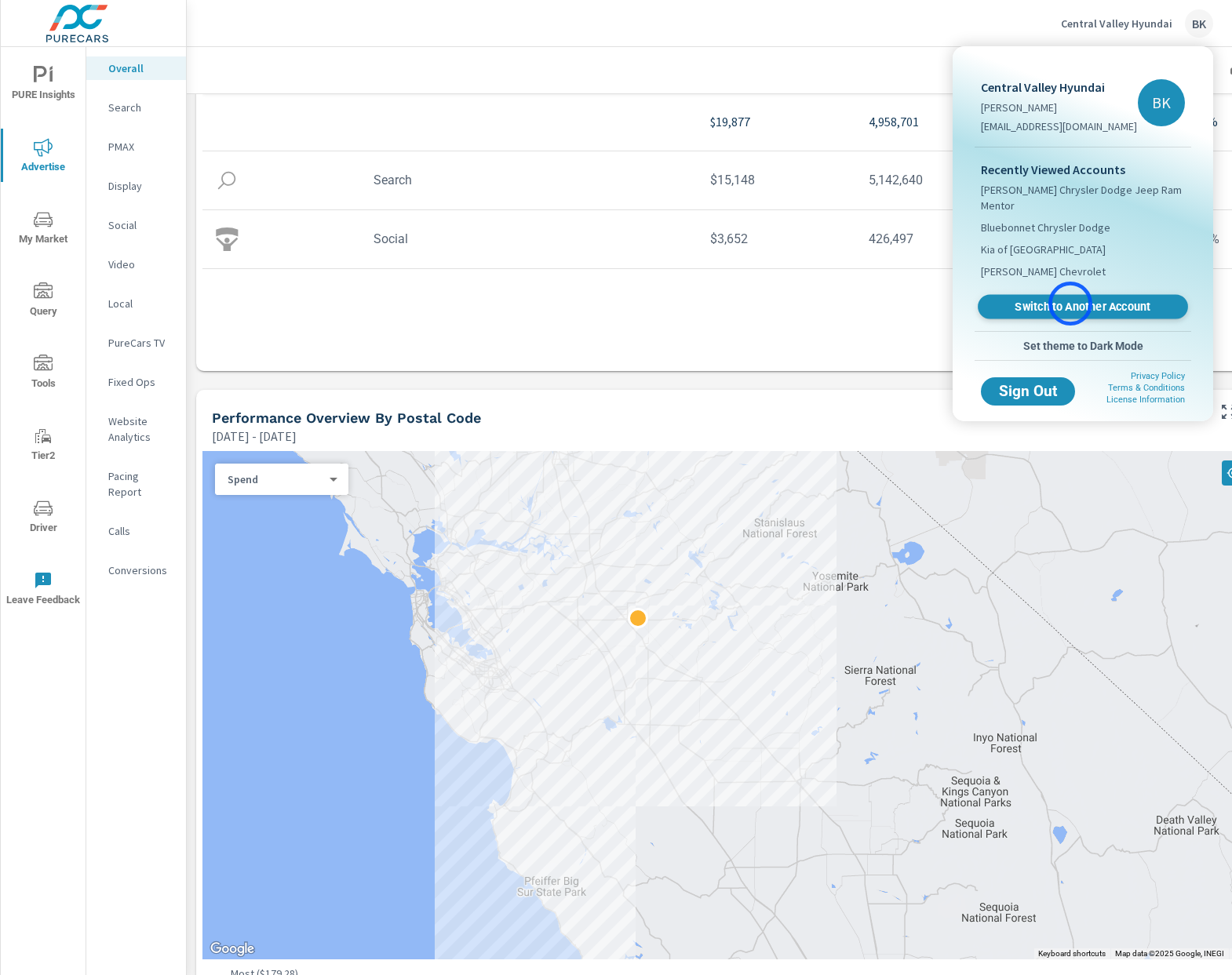
click at [1071, 303] on span "Switch to Another Account" at bounding box center [1082, 306] width 192 height 15
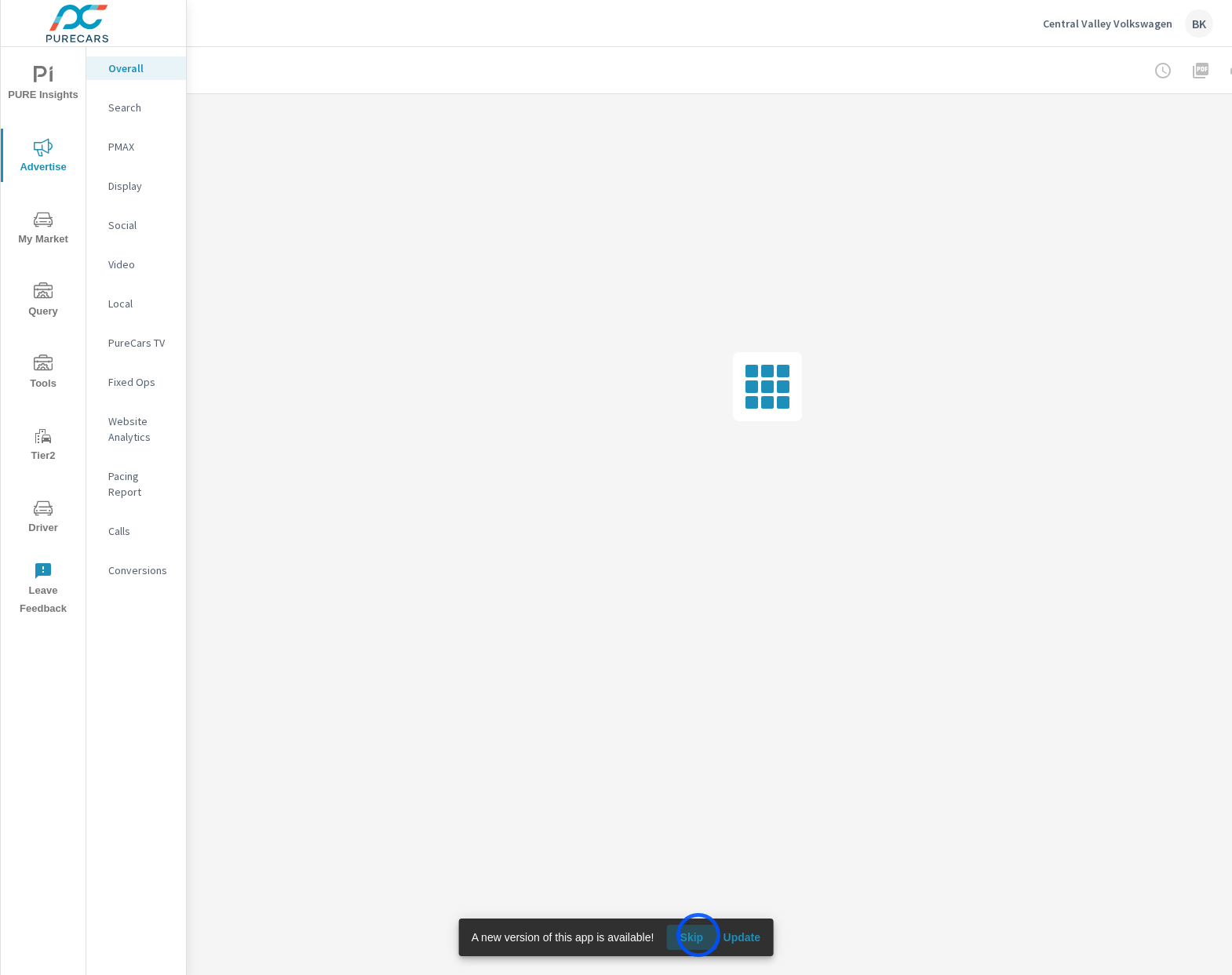
click at [698, 935] on span "Skip" at bounding box center [691, 937] width 38 height 14
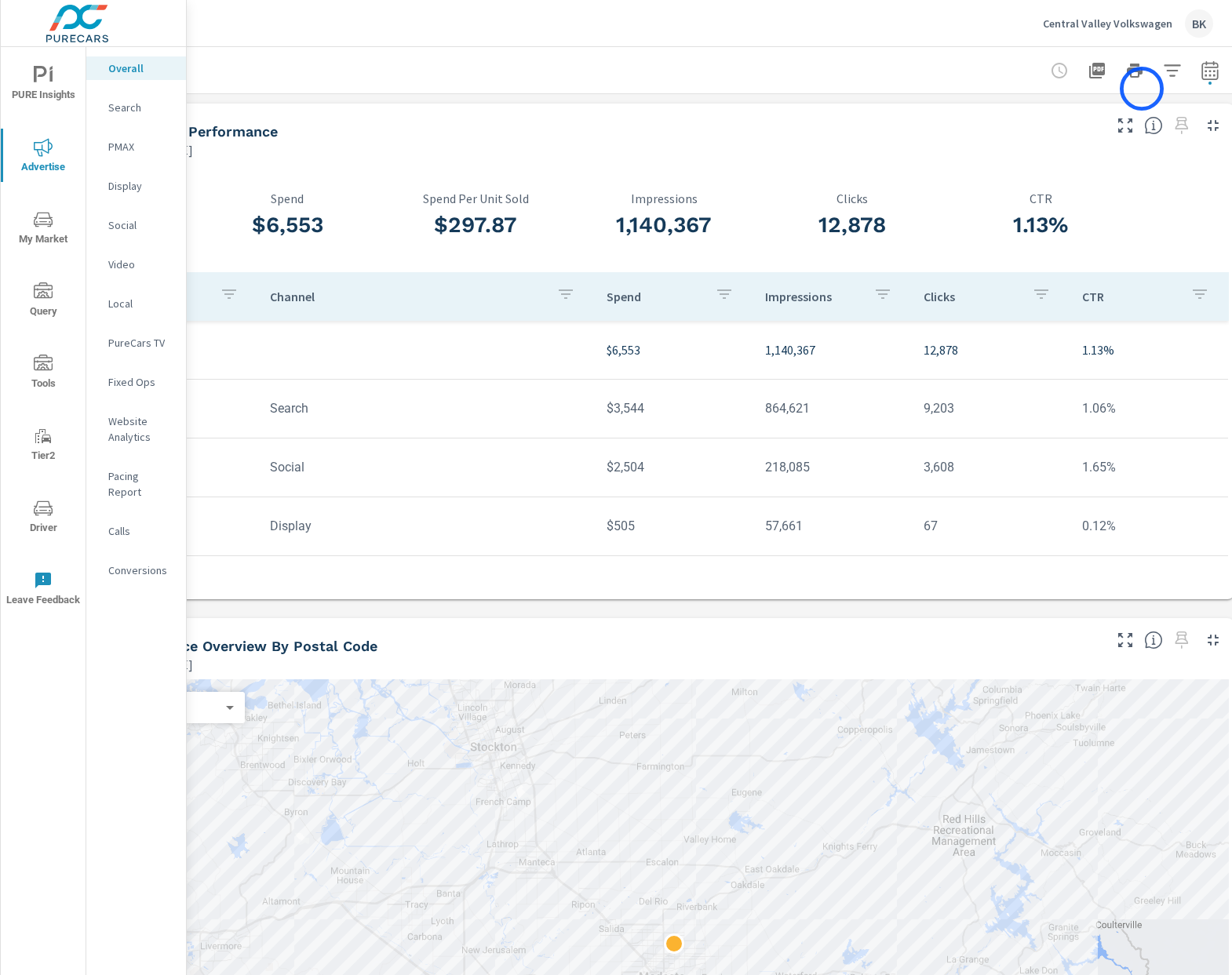
scroll to position [0, 116]
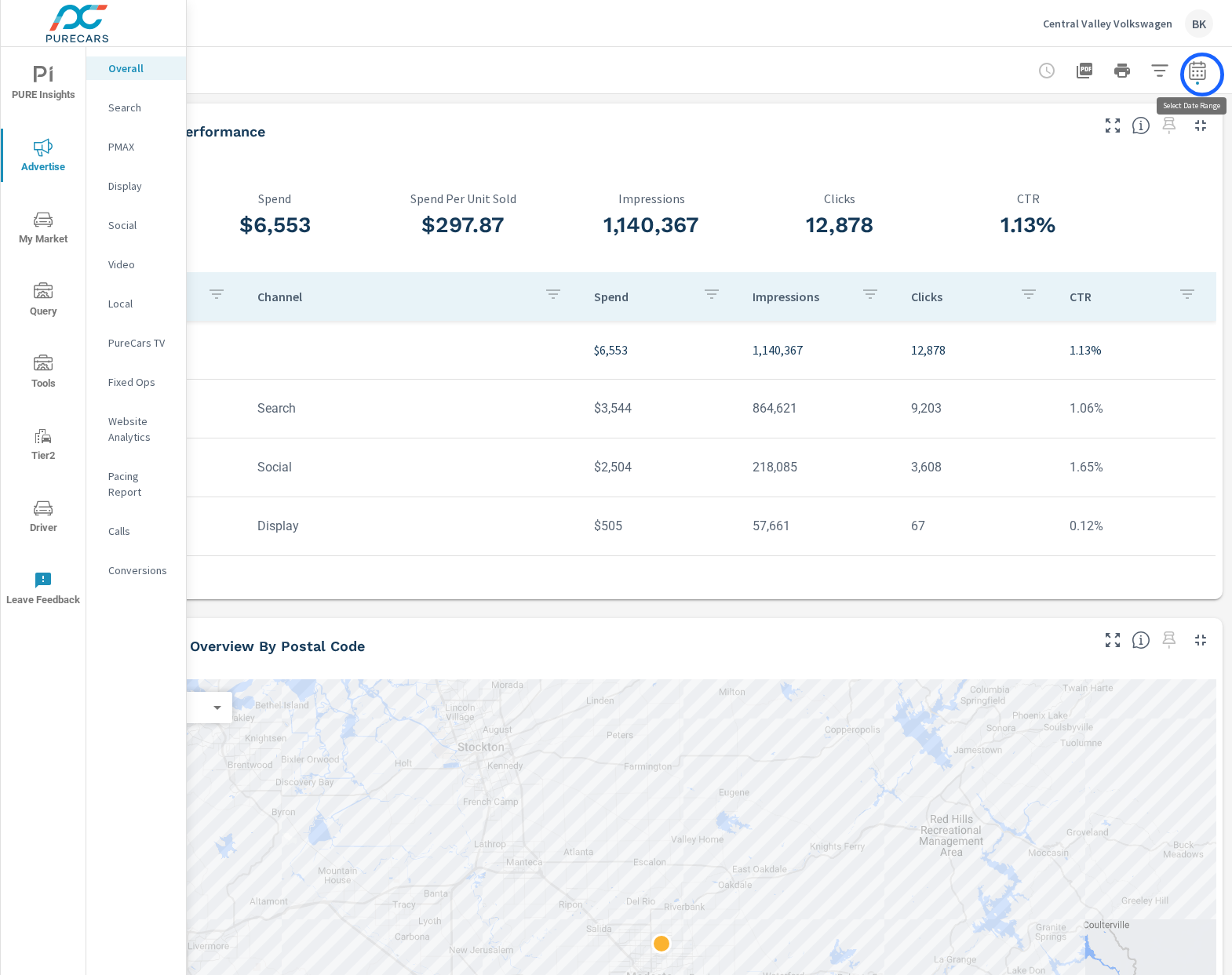
click at [1202, 75] on icon "button" at bounding box center [1197, 73] width 10 height 6
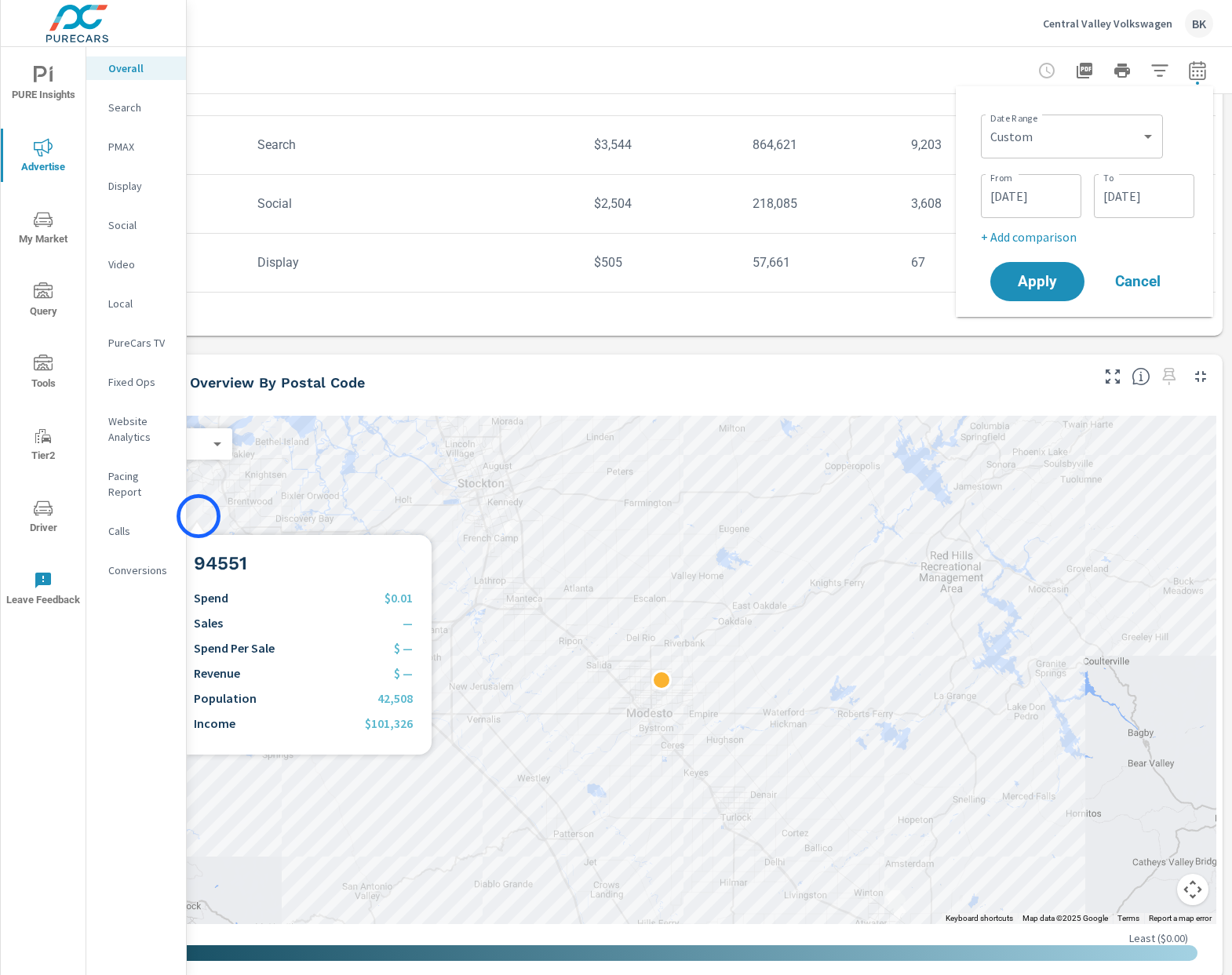
scroll to position [627, 116]
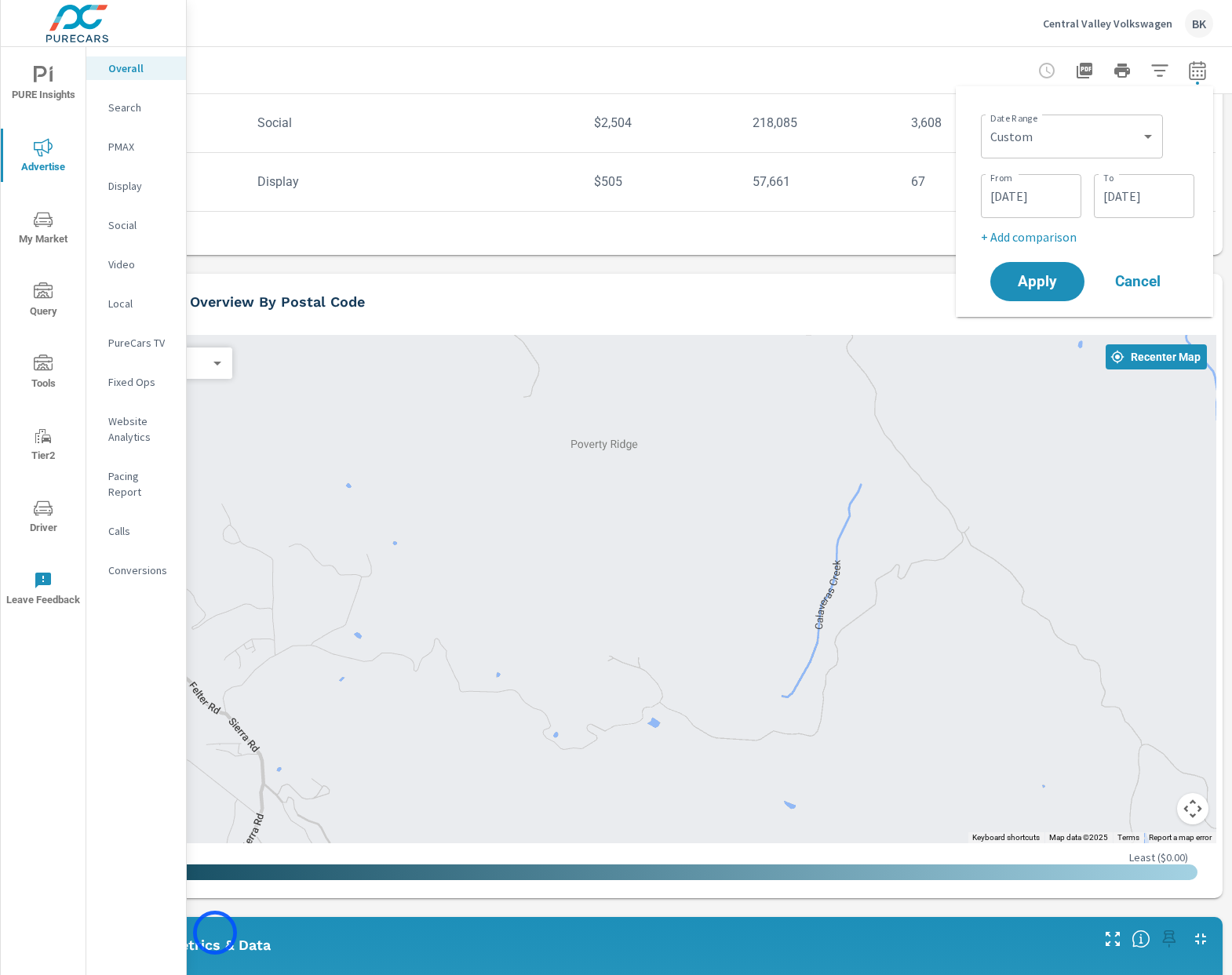
scroll to position [0, 116]
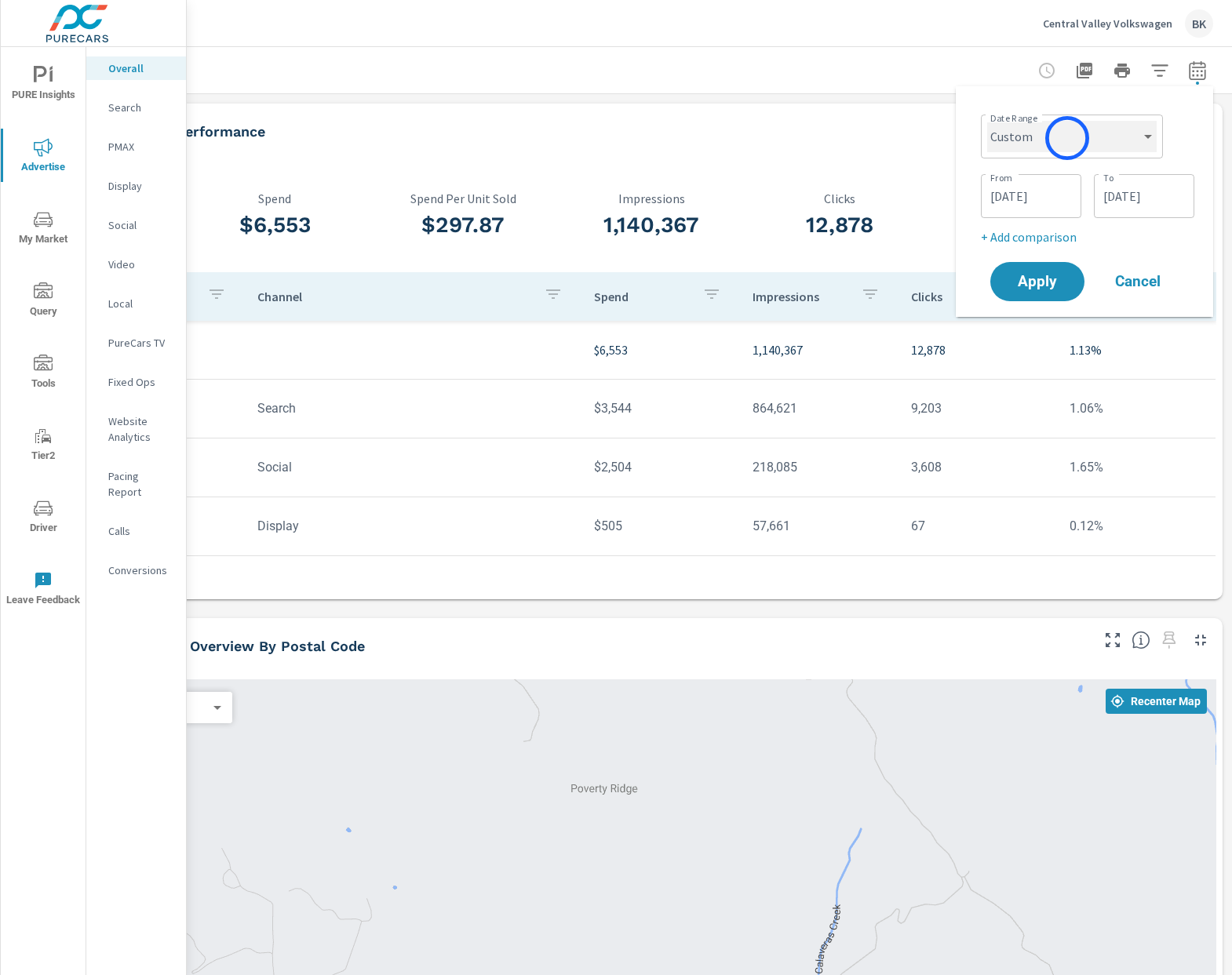
click at [1067, 138] on select "Custom [DATE] Last week Last 7 days Last 14 days Last 30 days Last 45 days Last…" at bounding box center [1072, 136] width 170 height 31
click at [1027, 200] on input "[DATE]" at bounding box center [1031, 195] width 88 height 31
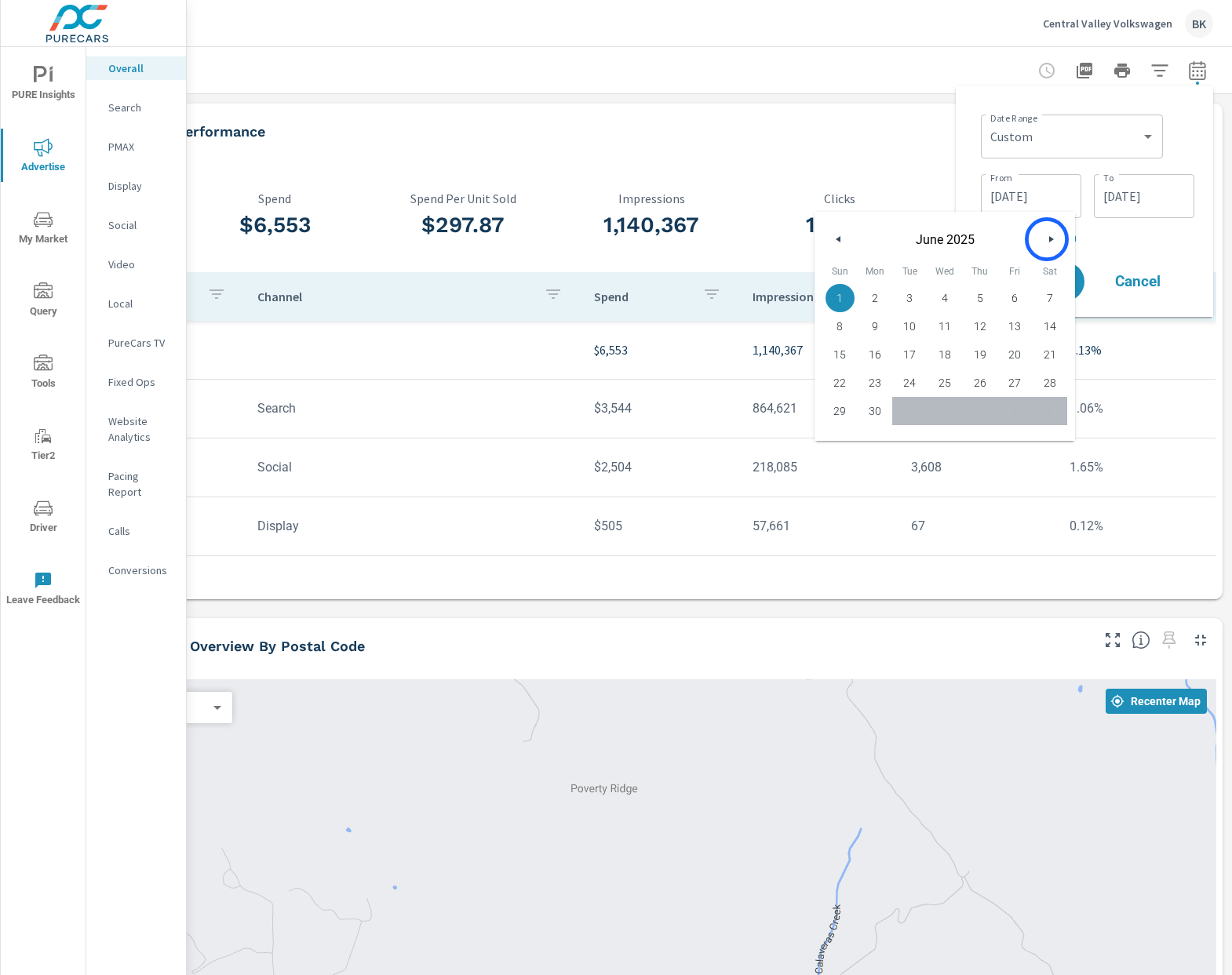
click at [1047, 239] on button "button" at bounding box center [1050, 239] width 19 height 19
click at [1160, 209] on input "[DATE]" at bounding box center [1143, 195] width 88 height 31
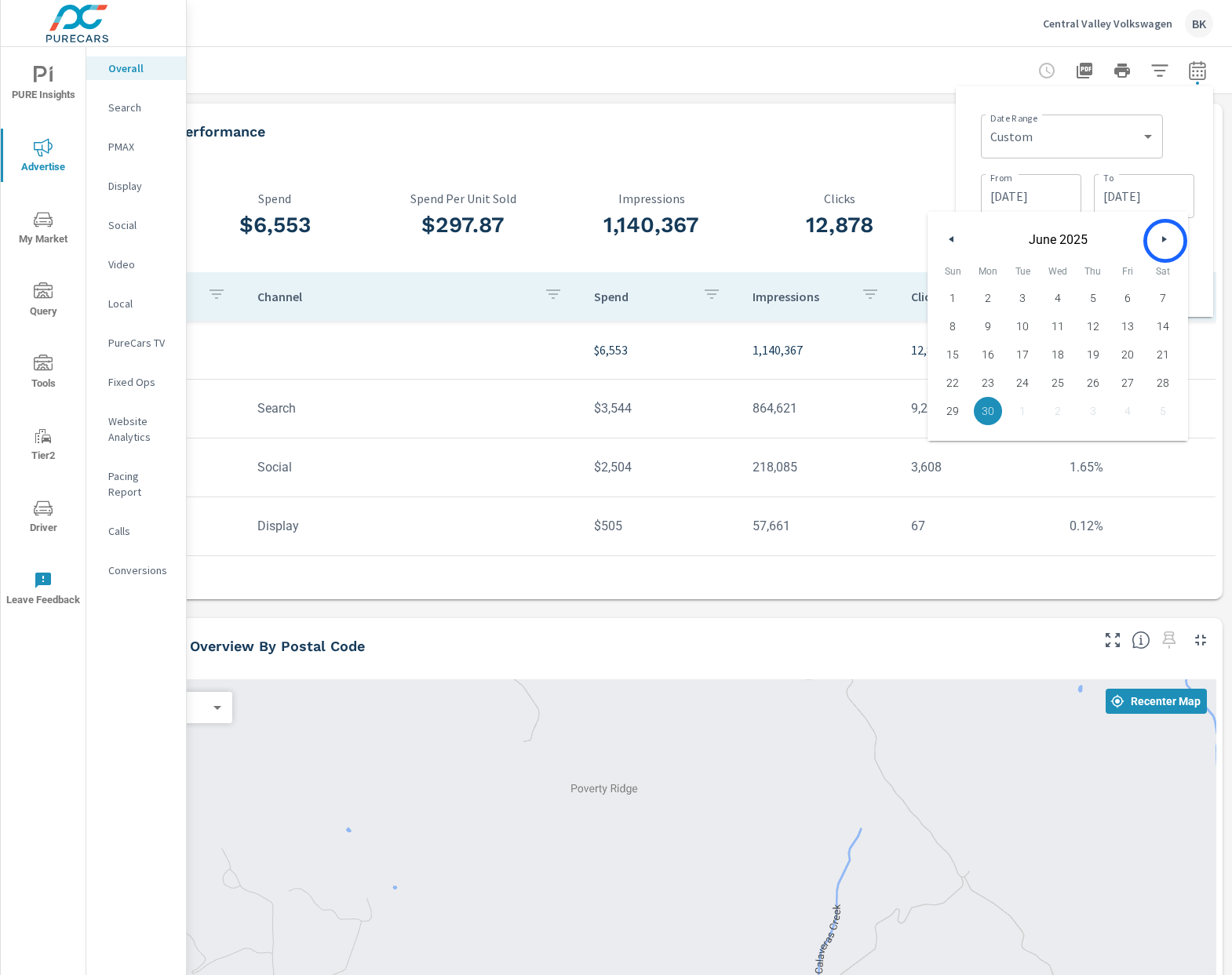
click at [1165, 241] on icon "button" at bounding box center [1166, 239] width 8 height 6
click at [1099, 416] on span "31" at bounding box center [1093, 410] width 35 height 20
type input "[DATE]"
click at [1028, 187] on input "[DATE]" at bounding box center [1031, 195] width 88 height 31
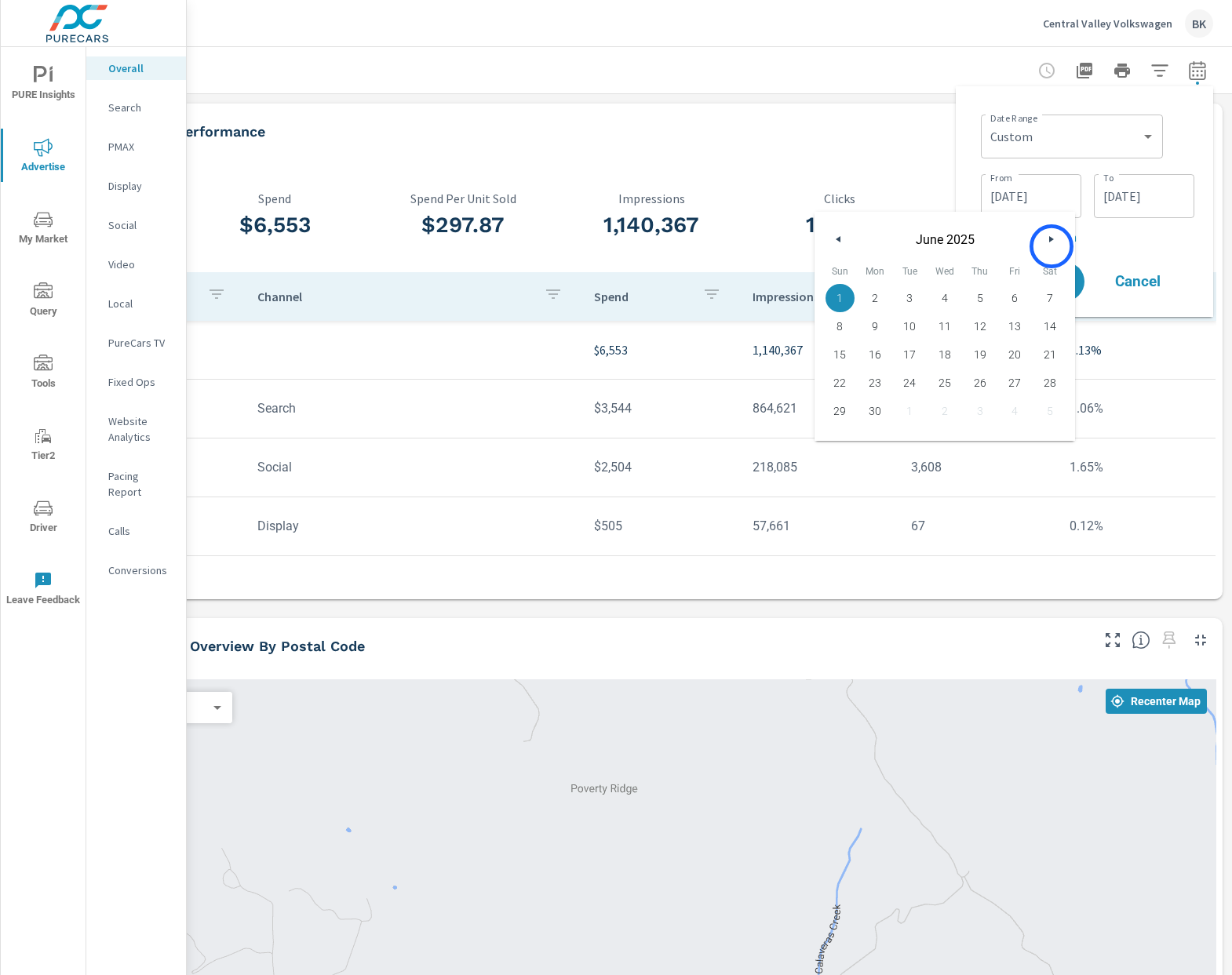
click at [1052, 246] on button "button" at bounding box center [1050, 239] width 19 height 19
click at [906, 298] on span "1" at bounding box center [910, 298] width 35 height 20
type input "[DATE]"
click at [1178, 143] on div "Date Range Custom Yesterday Last week Last 7 days Last 14 days Last 30 days Las…" at bounding box center [1087, 135] width 213 height 53
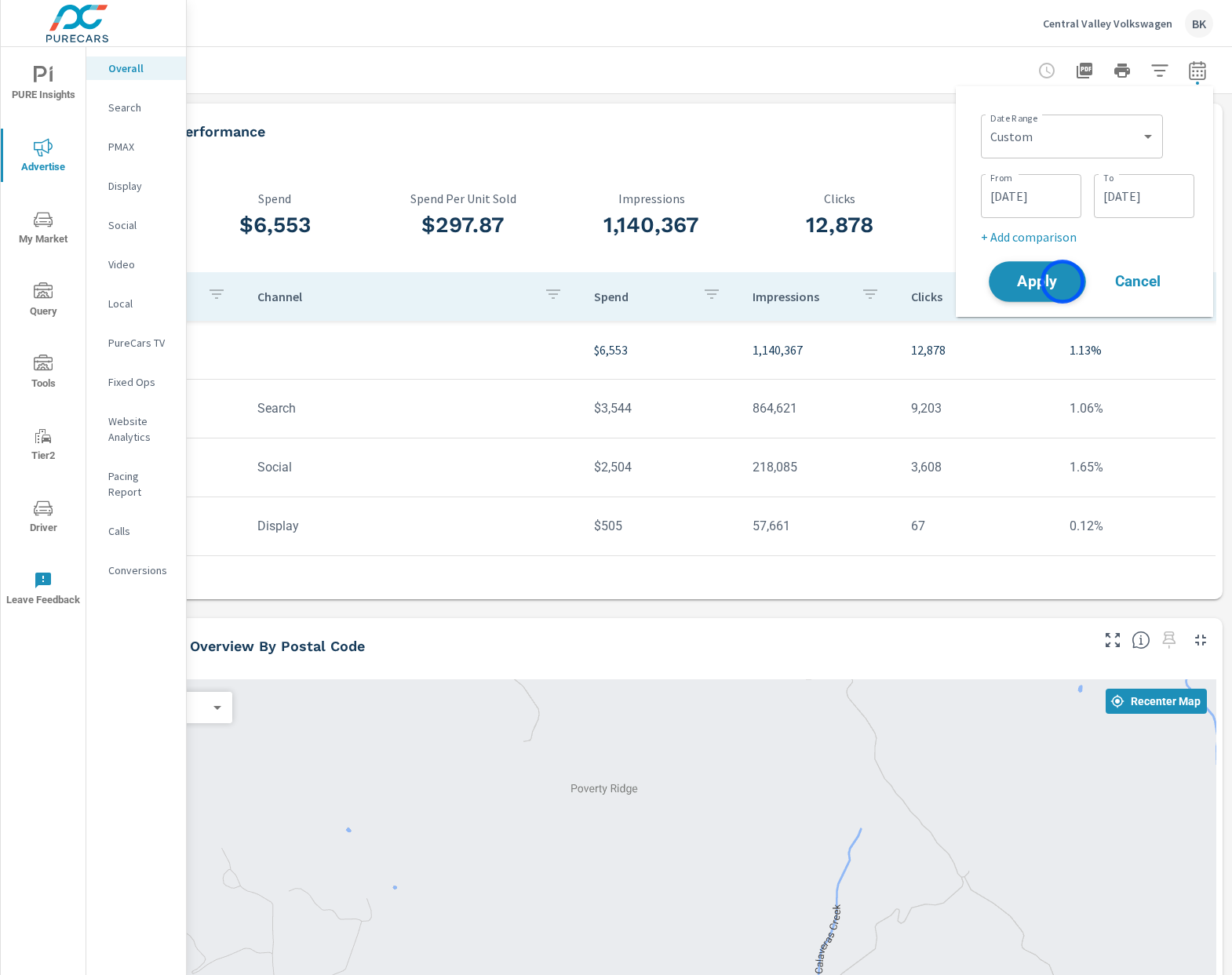
click at [1062, 282] on span "Apply" at bounding box center [1037, 282] width 64 height 15
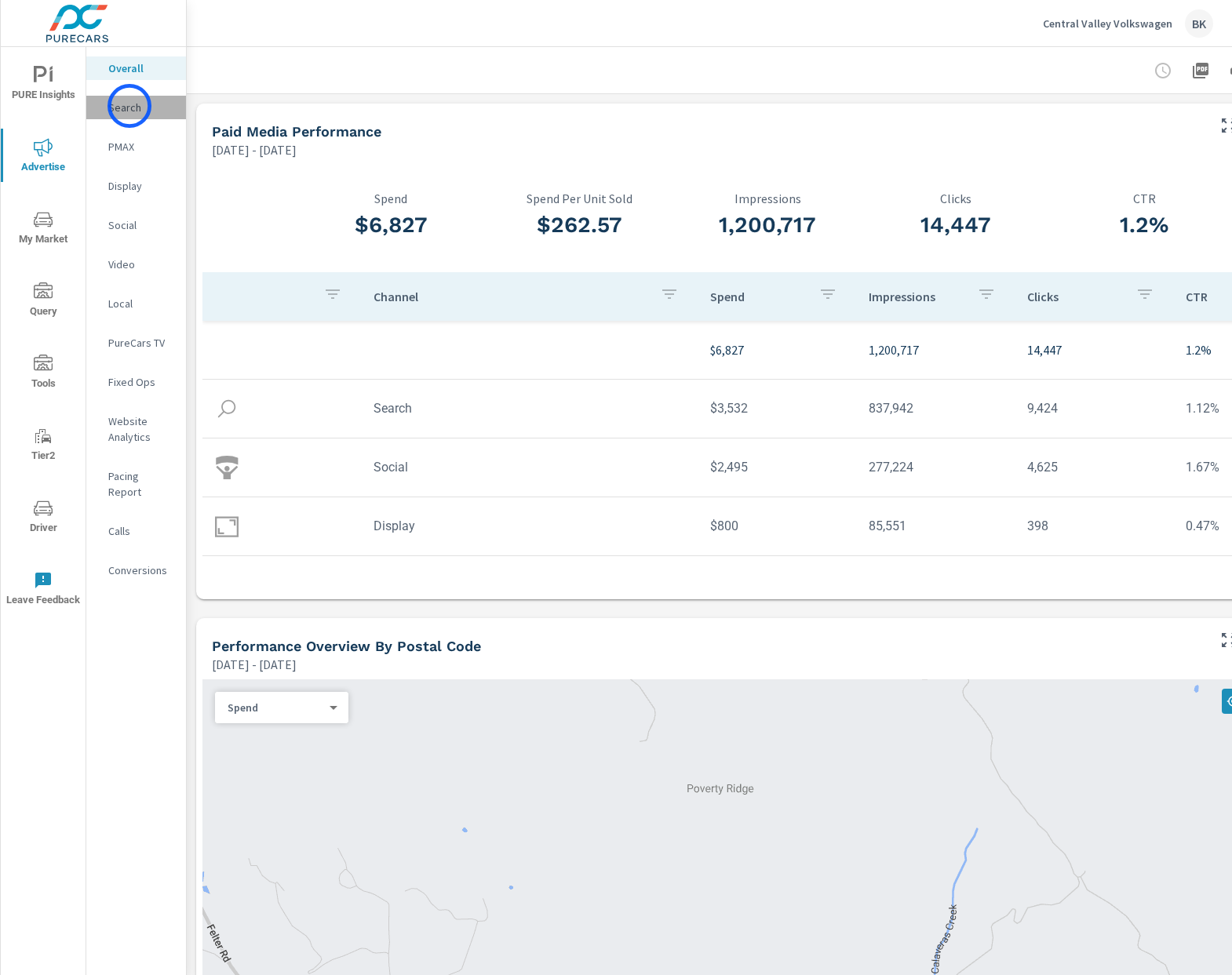
click at [130, 106] on p "Search" at bounding box center [141, 108] width 65 height 16
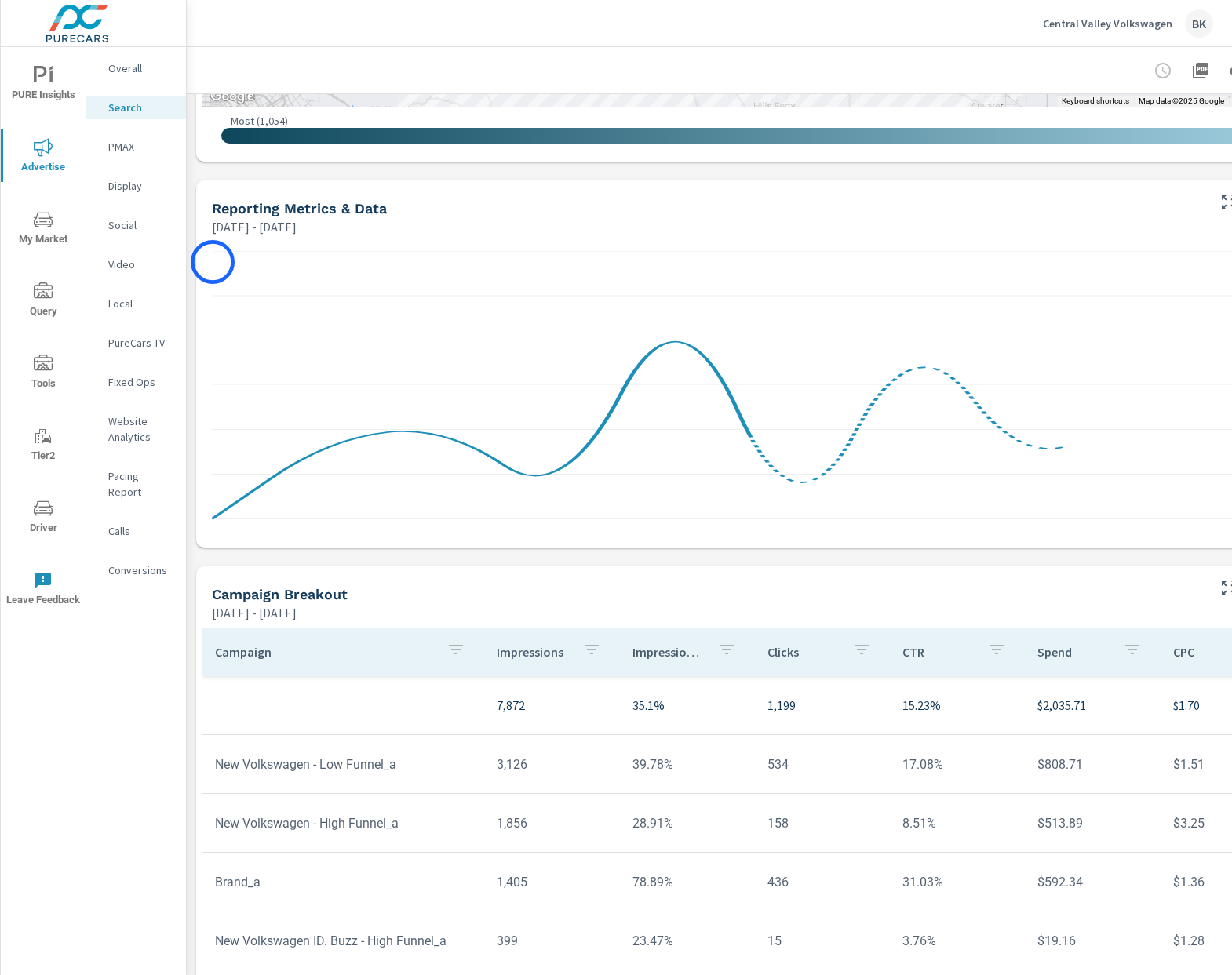
scroll to position [792, 0]
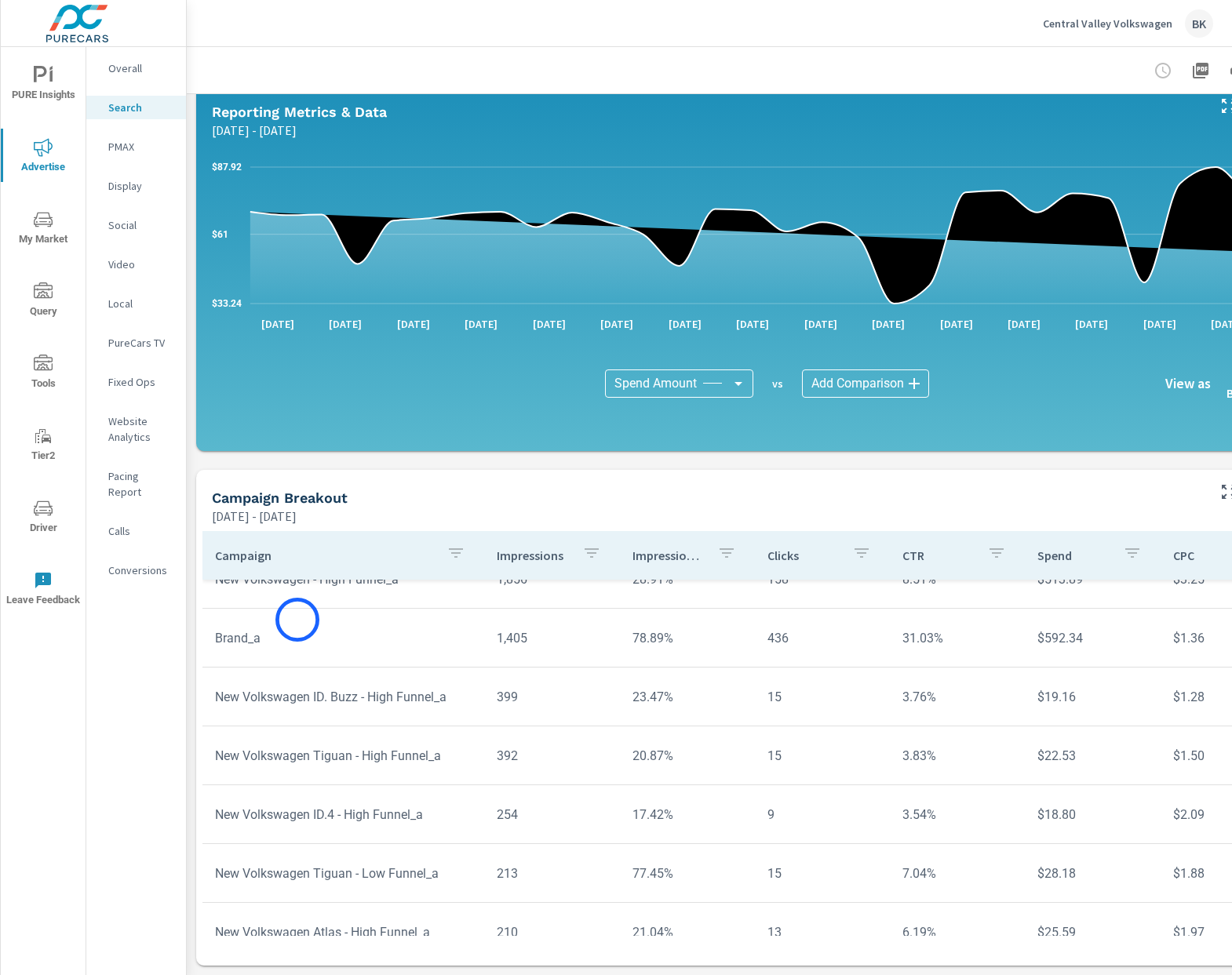
scroll to position [291, 0]
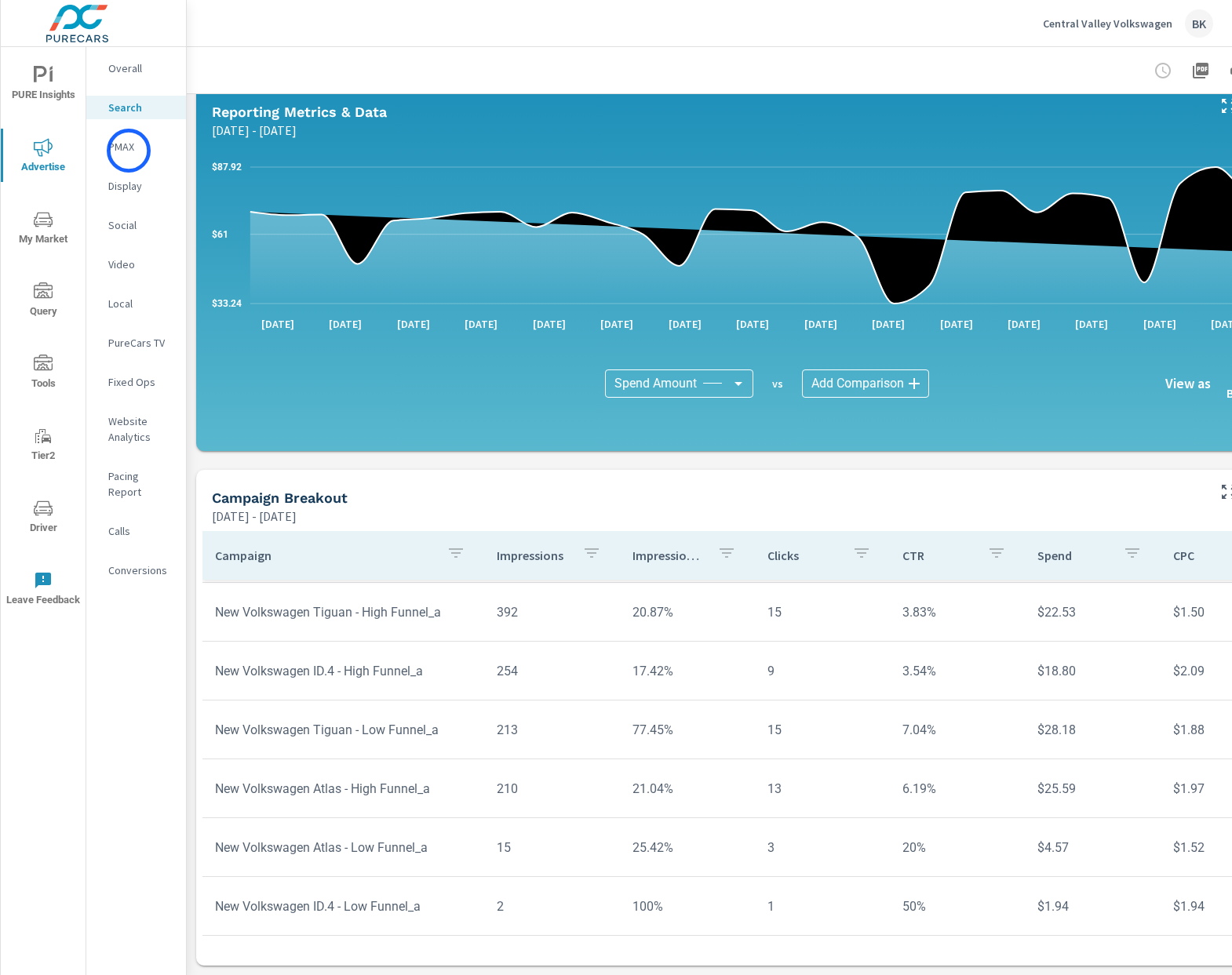
click at [129, 150] on p "PMAX" at bounding box center [141, 147] width 65 height 16
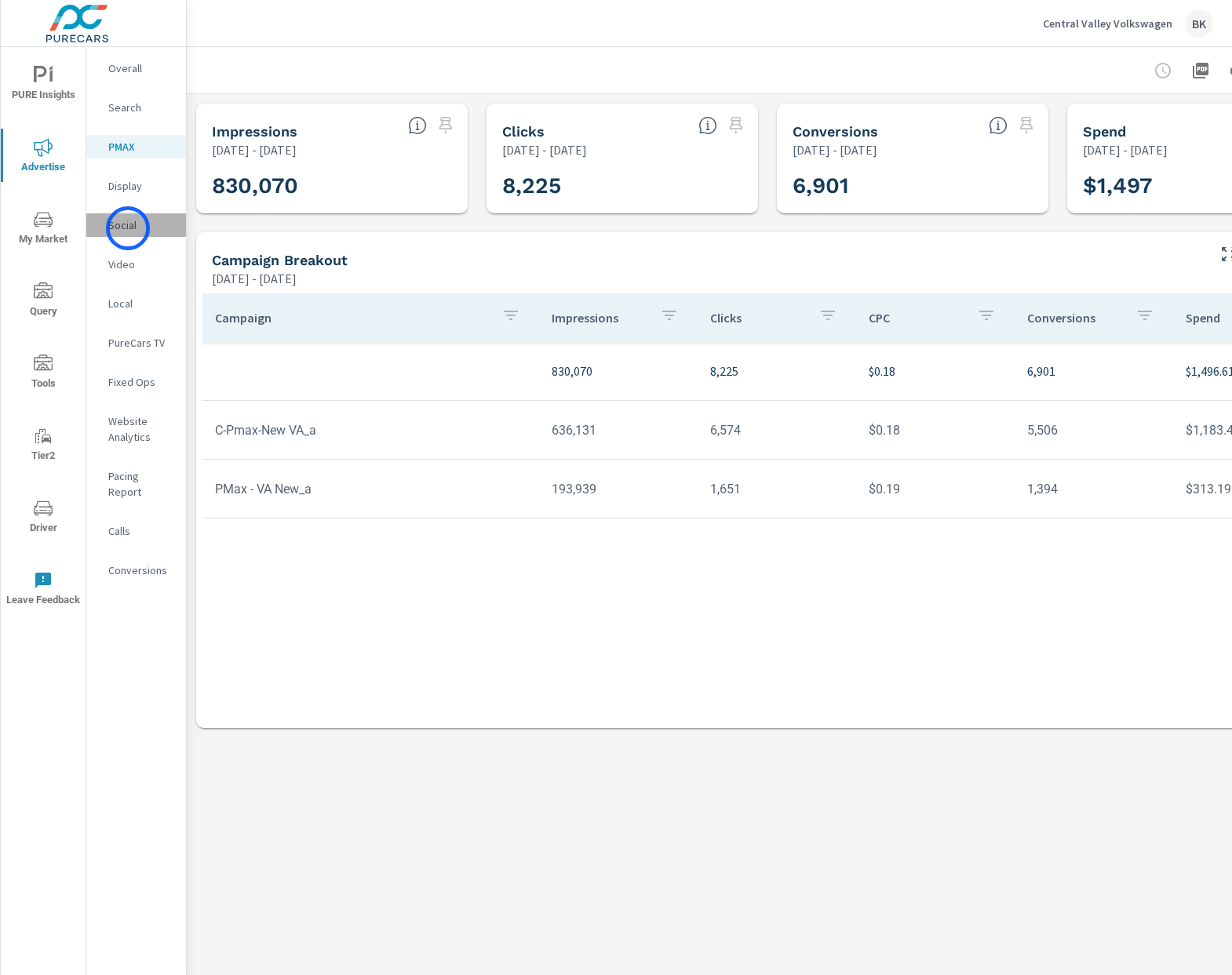
click at [128, 228] on p "Social" at bounding box center [141, 225] width 65 height 16
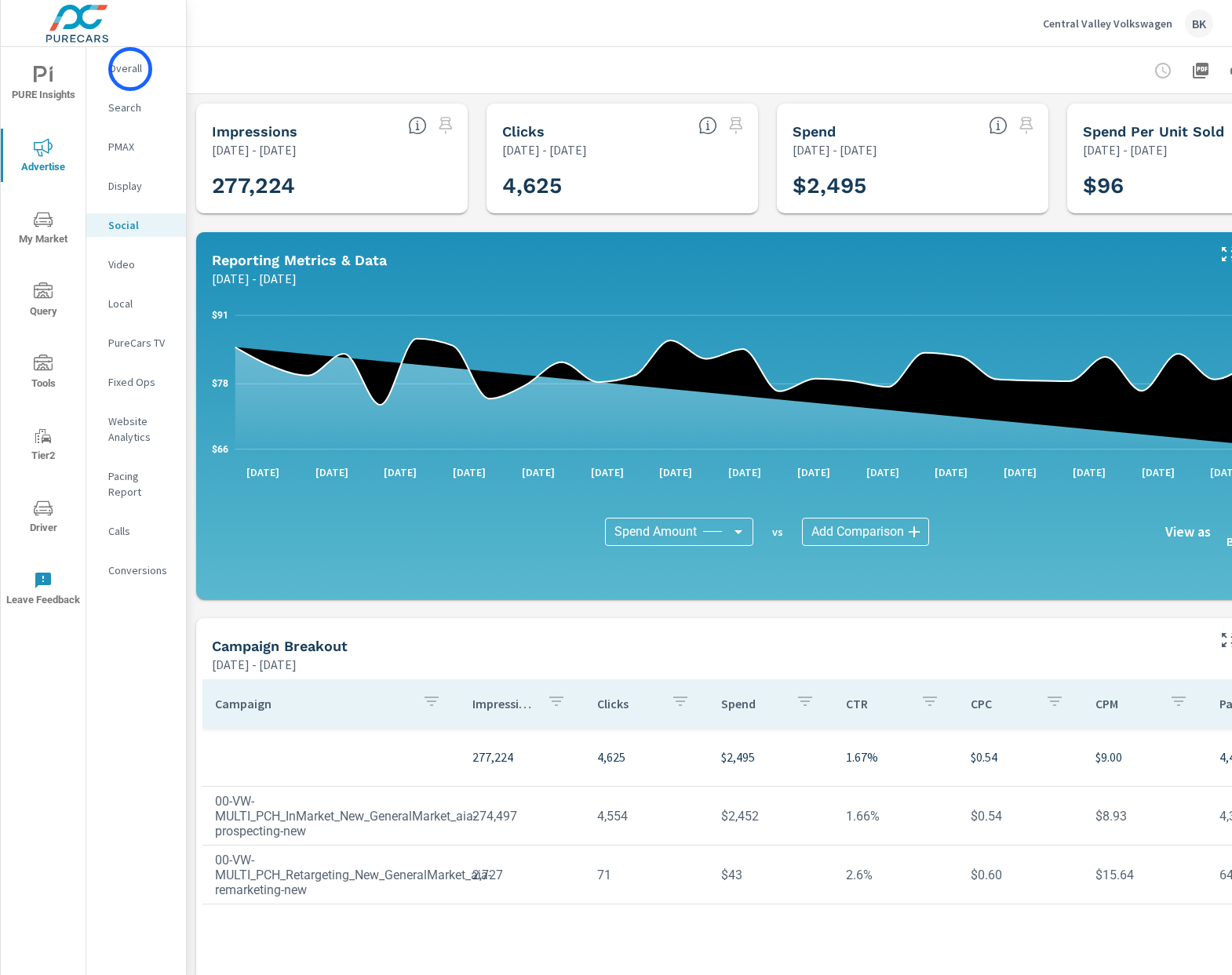
click at [130, 68] on p "Overall" at bounding box center [141, 68] width 65 height 16
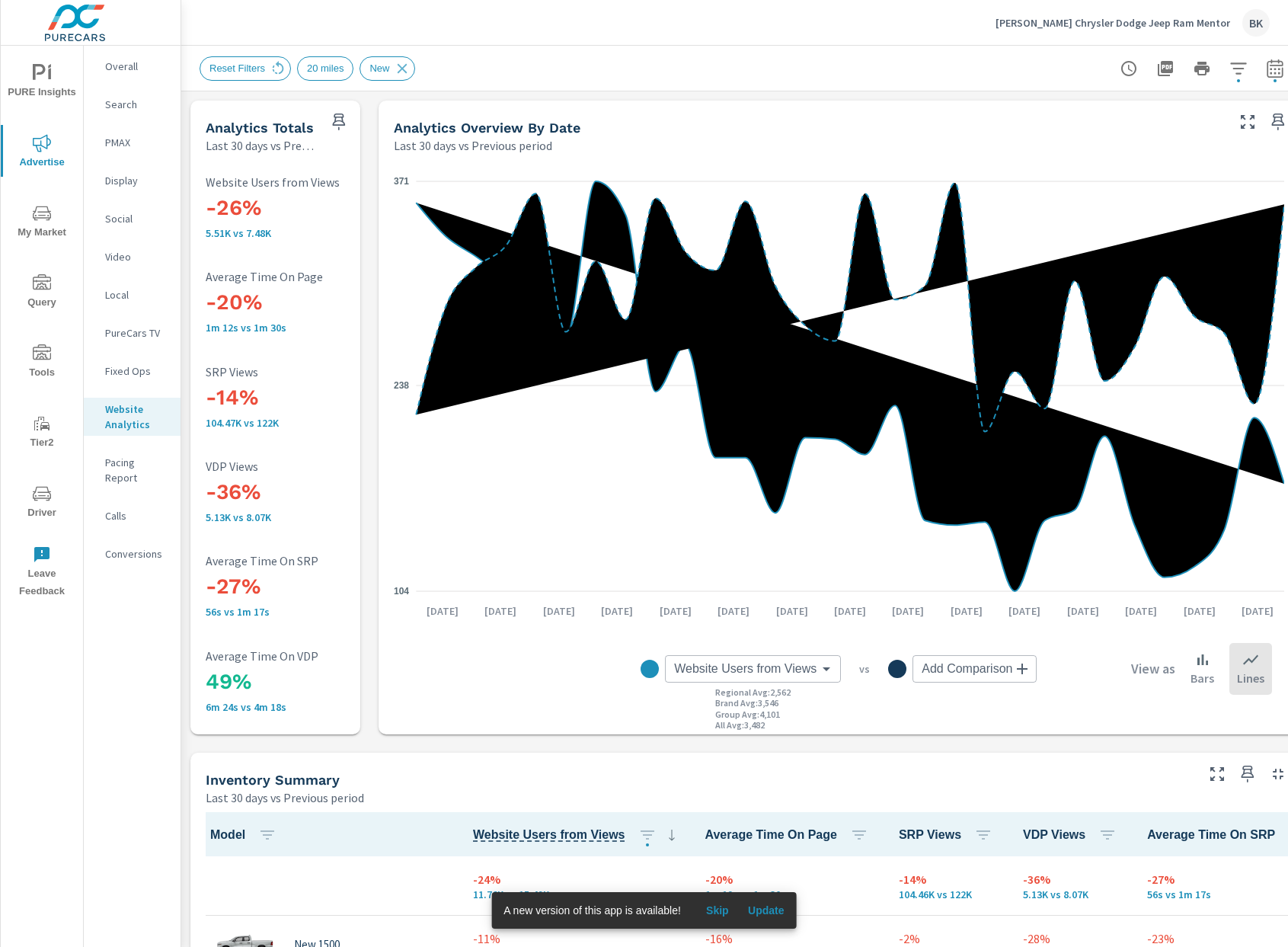
scroll to position [9, 14]
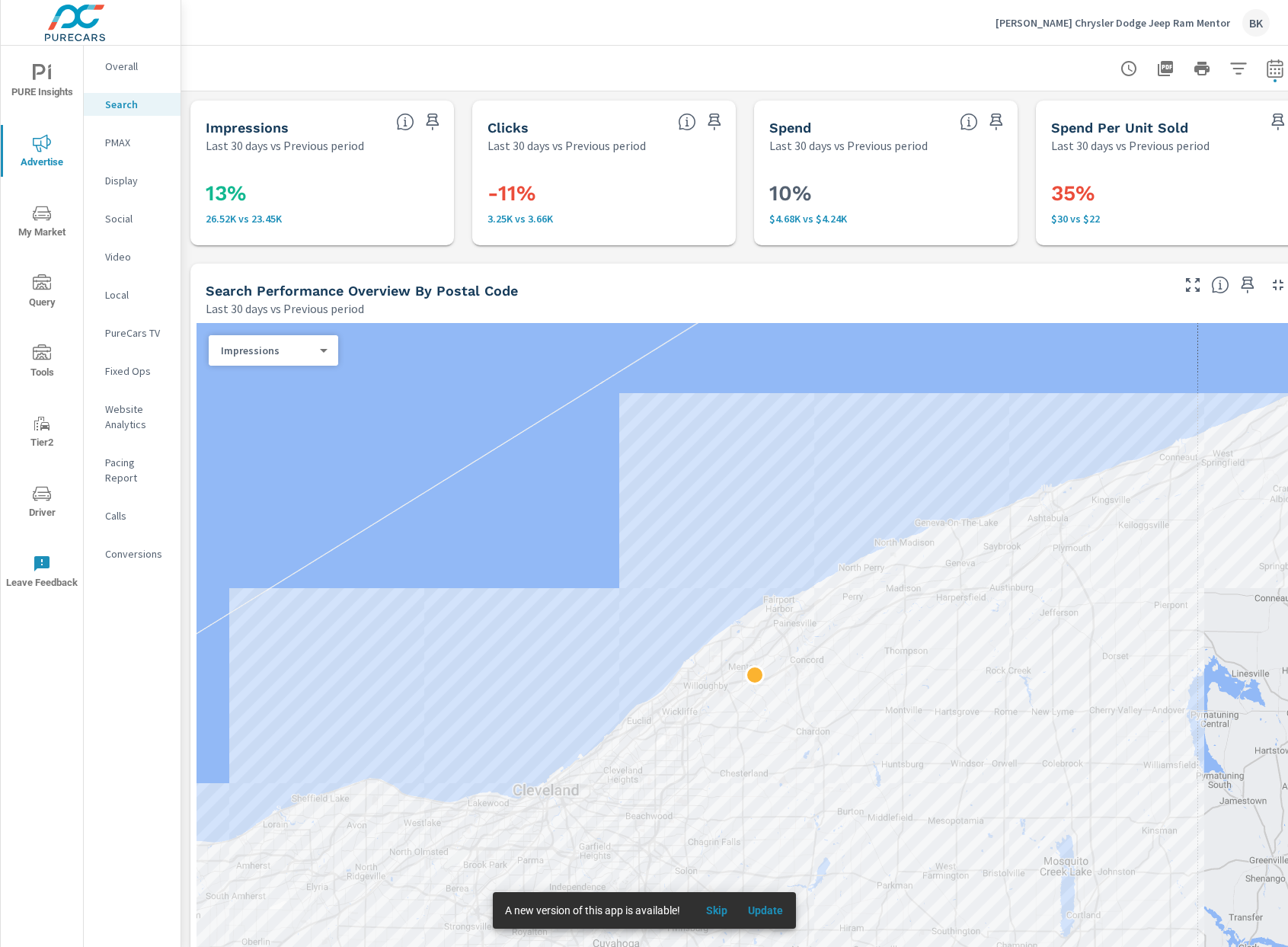
scroll to position [816, 0]
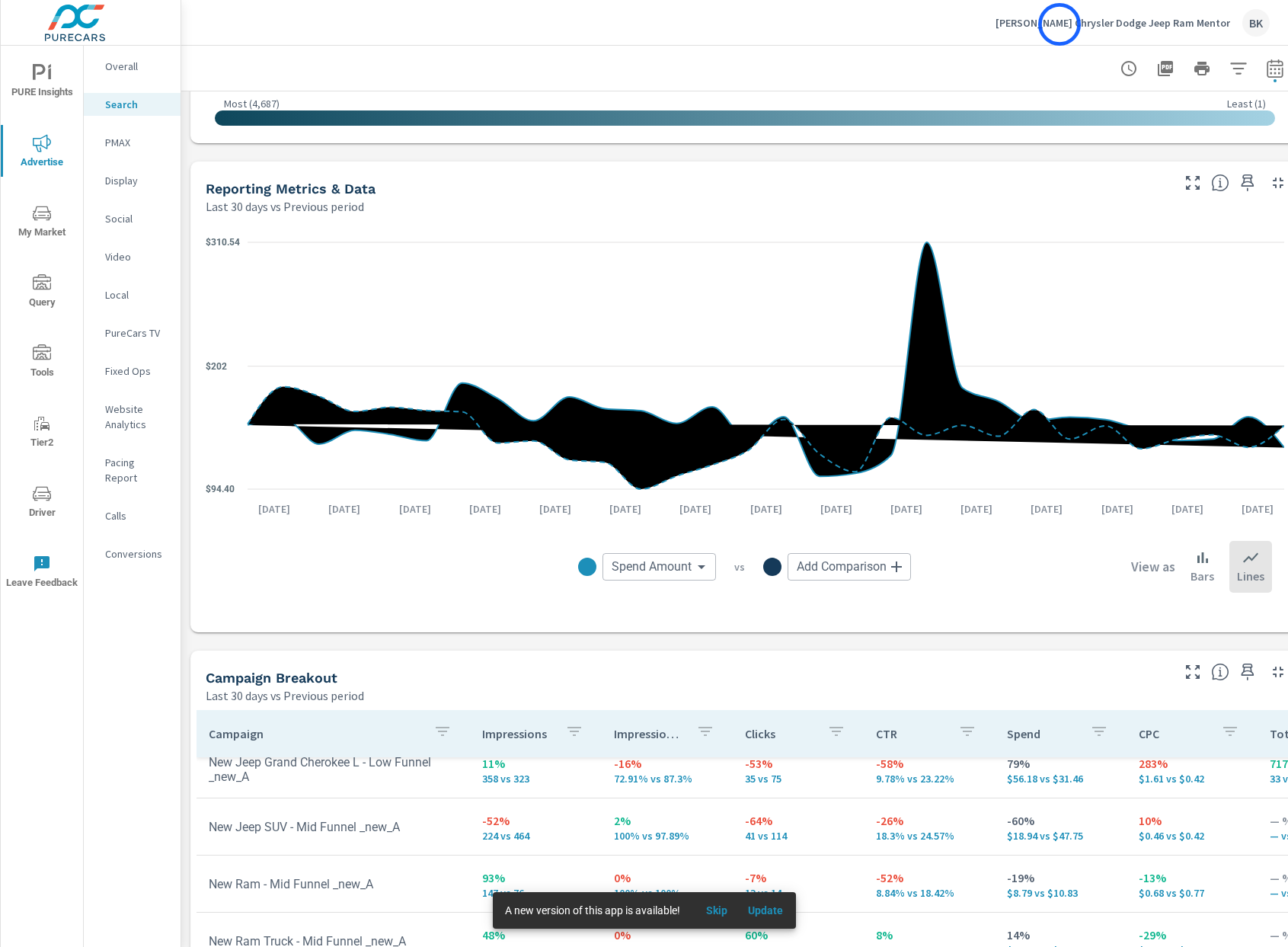
click at [1059, 24] on p "[PERSON_NAME] Chrysler Dodge Jeep Ram Mentor" at bounding box center [1112, 23] width 234 height 14
